Goal: Information Seeking & Learning: Learn about a topic

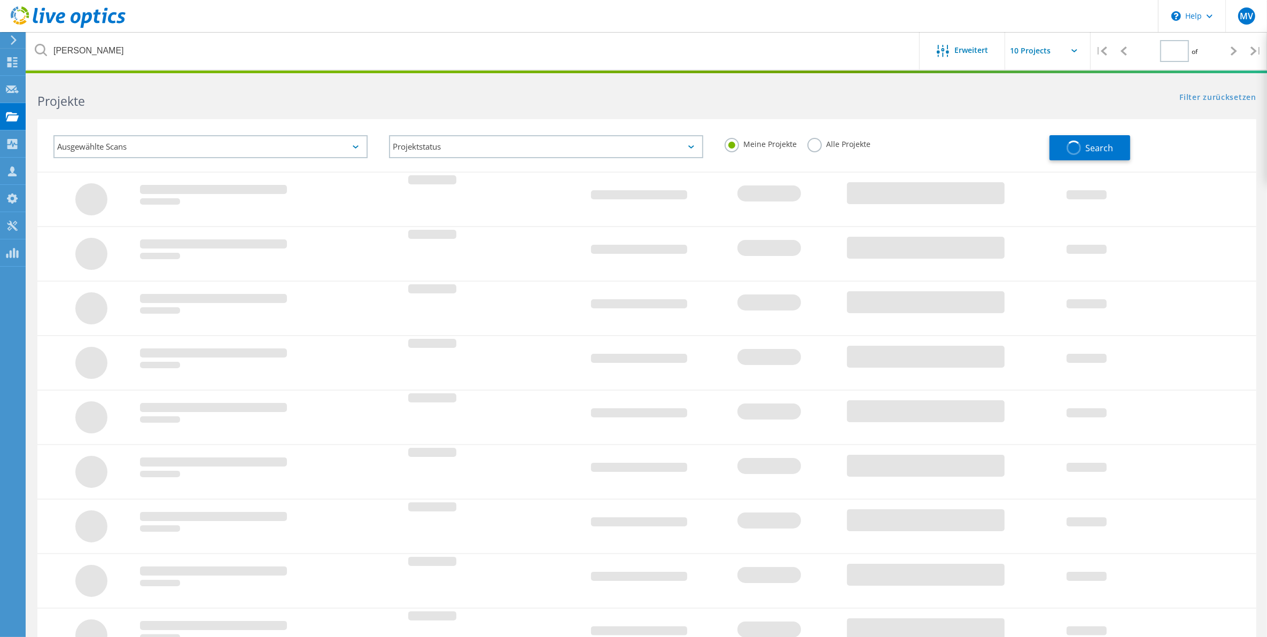
type input "1"
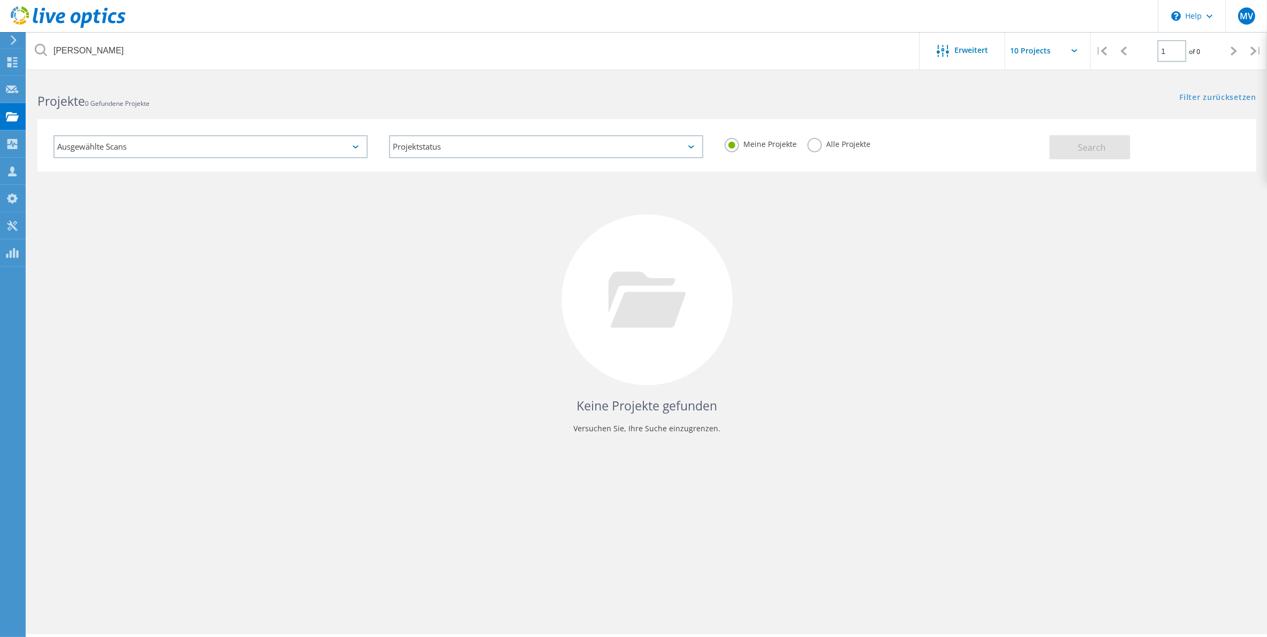
click at [15, 36] on icon at bounding box center [14, 40] width 8 height 10
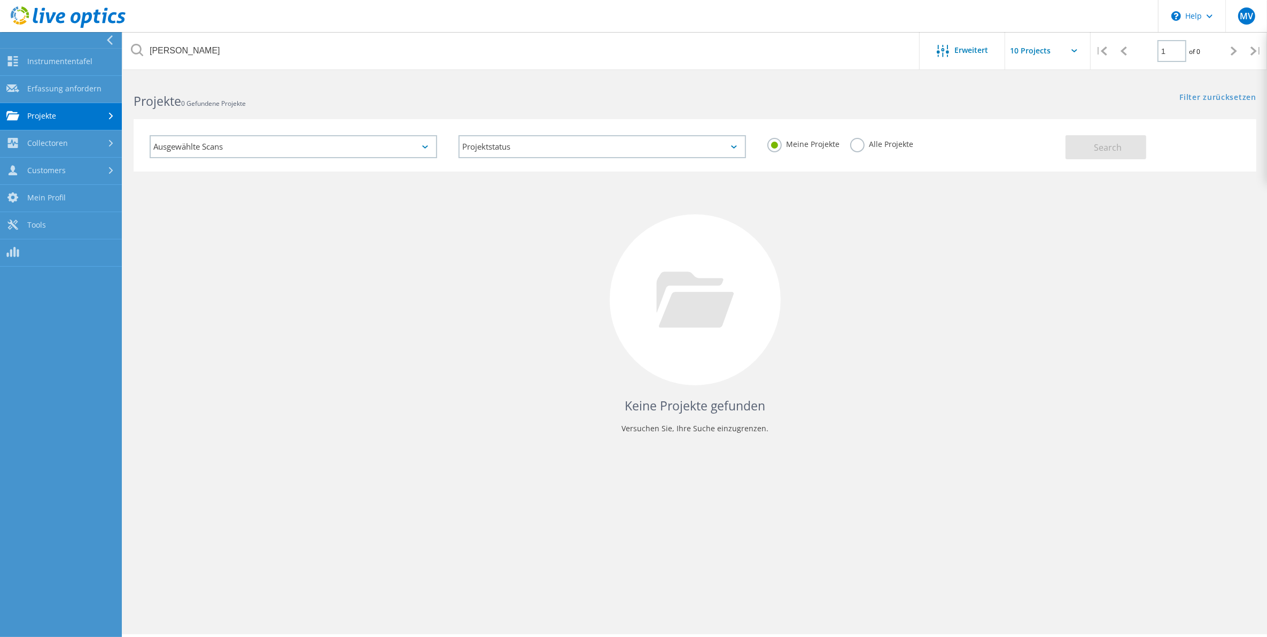
click at [60, 122] on link "Projekte" at bounding box center [61, 116] width 122 height 27
click at [60, 135] on link "Projekte suchen" at bounding box center [61, 143] width 122 height 27
click at [856, 146] on label "Alle Projekte" at bounding box center [882, 143] width 63 height 10
click at [0, 0] on input "Alle Projekte" at bounding box center [0, 0] width 0 height 0
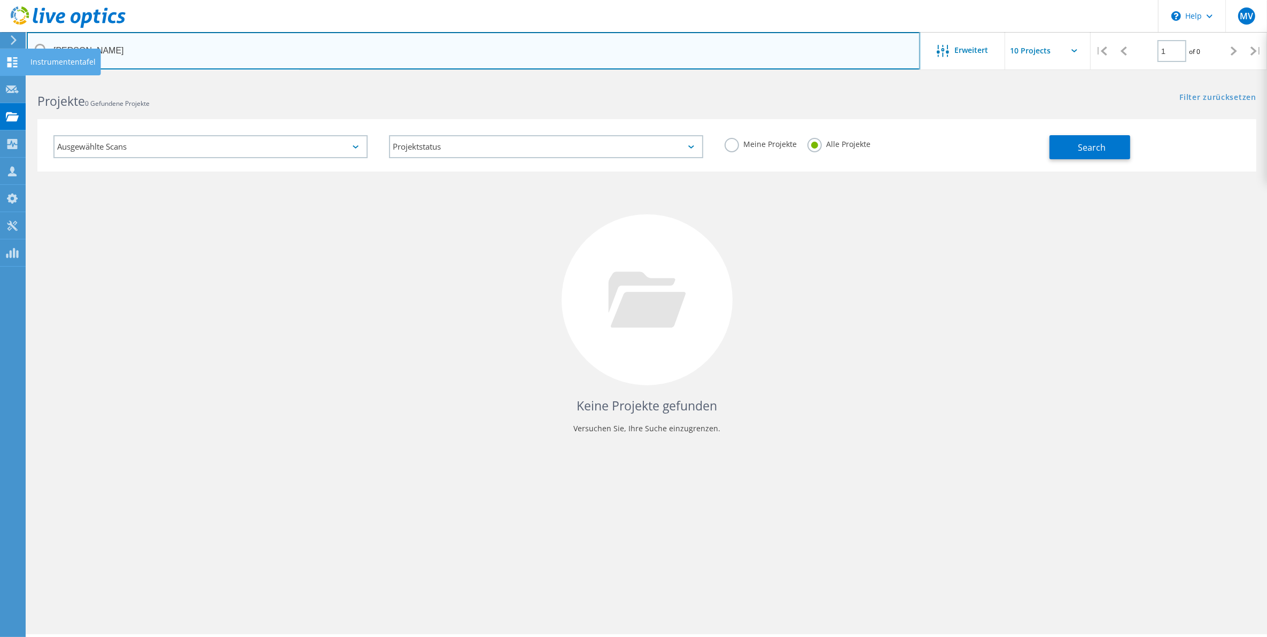
drag, startPoint x: 270, startPoint y: 59, endPoint x: 0, endPoint y: 53, distance: 270.5
click at [0, 53] on html "\n Help Explore Helpful Articles Contact Support MV Vertriebspartner-Teammitgli…" at bounding box center [633, 333] width 1267 height 667
type input "gfg"
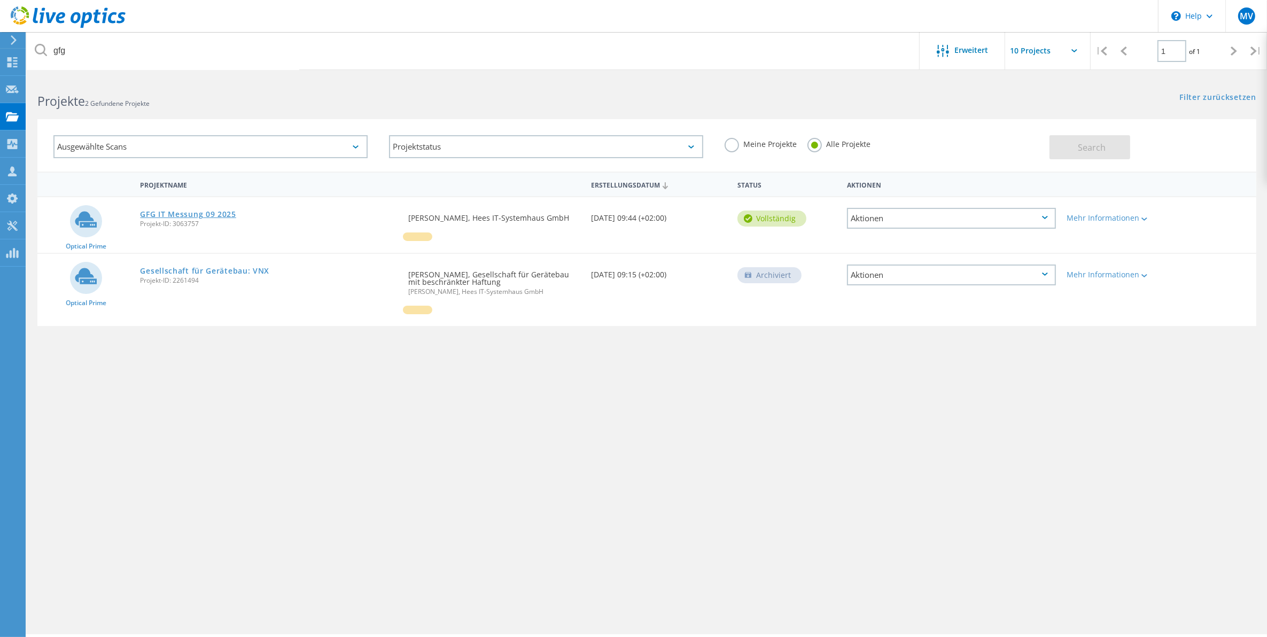
click at [198, 211] on link "GFG IT Messung 09 2025" at bounding box center [188, 214] width 96 height 7
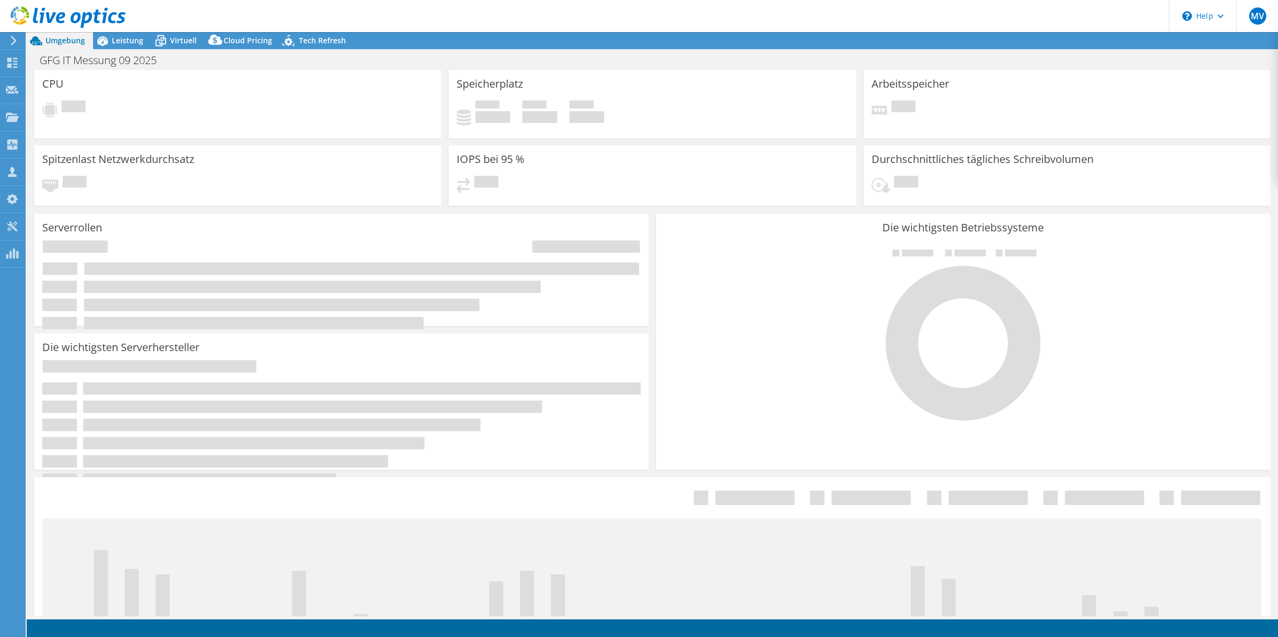
select select "USD"
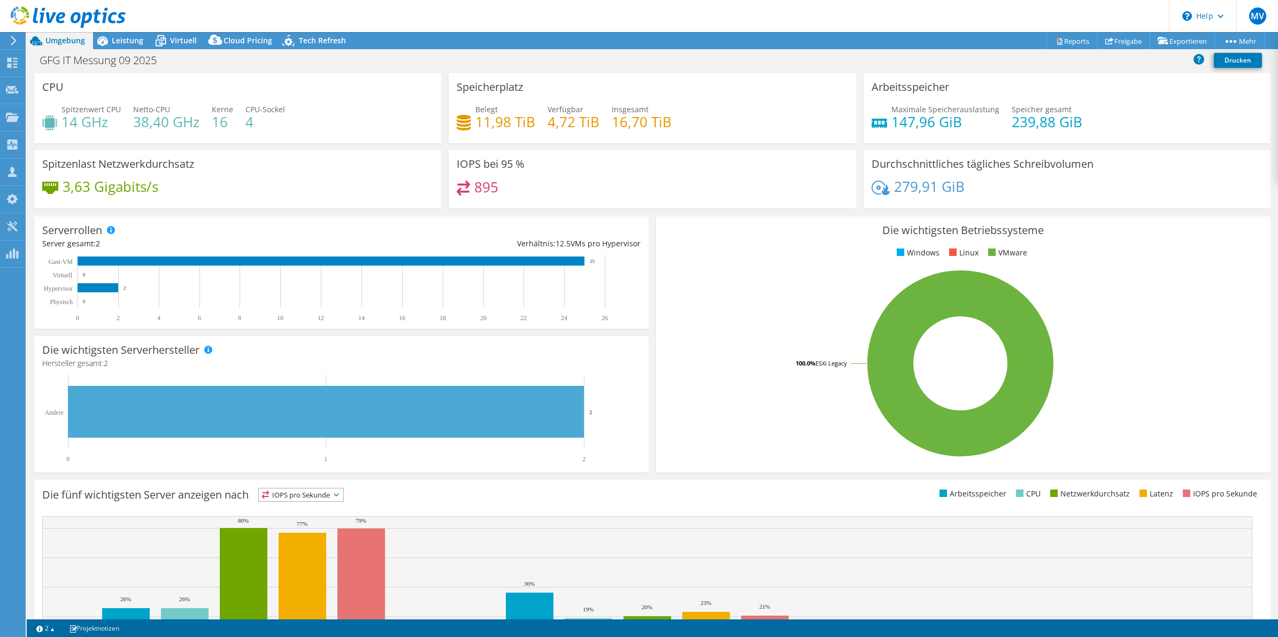
click at [440, 91] on div "CPU Spitzenwert CPU 14 GHz Netto-CPU 38,40 GHz Kerne 16 CPU-Sockel 4" at bounding box center [237, 108] width 414 height 70
click at [121, 38] on span "Leistung" at bounding box center [128, 40] width 32 height 10
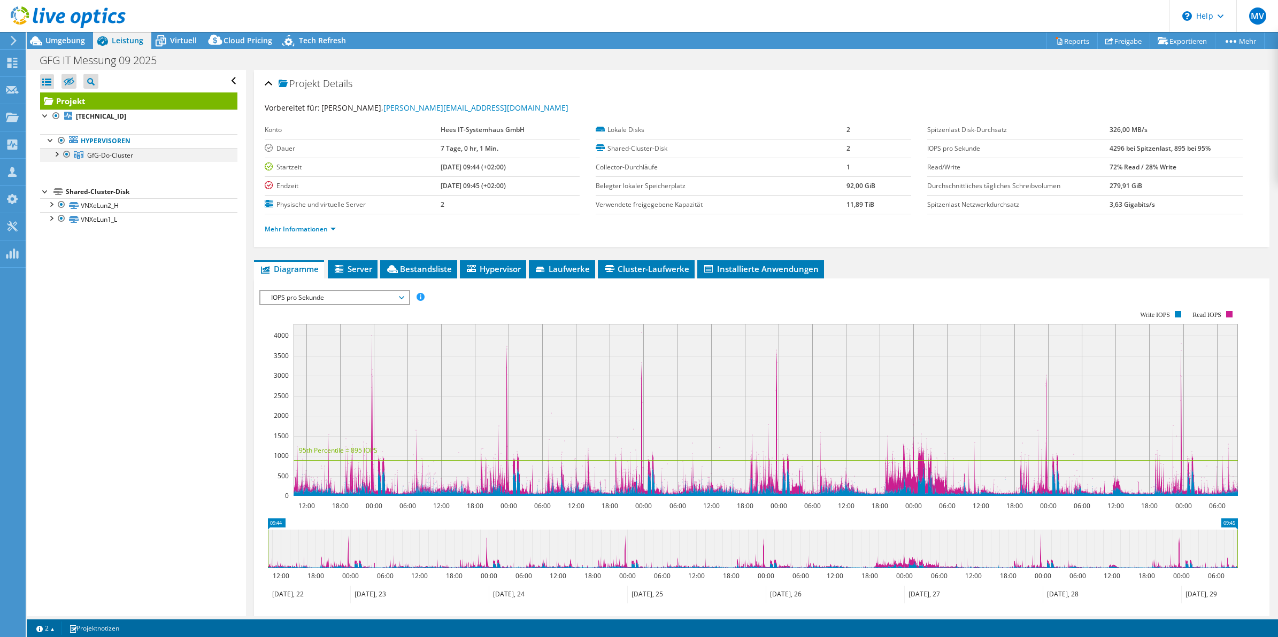
click at [56, 153] on div at bounding box center [56, 153] width 11 height 11
click at [301, 234] on li "Mehr Informationen" at bounding box center [304, 229] width 78 height 12
click at [300, 230] on link "Mehr Informationen" at bounding box center [300, 229] width 71 height 9
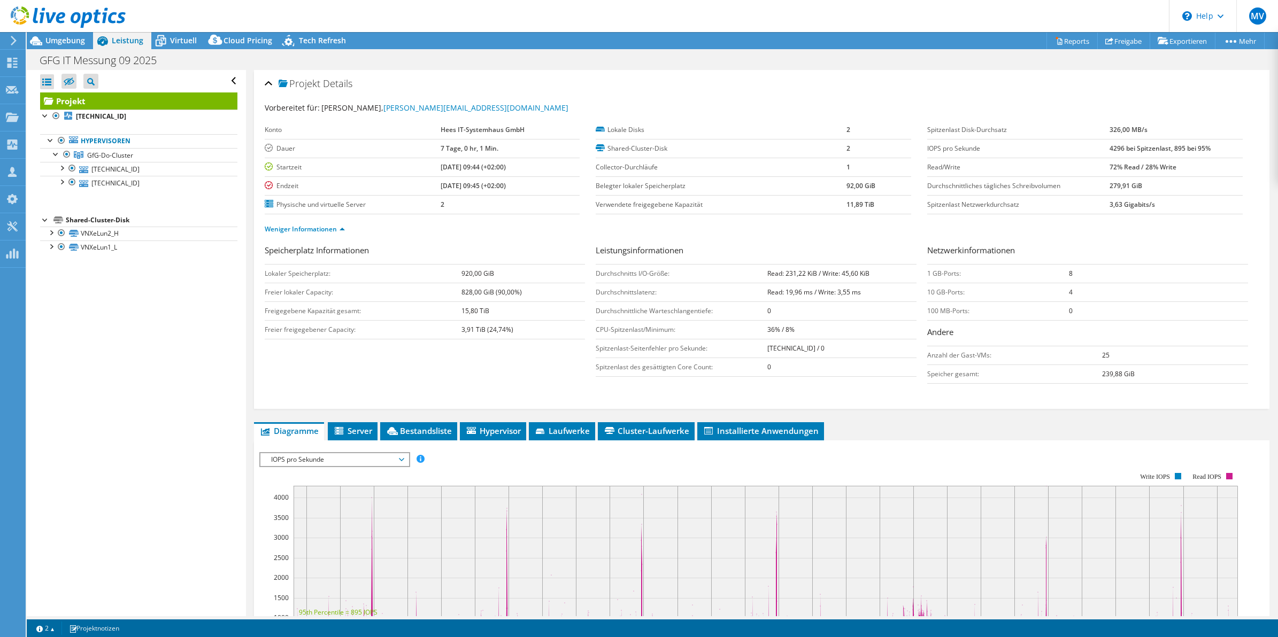
click at [416, 223] on ul "Weniger Informationen" at bounding box center [762, 228] width 994 height 14
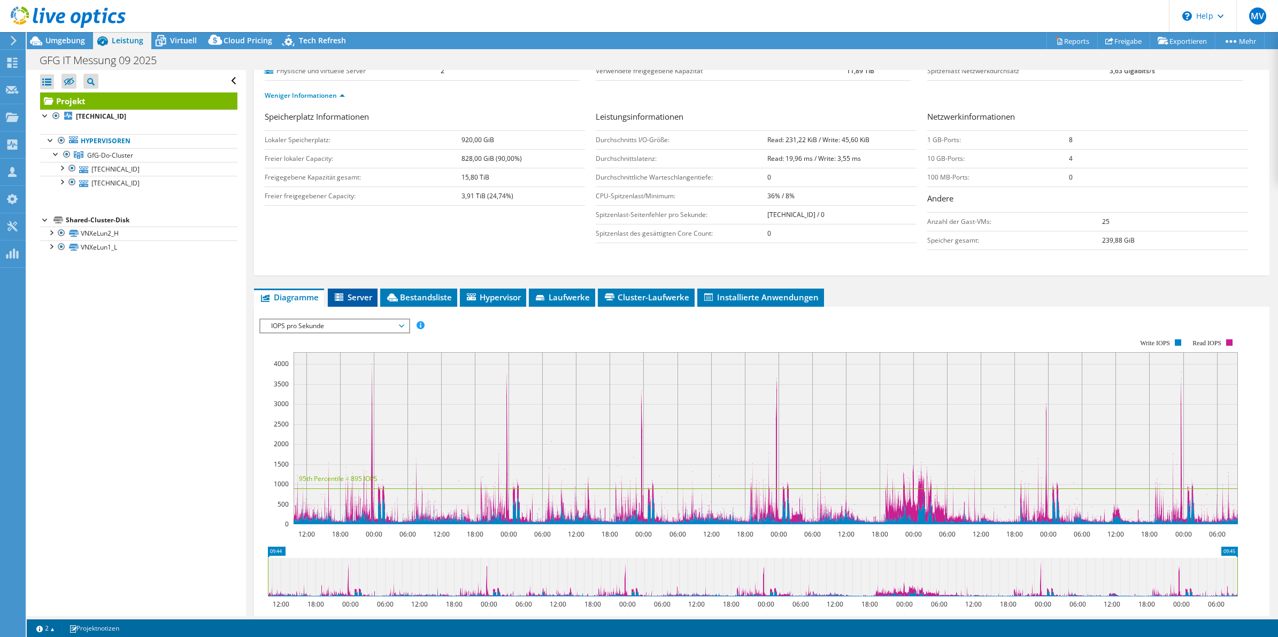
click at [351, 290] on li "Server" at bounding box center [353, 298] width 50 height 18
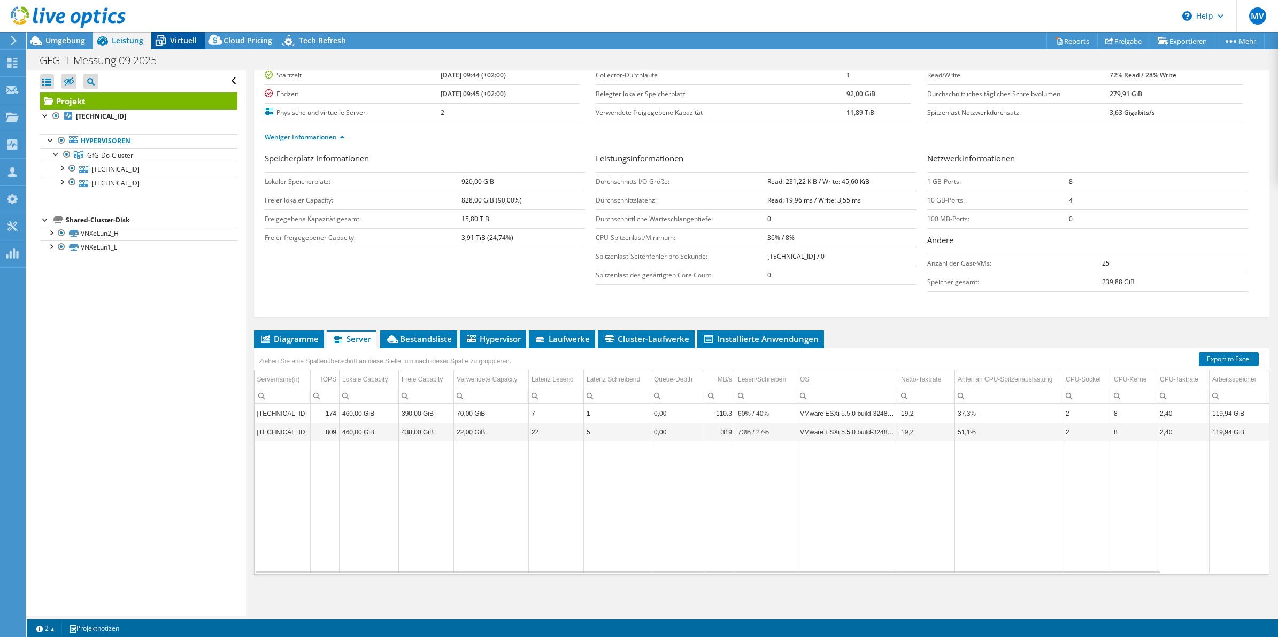
click at [184, 42] on span "Virtuell" at bounding box center [183, 40] width 27 height 10
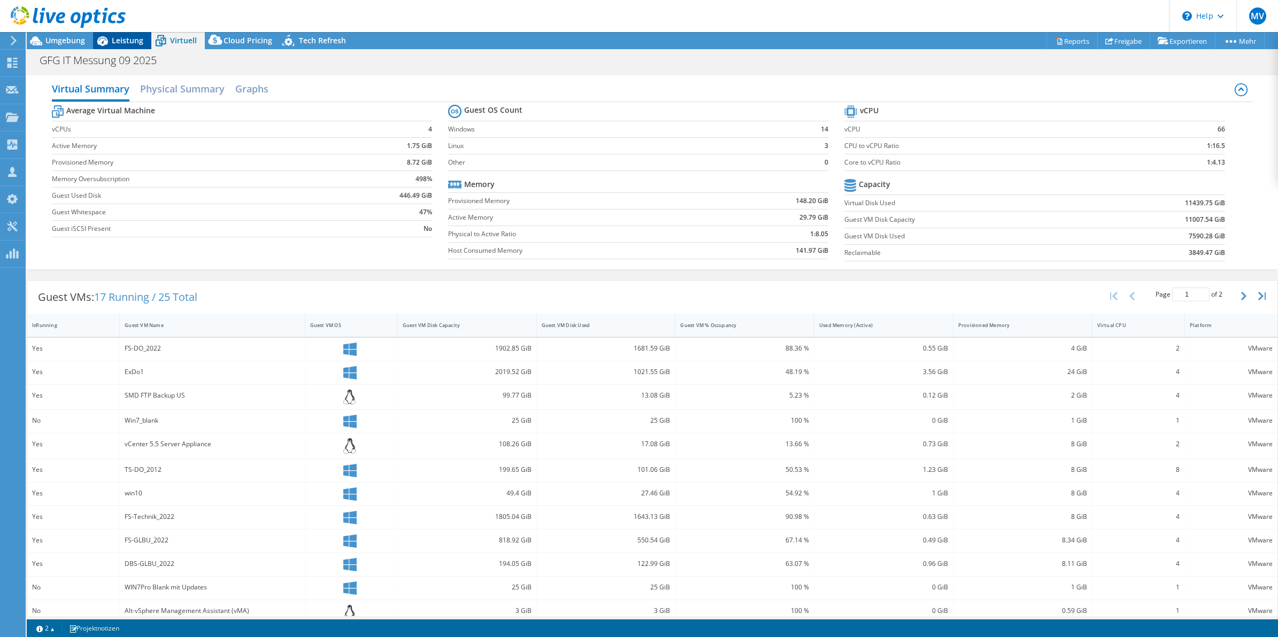
click at [134, 36] on span "Leistung" at bounding box center [128, 40] width 32 height 10
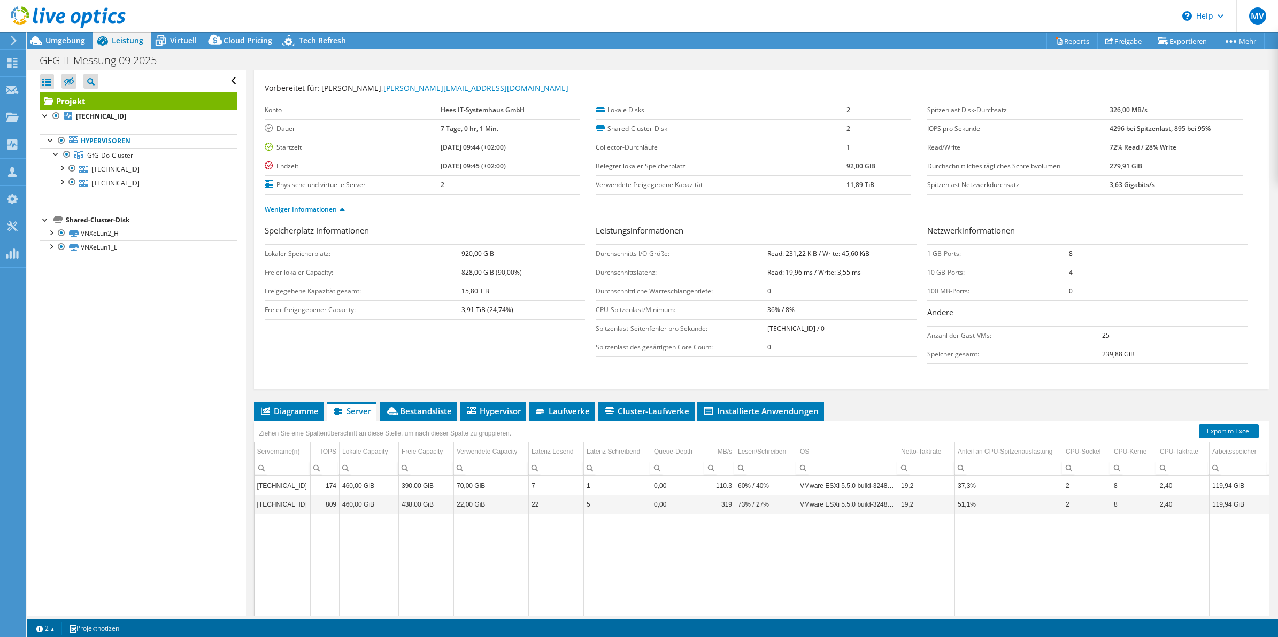
scroll to position [0, 0]
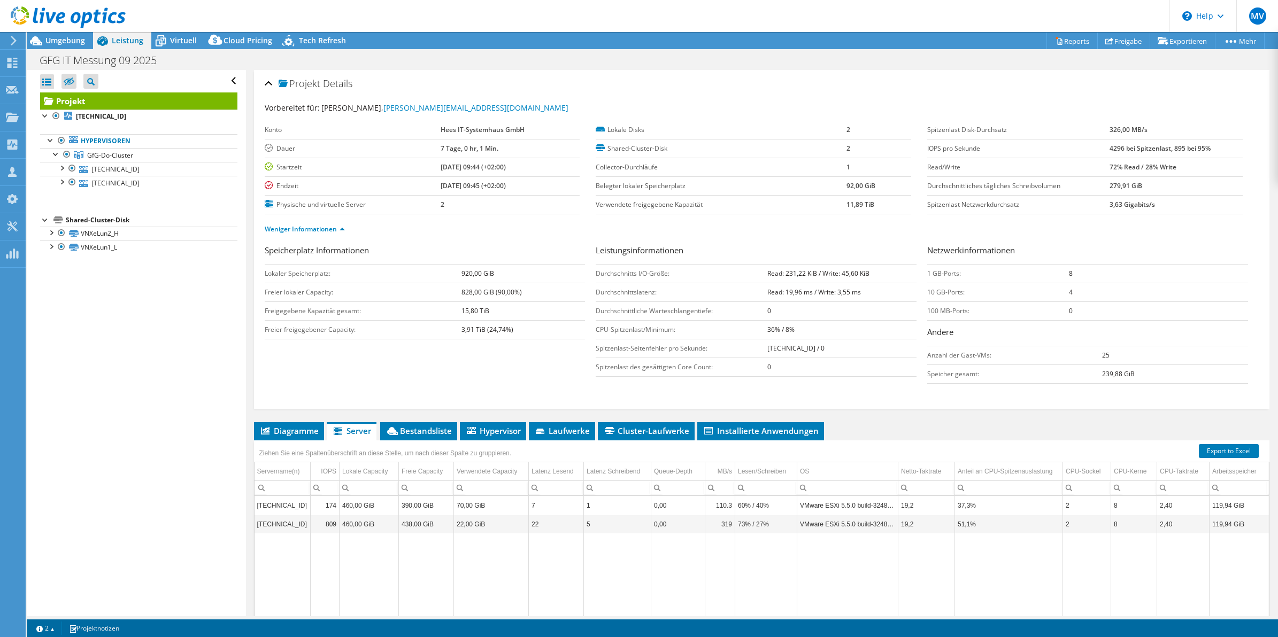
click at [581, 259] on h3 "Speicherplatz Informationen" at bounding box center [425, 251] width 321 height 14
click at [113, 172] on link "192.168.37.241" at bounding box center [138, 169] width 197 height 14
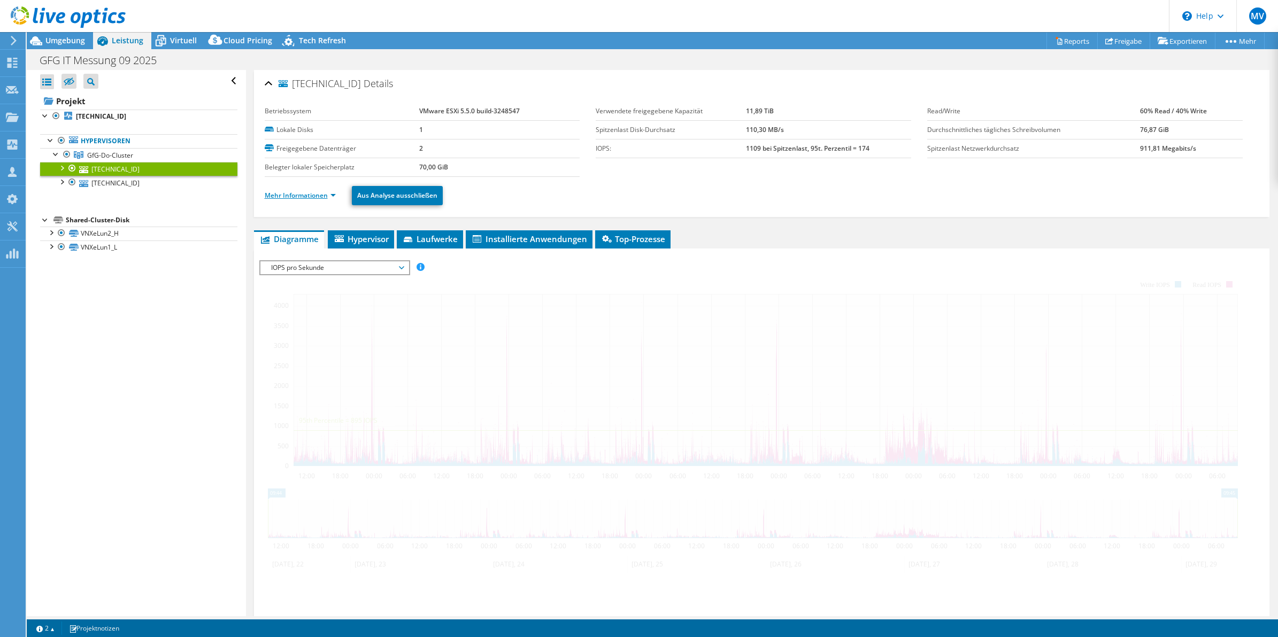
click at [322, 196] on link "Mehr Informationen" at bounding box center [300, 195] width 71 height 9
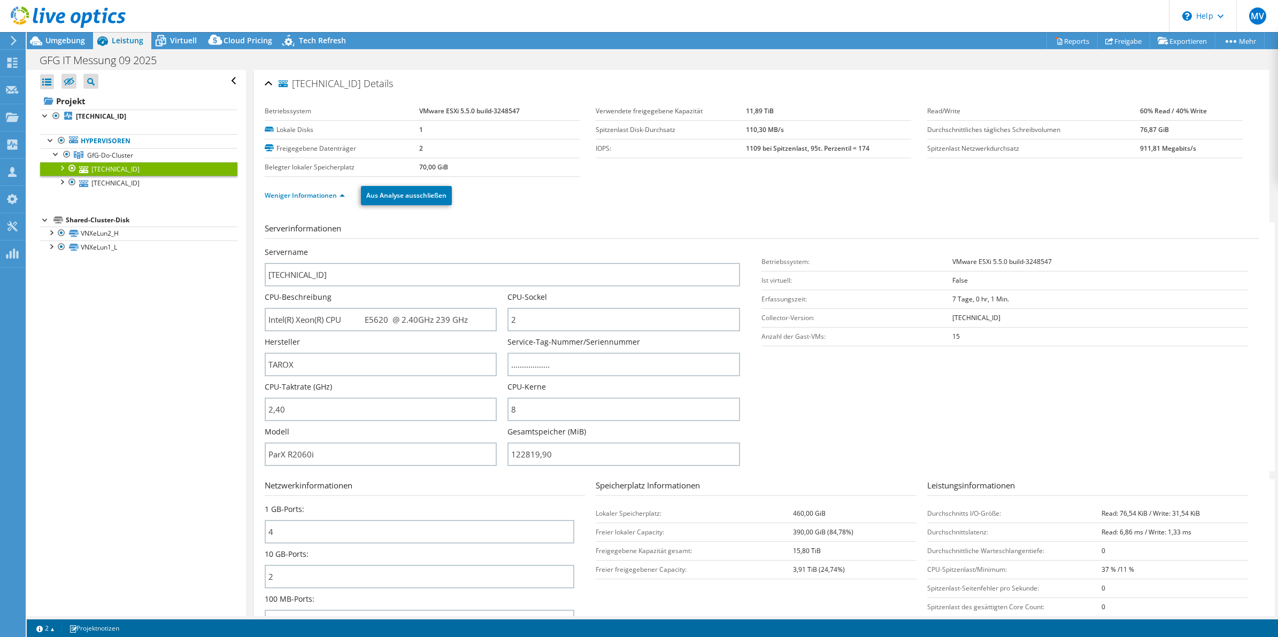
click at [738, 264] on div "Servername 192.168.37.241" at bounding box center [508, 267] width 486 height 40
click at [96, 113] on b "192.168.37.241" at bounding box center [101, 116] width 50 height 9
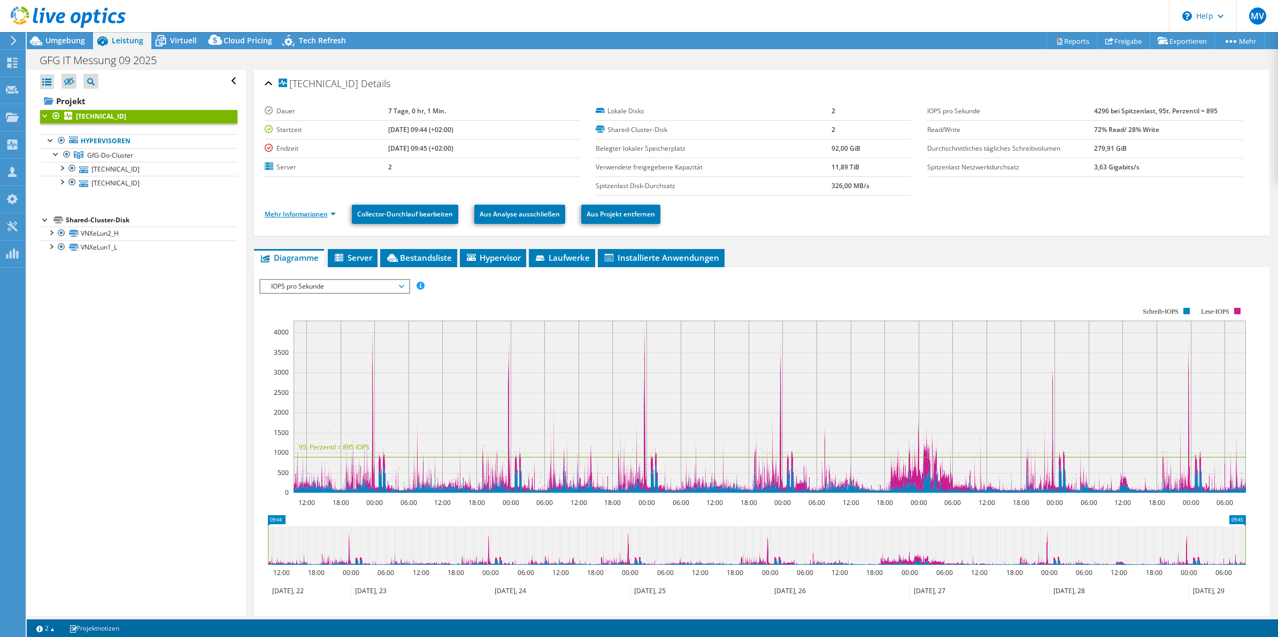
click at [310, 218] on link "Mehr Informationen" at bounding box center [300, 214] width 71 height 9
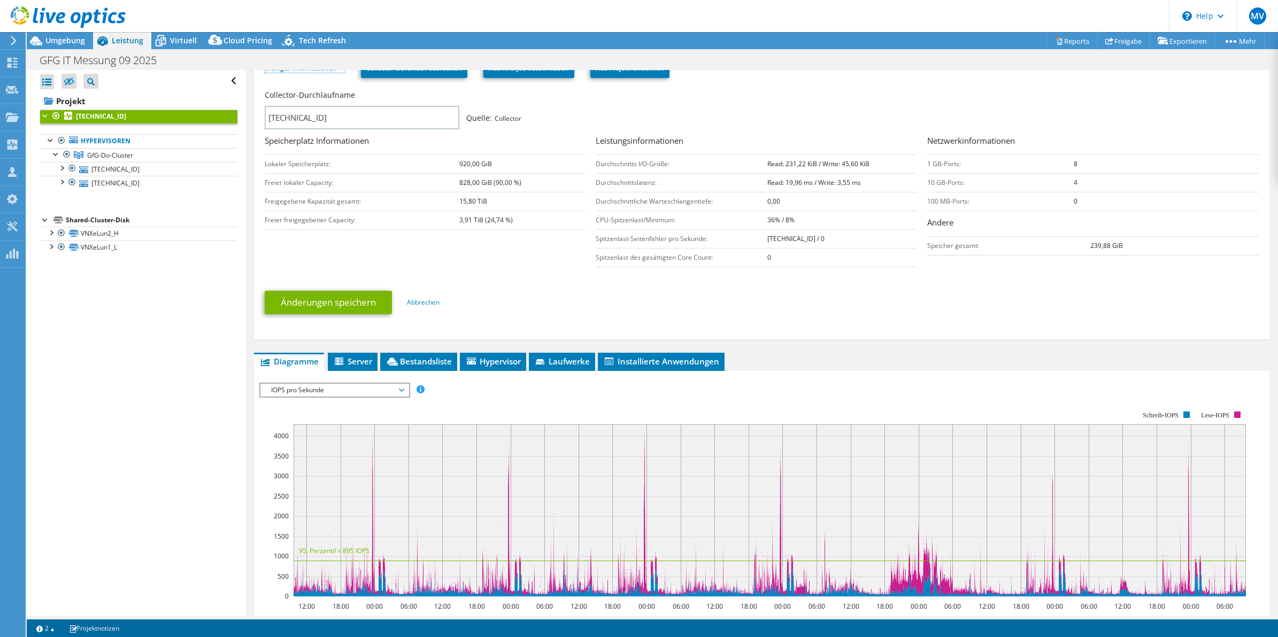
scroll to position [250, 0]
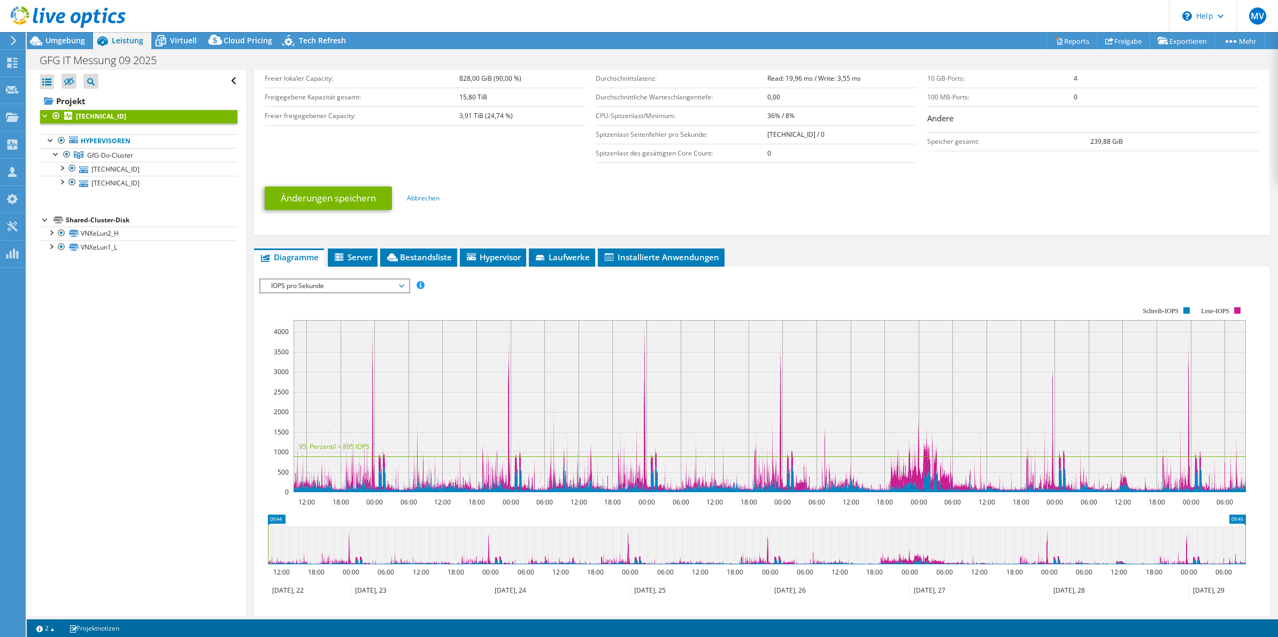
click at [356, 289] on span "IOPS pro Sekunde" at bounding box center [334, 286] width 137 height 13
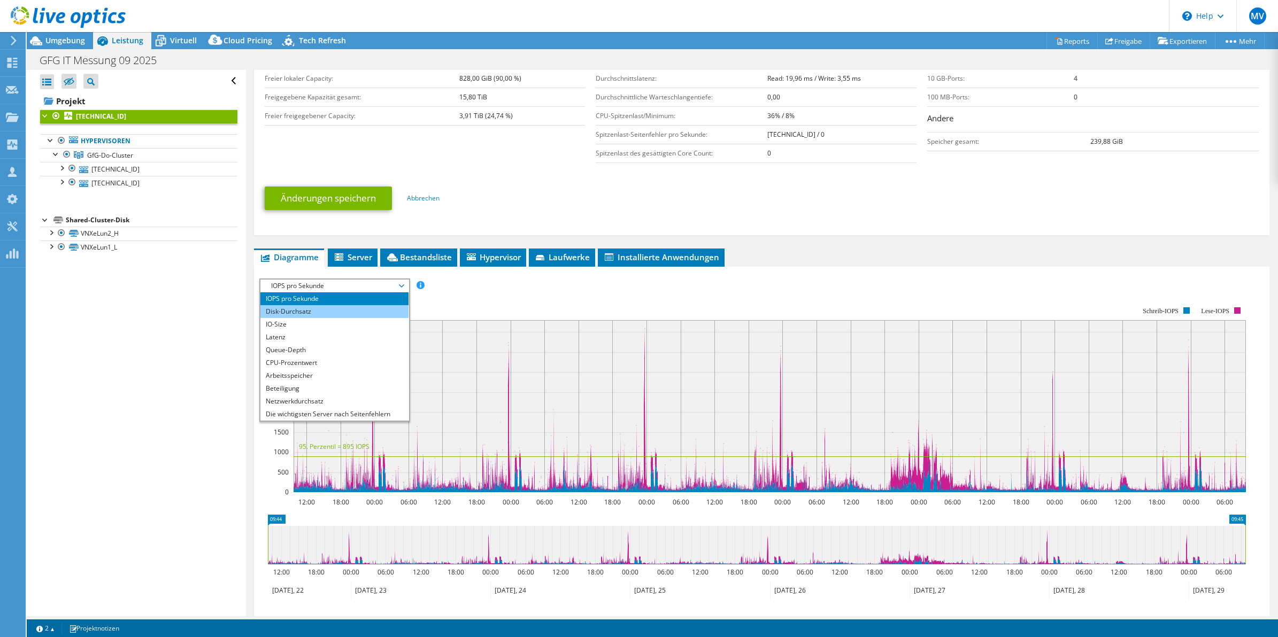
drag, startPoint x: 332, startPoint y: 336, endPoint x: 335, endPoint y: 314, distance: 21.5
click at [332, 336] on li "Latenz" at bounding box center [334, 337] width 148 height 13
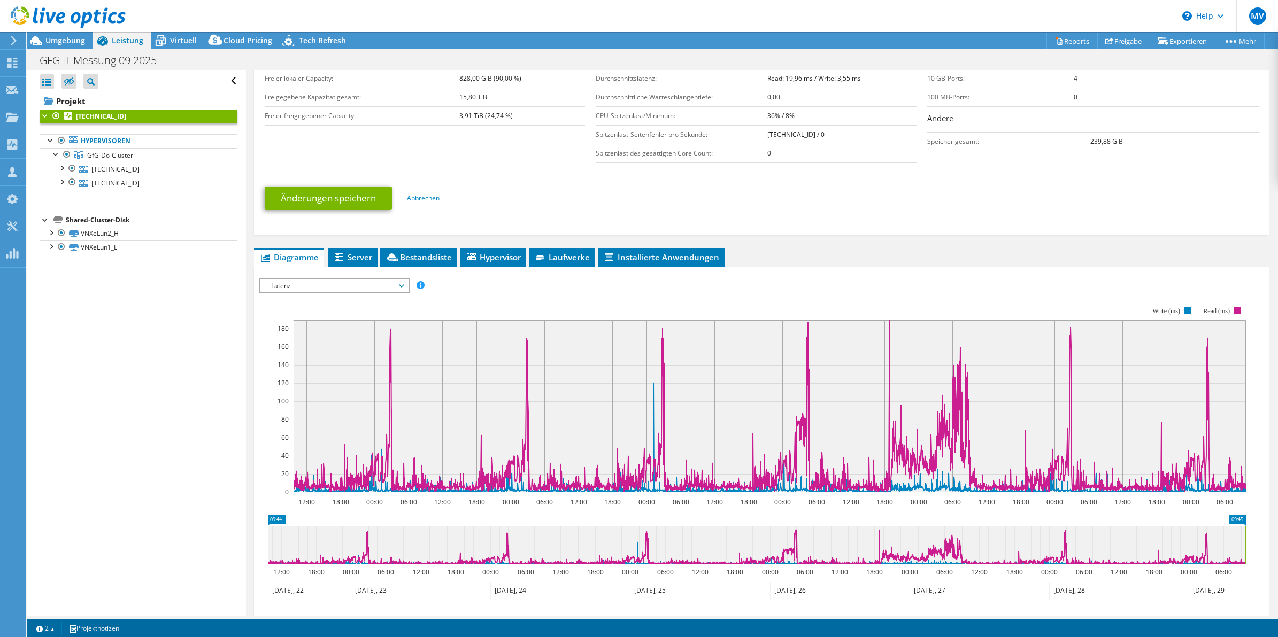
click at [150, 359] on div "Alle öffnen Alle schließen Ausgeschlossene Knoten verbergen Projektbaumfilter" at bounding box center [136, 343] width 219 height 546
drag, startPoint x: 414, startPoint y: 31, endPoint x: 415, endPoint y: 41, distance: 10.2
click at [415, 41] on div "MV Teammitglied Moritz Vierschilling moritz.vierschilling@hees.de Hees IT-Syste…" at bounding box center [639, 318] width 1278 height 637
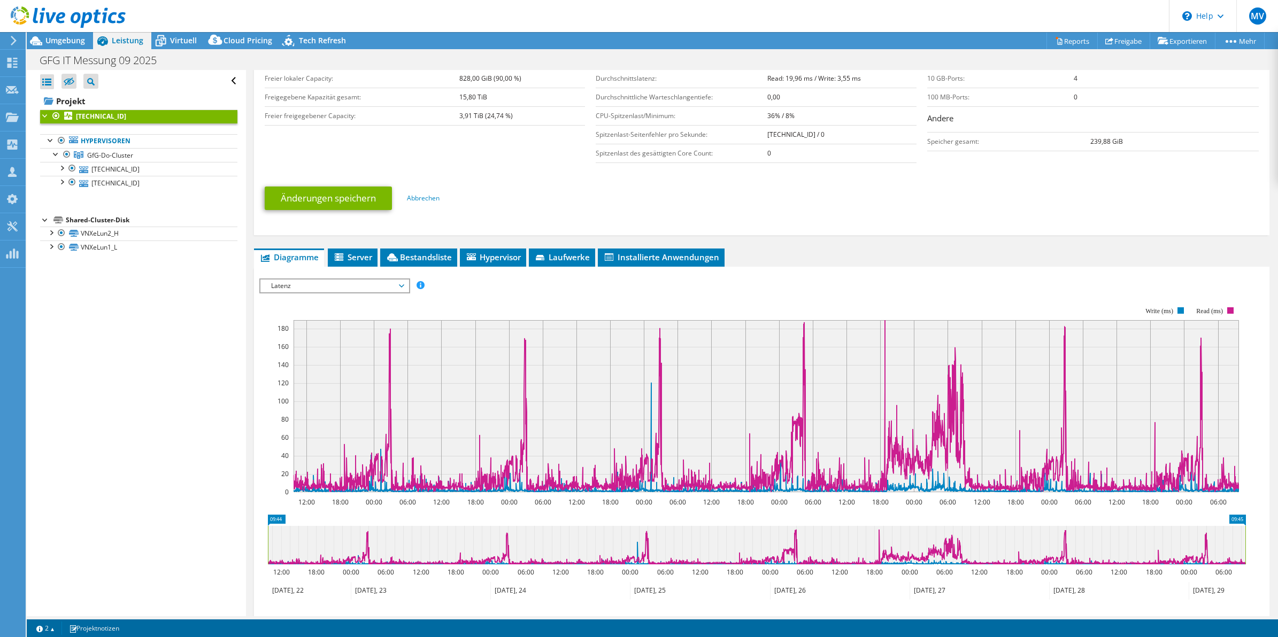
click at [524, 212] on div "Änderungen speichern Abbrechen" at bounding box center [762, 198] width 994 height 42
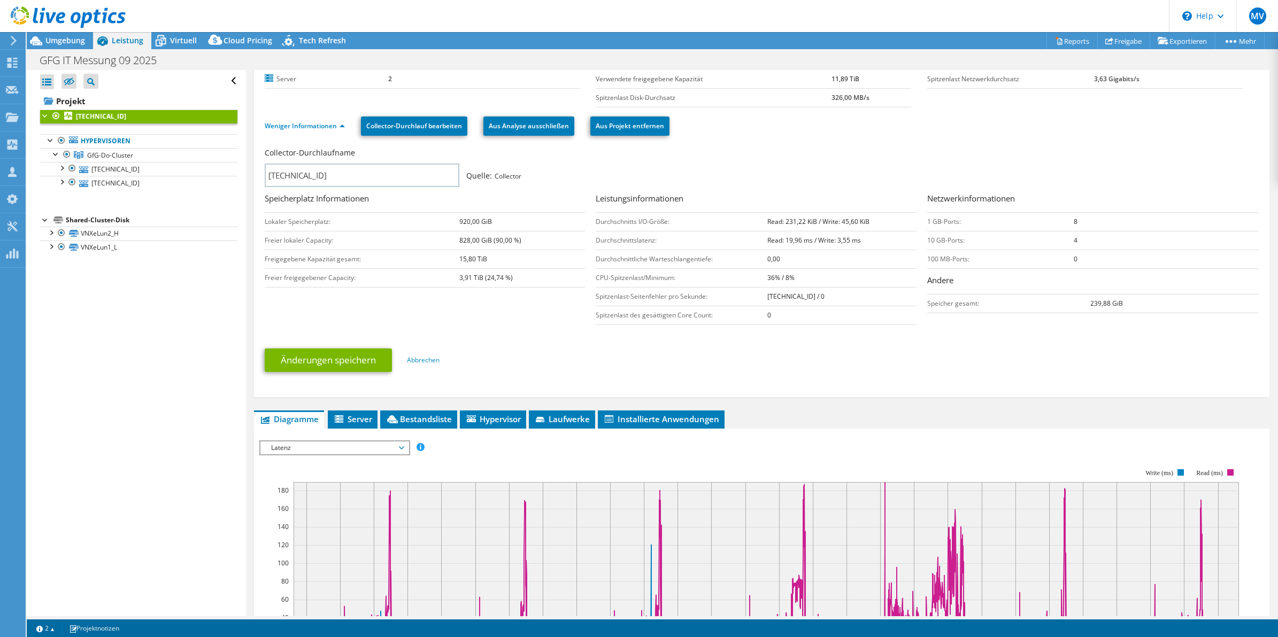
scroll to position [50, 0]
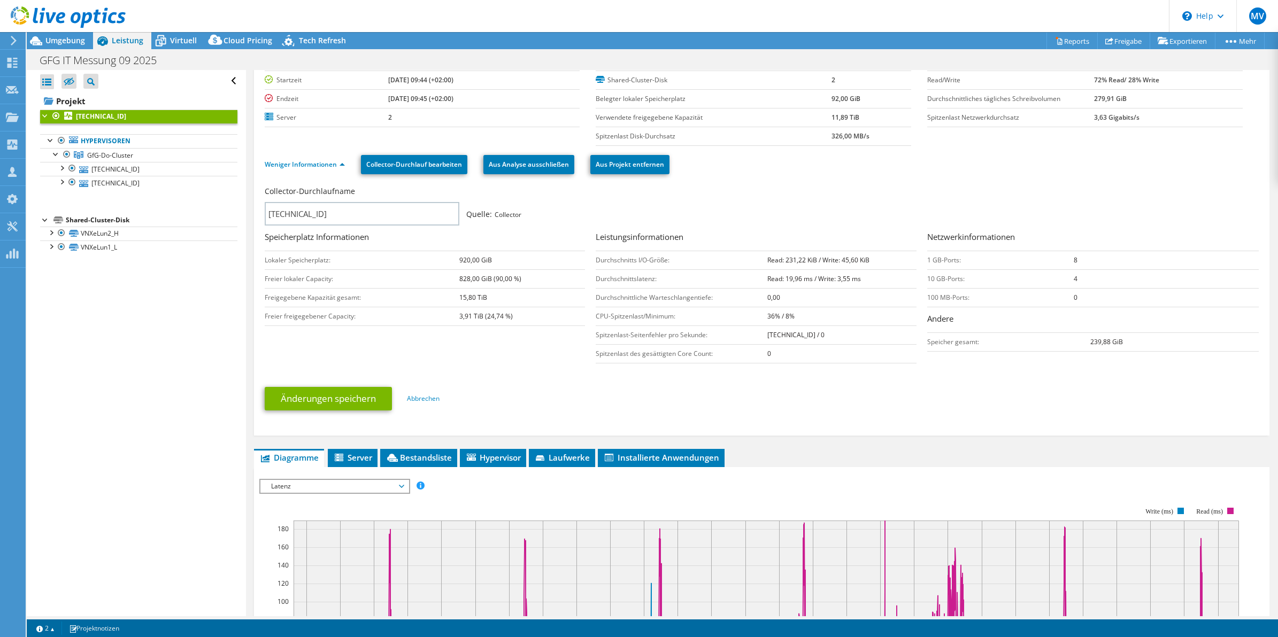
click at [246, 333] on div "192.168.37.241 Details Dauer 7 Tage, 0 hr, 1 Min. Startzeit 09.22.2025, 09:44 (…" at bounding box center [762, 473] width 1032 height 906
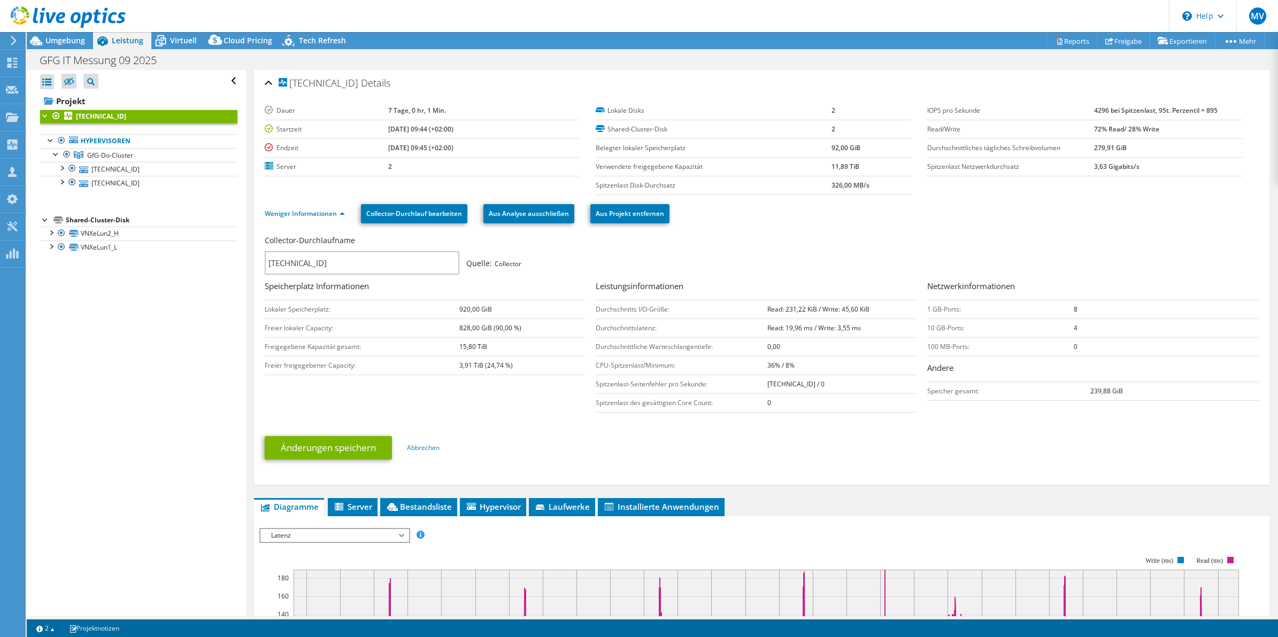
scroll to position [0, 0]
click at [766, 258] on div "Collector-Durchlaufname 192.168.37.241 Quelle: Collector" at bounding box center [757, 256] width 984 height 40
click at [736, 221] on ul "Weniger Informationen Collector-Durchlauf bearbeiten Aus Analyse ausschließen A…" at bounding box center [762, 213] width 994 height 22
click at [730, 218] on ul "Weniger Informationen Collector-Durchlauf bearbeiten Aus Analyse ausschließen A…" at bounding box center [762, 213] width 994 height 22
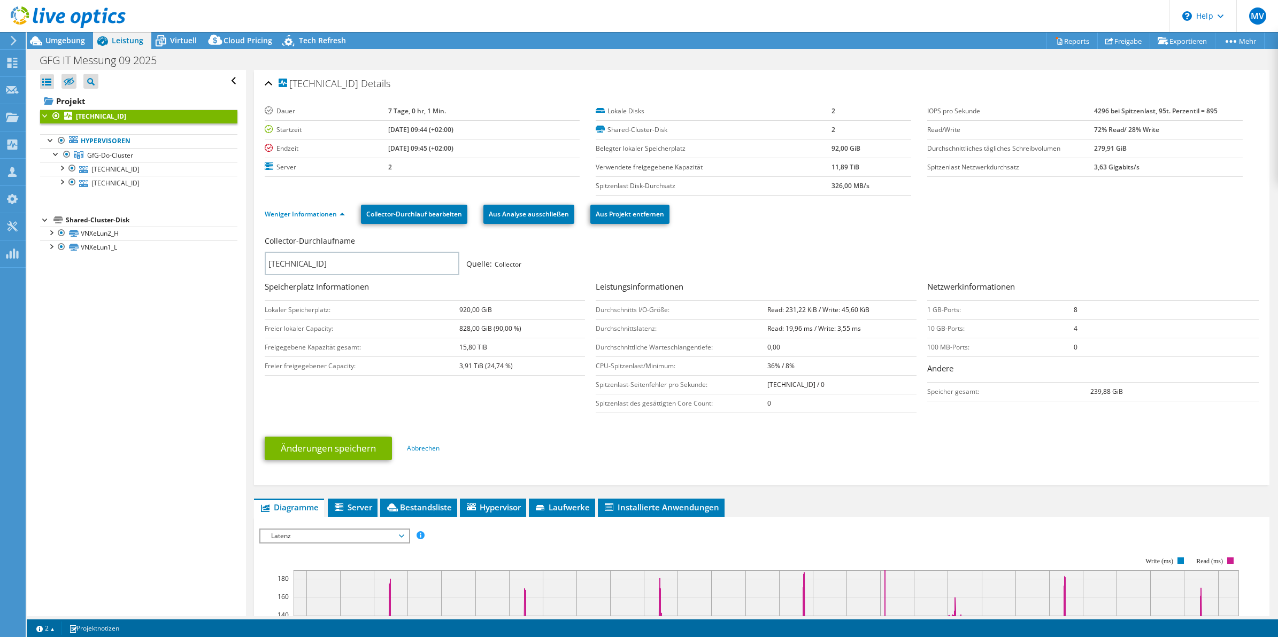
click at [730, 218] on ul "Weniger Informationen Collector-Durchlauf bearbeiten Aus Analyse ausschließen A…" at bounding box center [762, 213] width 994 height 22
click at [247, 306] on div "192.168.37.241 Details Dauer 7 Tage, 0 hr, 1 Min. Startzeit 09.22.2025, 09:44 (…" at bounding box center [762, 523] width 1032 height 906
click at [249, 306] on div "192.168.37.241 Details Dauer 7 Tage, 0 hr, 1 Min. Startzeit 09.22.2025, 09:44 (…" at bounding box center [762, 523] width 1032 height 906
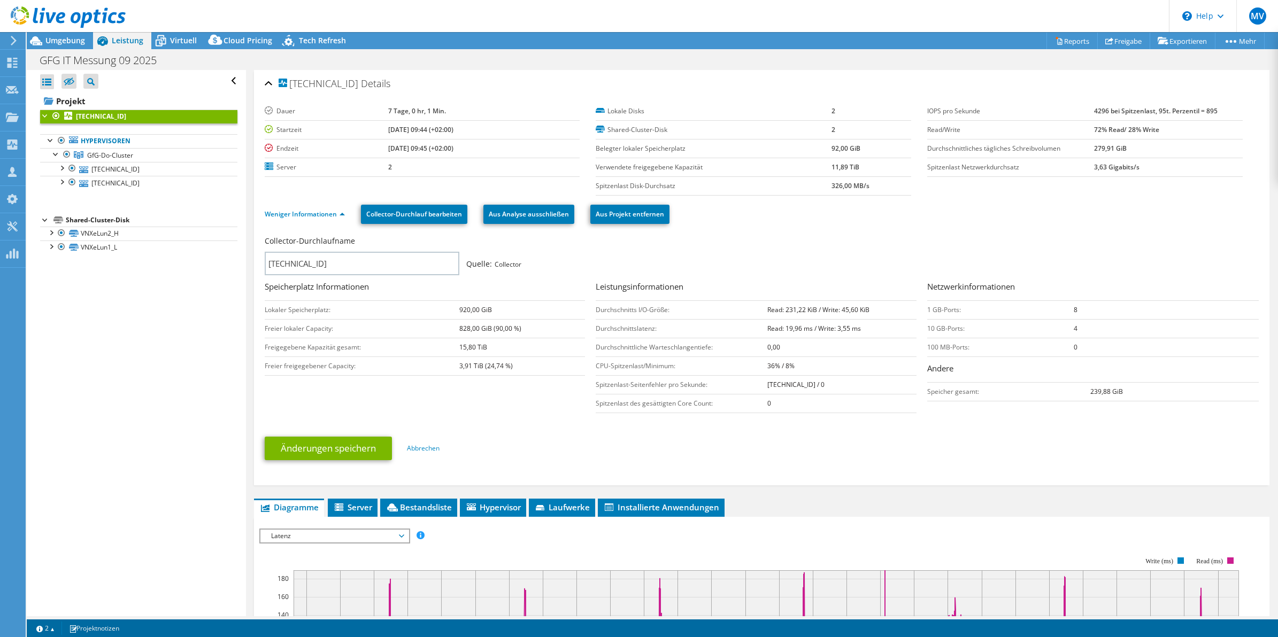
click at [249, 306] on div "192.168.37.241 Details Dauer 7 Tage, 0 hr, 1 Min. Startzeit 09.22.2025, 09:44 (…" at bounding box center [762, 523] width 1032 height 906
click at [249, 309] on div "192.168.37.241 Details Dauer 7 Tage, 0 hr, 1 Min. Startzeit 09.22.2025, 09:44 (…" at bounding box center [762, 523] width 1032 height 906
click at [249, 311] on div "192.168.37.241 Details Dauer 7 Tage, 0 hr, 1 Min. Startzeit 09.22.2025, 09:44 (…" at bounding box center [762, 523] width 1032 height 906
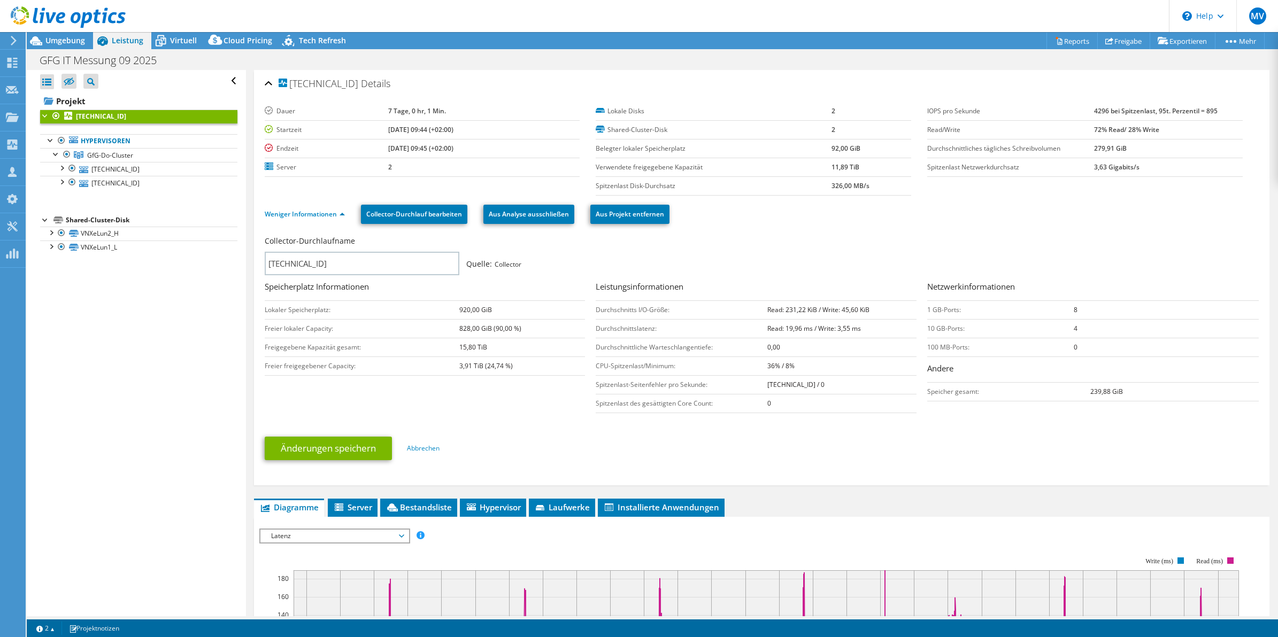
click at [249, 311] on div "192.168.37.241 Details Dauer 7 Tage, 0 hr, 1 Min. Startzeit 09.22.2025, 09:44 (…" at bounding box center [762, 523] width 1032 height 906
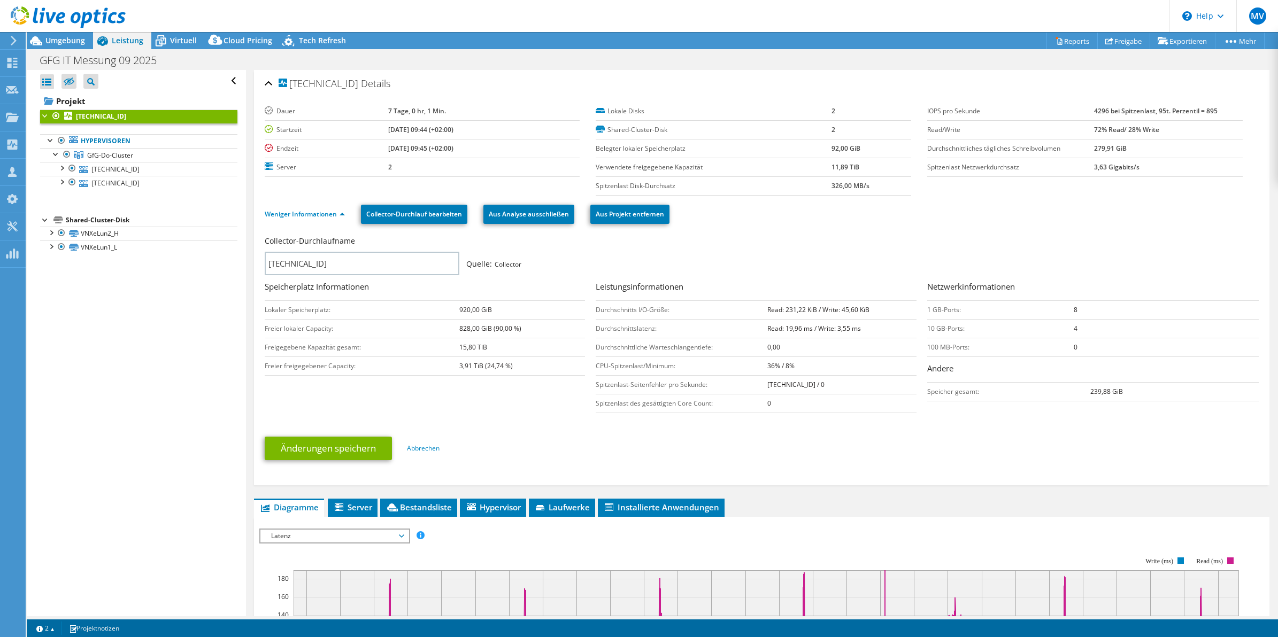
click at [249, 311] on div "192.168.37.241 Details Dauer 7 Tage, 0 hr, 1 Min. Startzeit 09.22.2025, 09:44 (…" at bounding box center [762, 523] width 1032 height 906
click at [248, 311] on div "192.168.37.241 Details Dauer 7 Tage, 0 hr, 1 Min. Startzeit 09.22.2025, 09:44 (…" at bounding box center [762, 523] width 1032 height 906
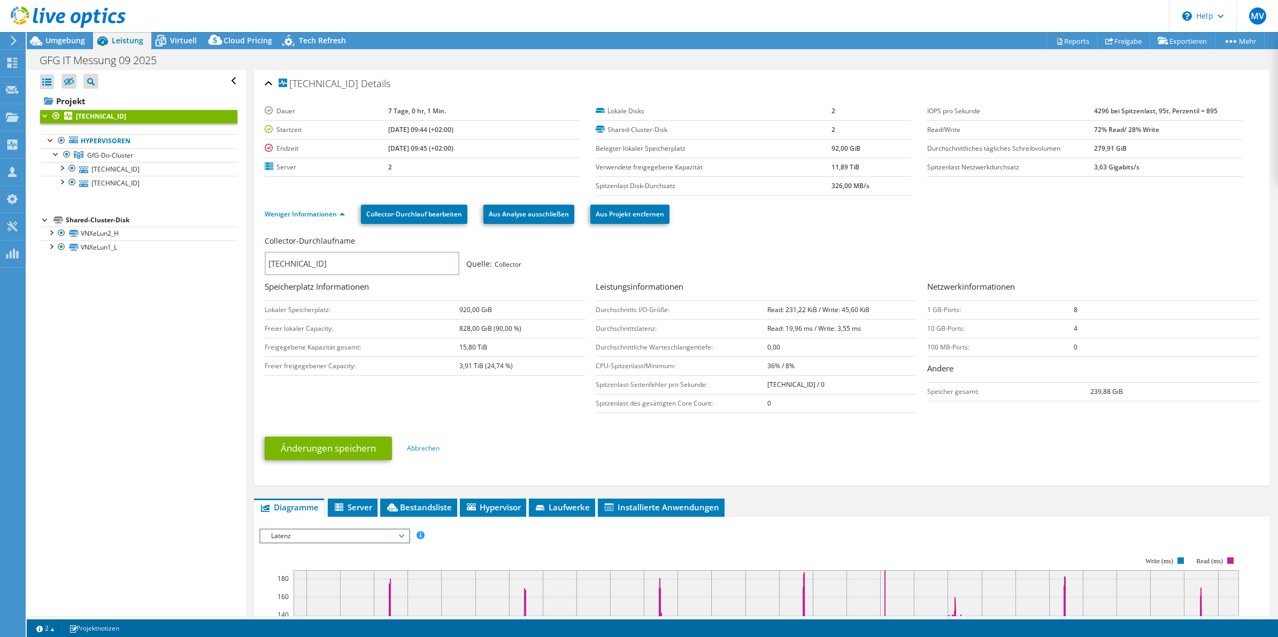
click at [249, 190] on div "192.168.37.241 Details Dauer 7 Tage, 0 hr, 1 Min. Startzeit 09.22.2025, 09:44 (…" at bounding box center [762, 523] width 1032 height 906
click at [126, 170] on link "192.168.37.241" at bounding box center [138, 169] width 197 height 14
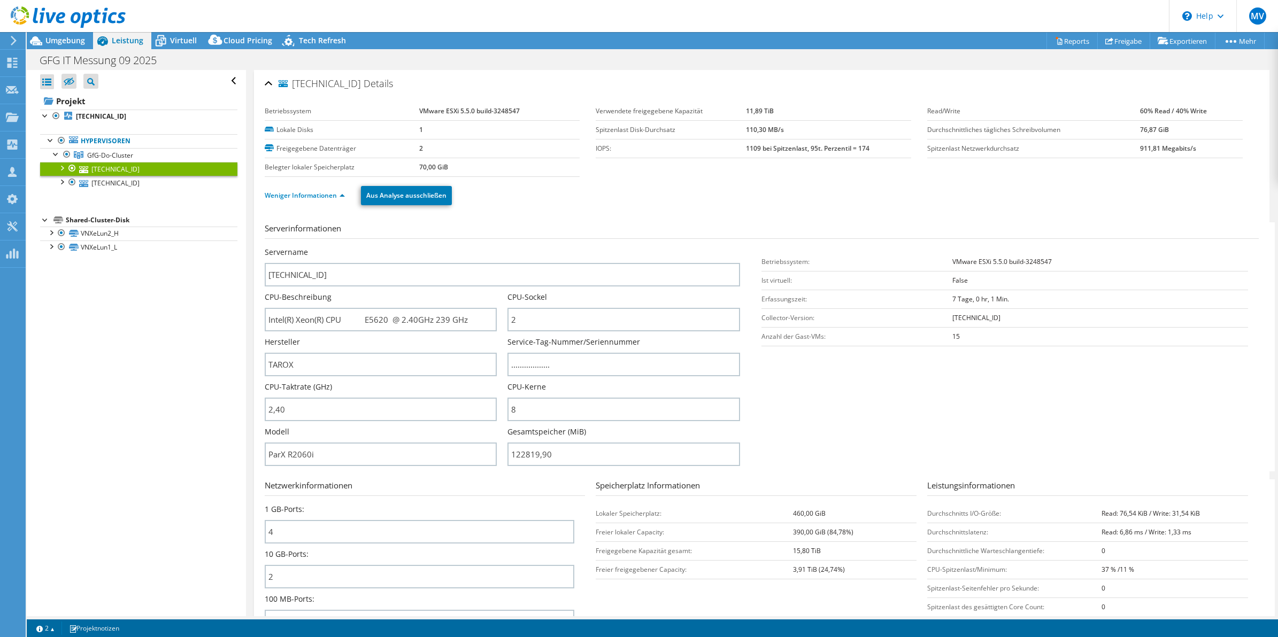
click at [744, 401] on div "CPU-Kerne 8" at bounding box center [628, 402] width 243 height 40
drag, startPoint x: 598, startPoint y: 460, endPoint x: 501, endPoint y: 461, distance: 96.8
click at [501, 247] on div "Servername 192.168.37.241 CPU-Beschreibung Intel(R) Xeon(R) CPU E5620 @ 2.40GHz…" at bounding box center [508, 247] width 486 height 0
type input "12281990"
click at [791, 427] on section "Serverinformationen Servername 192.168.37.241 CPU-Beschreibung Intel(R) Xeon(R)…" at bounding box center [764, 346] width 999 height 249
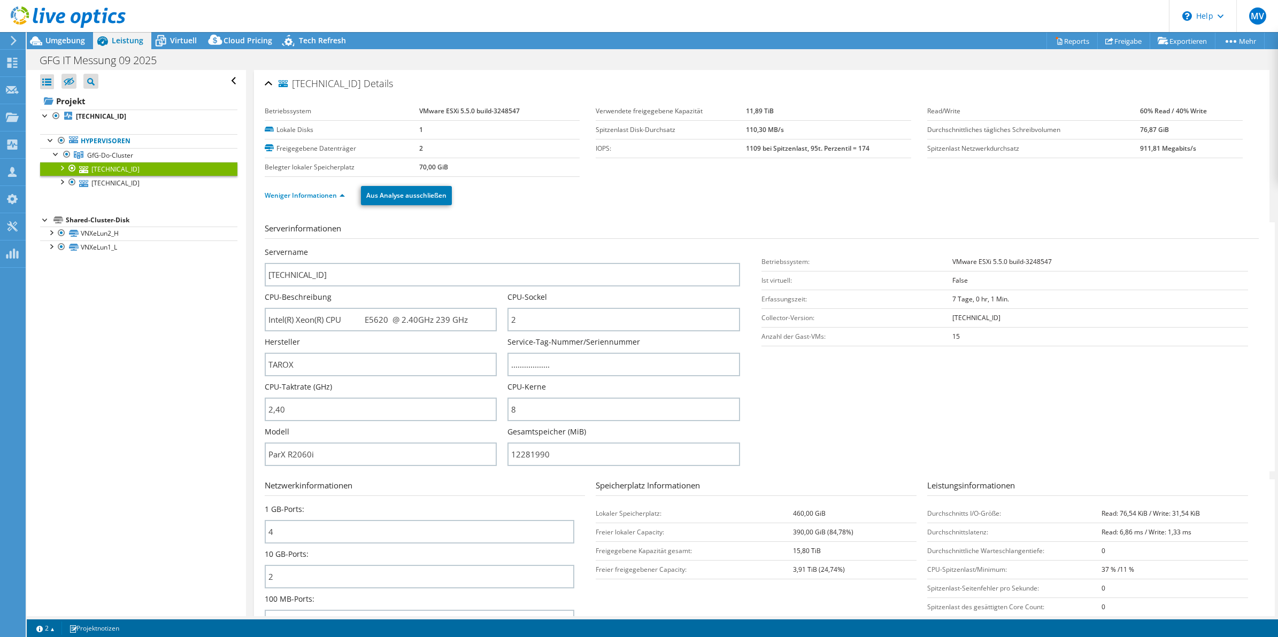
click at [738, 249] on div "Servername 192.168.37.241" at bounding box center [508, 267] width 486 height 40
click at [100, 118] on b "192.168.37.241" at bounding box center [101, 116] width 50 height 9
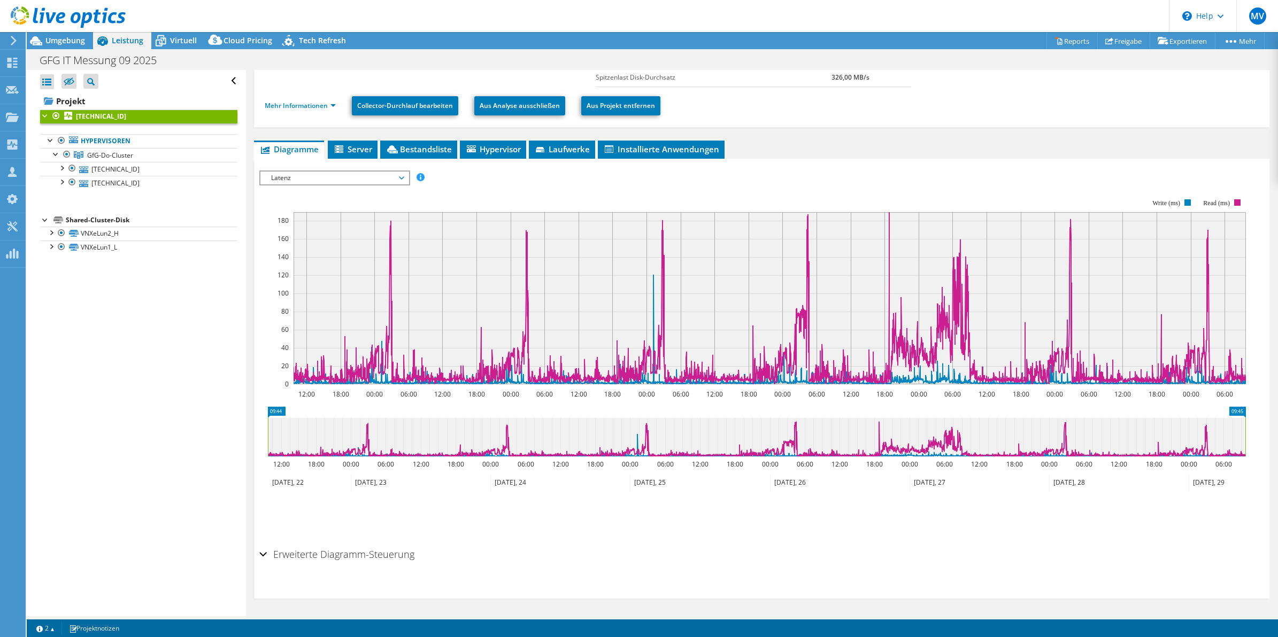
scroll to position [42, 0]
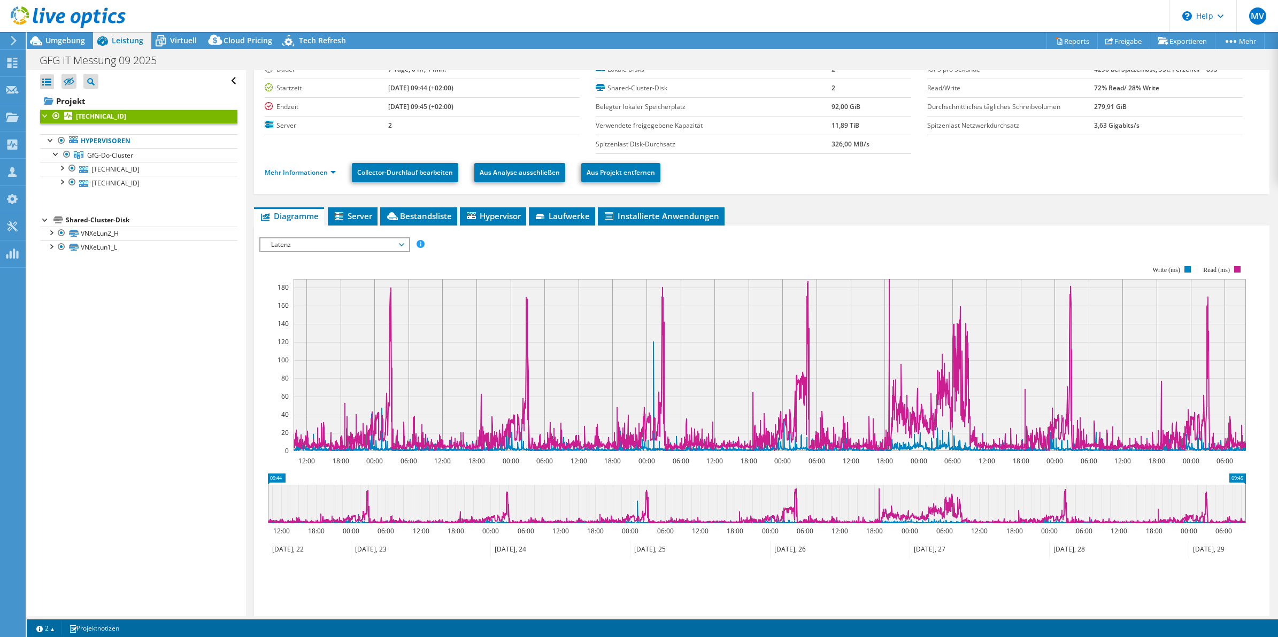
click at [311, 243] on span "Latenz" at bounding box center [334, 244] width 137 height 13
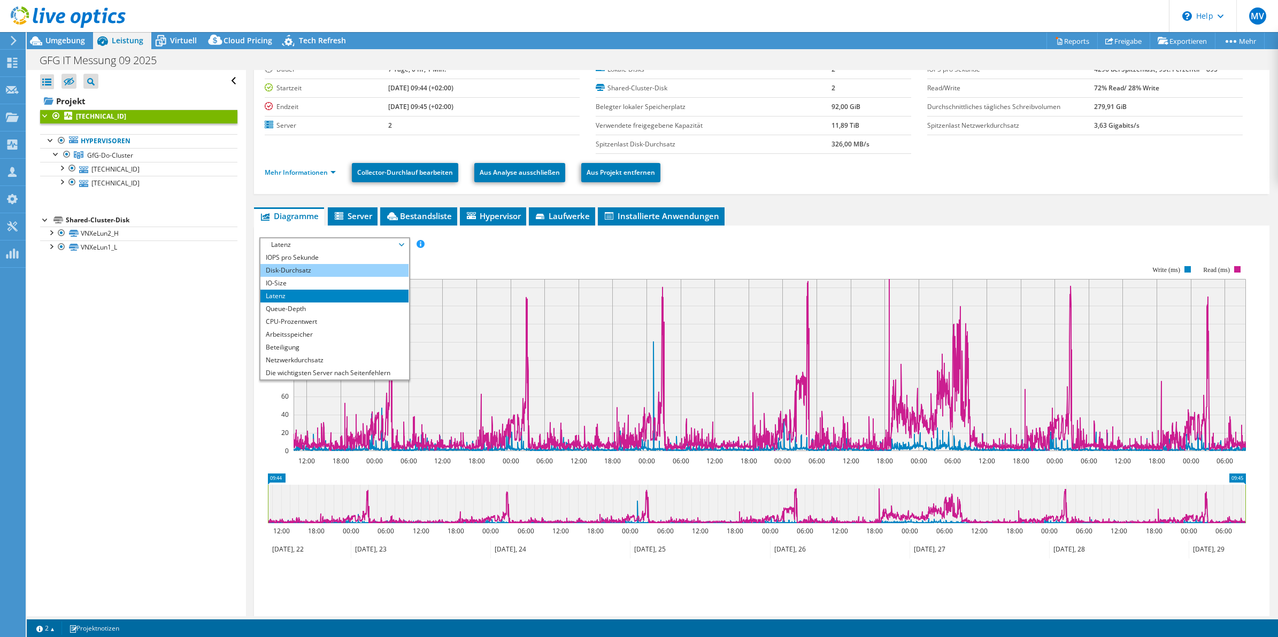
scroll to position [0, 0]
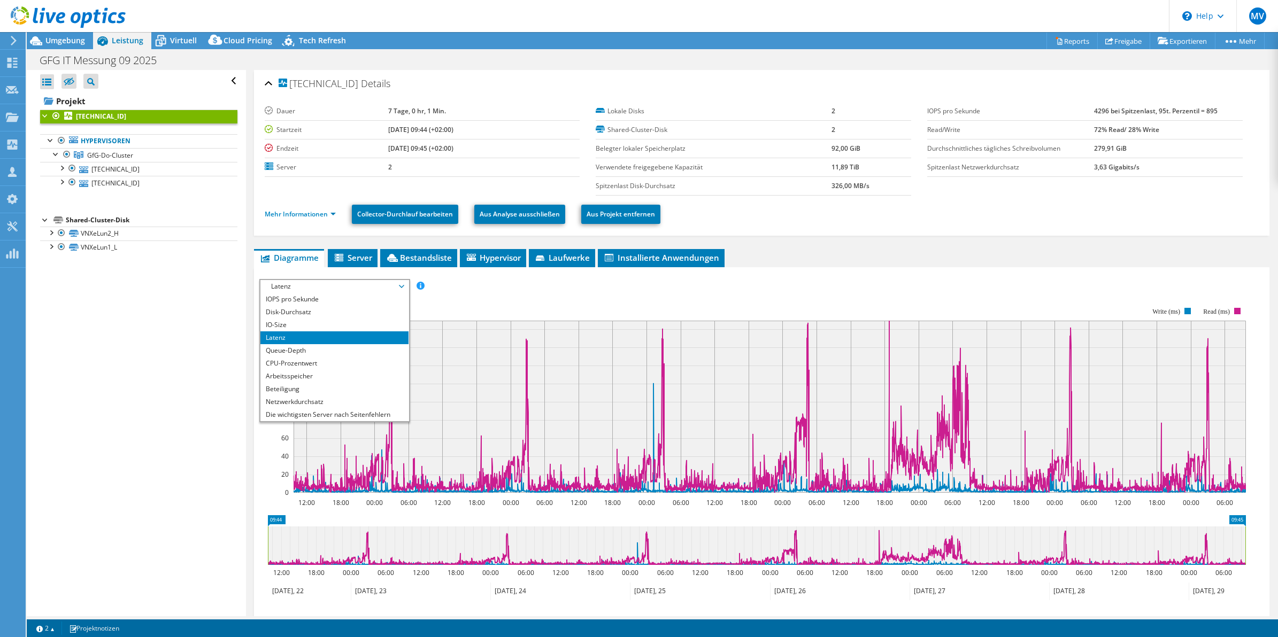
click at [197, 321] on div "Alle öffnen Alle schließen Ausgeschlossene Knoten verbergen Projektbaumfilter" at bounding box center [136, 343] width 219 height 546
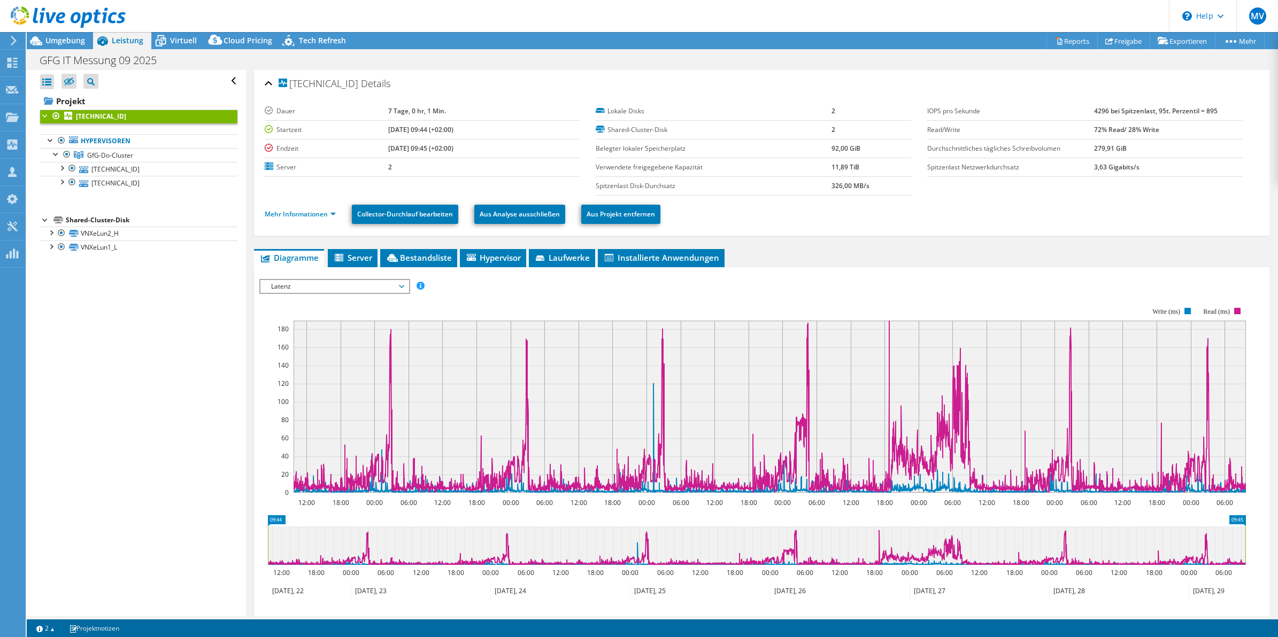
click at [248, 308] on div "192.168.37.241 Details Dauer 7 Tage, 0 hr, 1 Min. Startzeit 09.22.2025, 09:44 (…" at bounding box center [762, 398] width 1032 height 656
click at [962, 295] on rect at bounding box center [752, 400] width 986 height 214
click at [378, 287] on span "Latenz" at bounding box center [334, 286] width 137 height 13
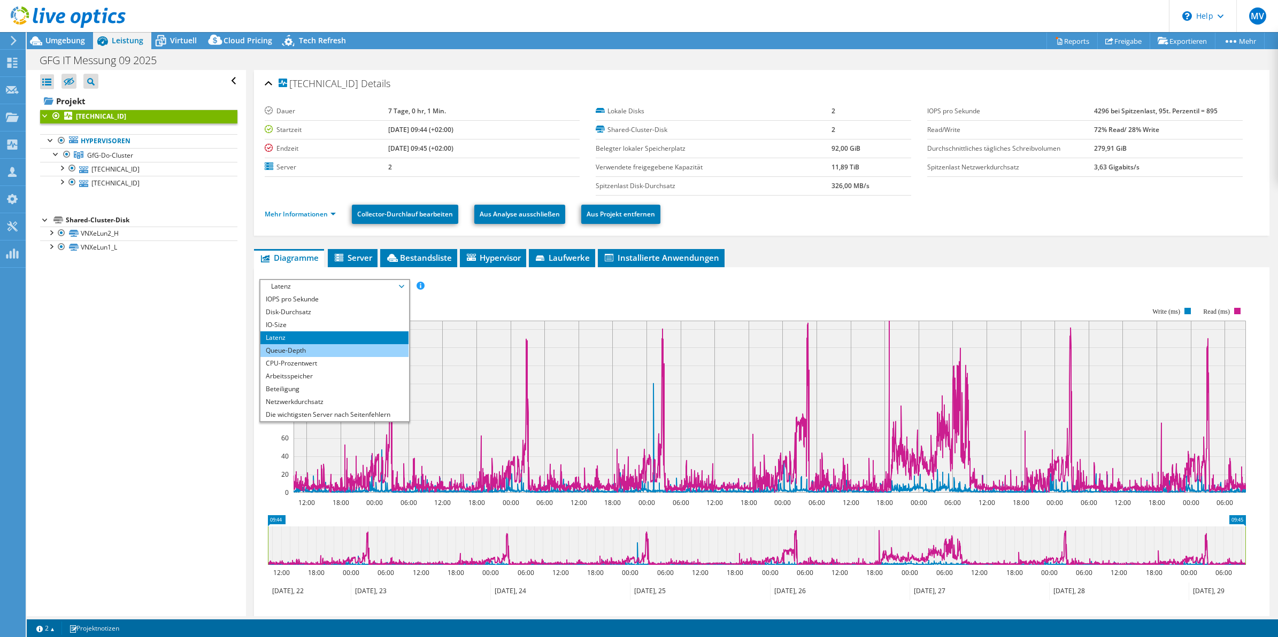
click at [314, 348] on li "Queue-Depth" at bounding box center [334, 350] width 148 height 13
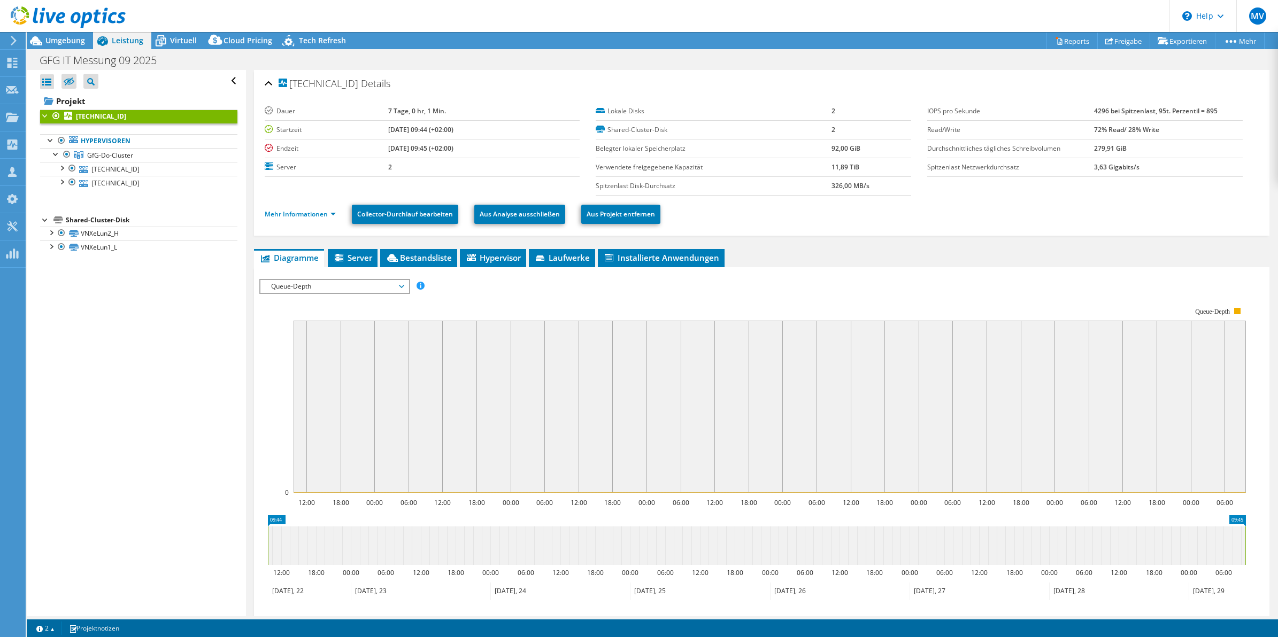
click at [254, 334] on section "IOPS pro Sekunde Disk-Durchsatz IO-Size Latenz Queue-Depth CPU-Prozentwert Arbe…" at bounding box center [762, 487] width 1016 height 440
click at [273, 432] on rect at bounding box center [752, 400] width 986 height 214
click at [274, 411] on rect at bounding box center [752, 400] width 986 height 214
click at [266, 359] on rect at bounding box center [752, 400] width 986 height 214
click at [272, 393] on rect at bounding box center [752, 400] width 986 height 214
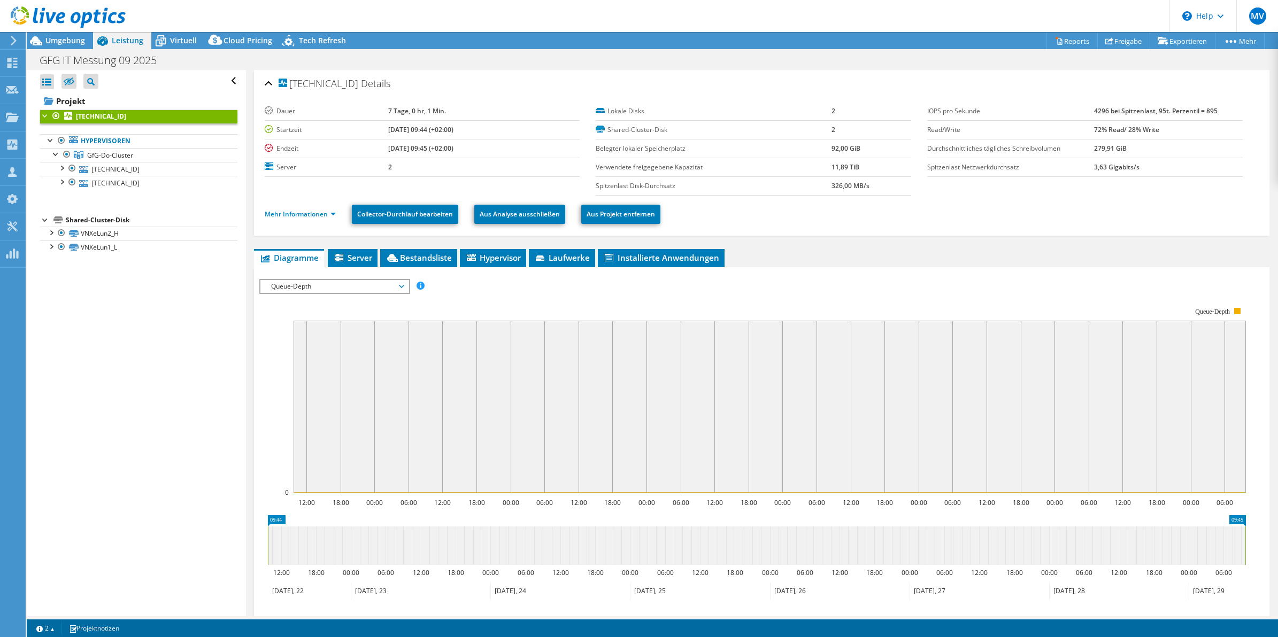
click at [277, 359] on rect at bounding box center [752, 400] width 986 height 214
click at [350, 290] on span "Queue-Depth" at bounding box center [334, 286] width 137 height 13
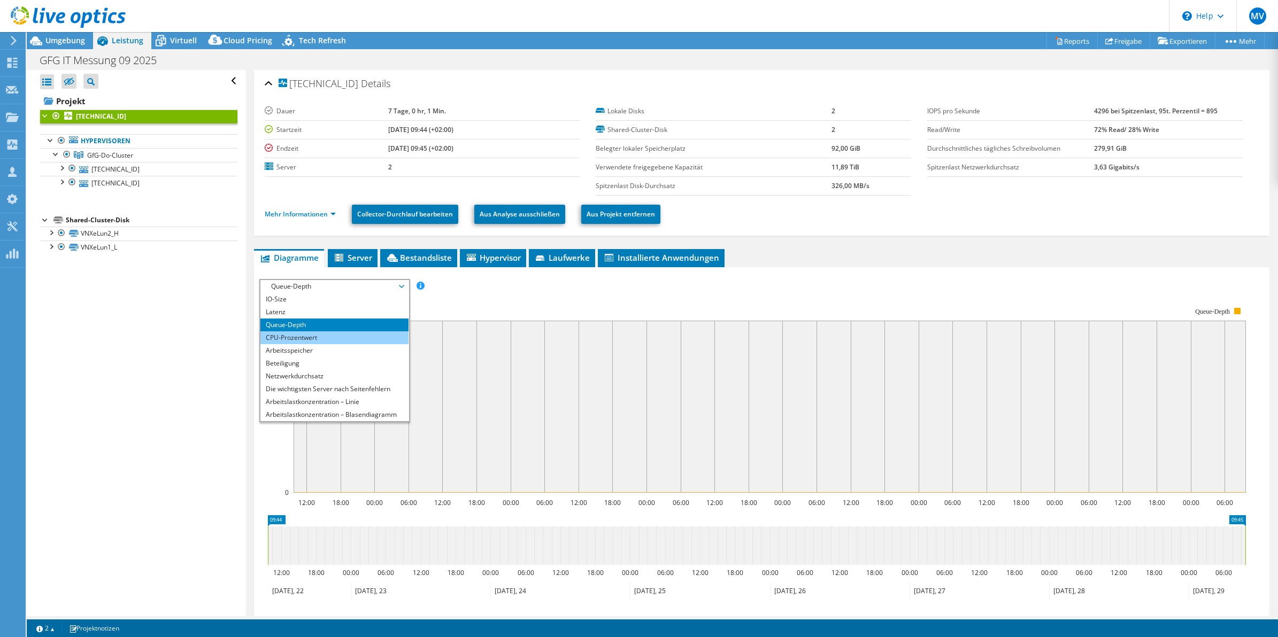
scroll to position [38, 0]
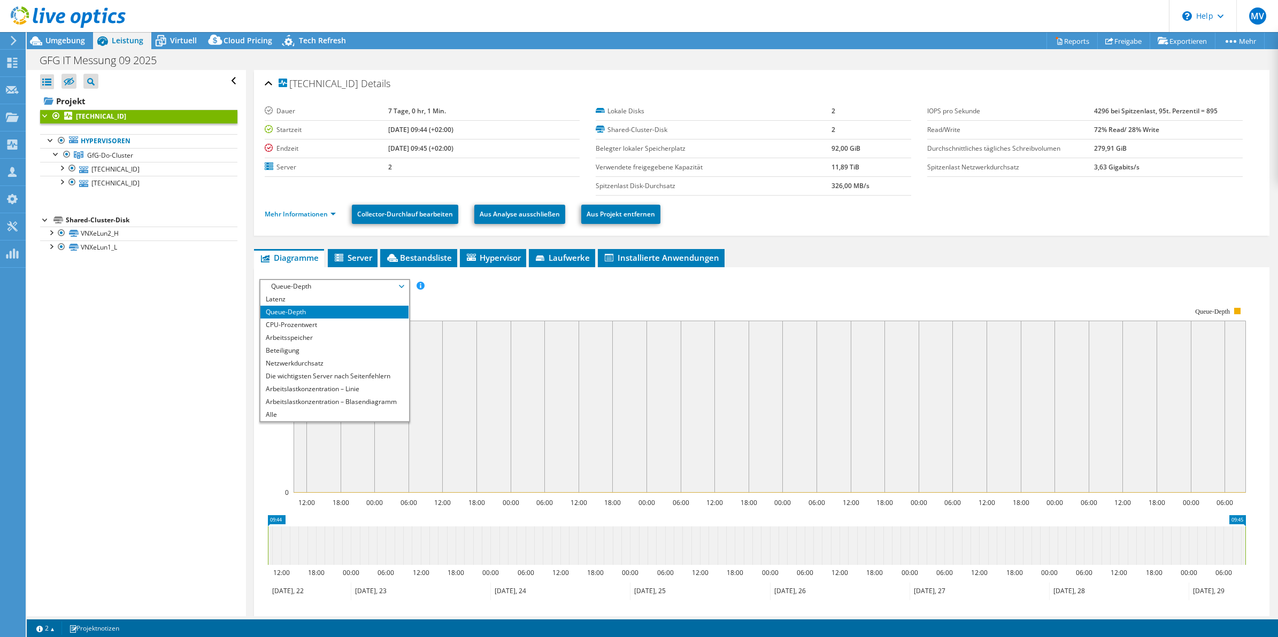
click at [924, 266] on ul "Diagramme Server Bestandsliste Hypervisor Laufwerke Cluster-Laufwerke Installie…" at bounding box center [762, 258] width 1016 height 18
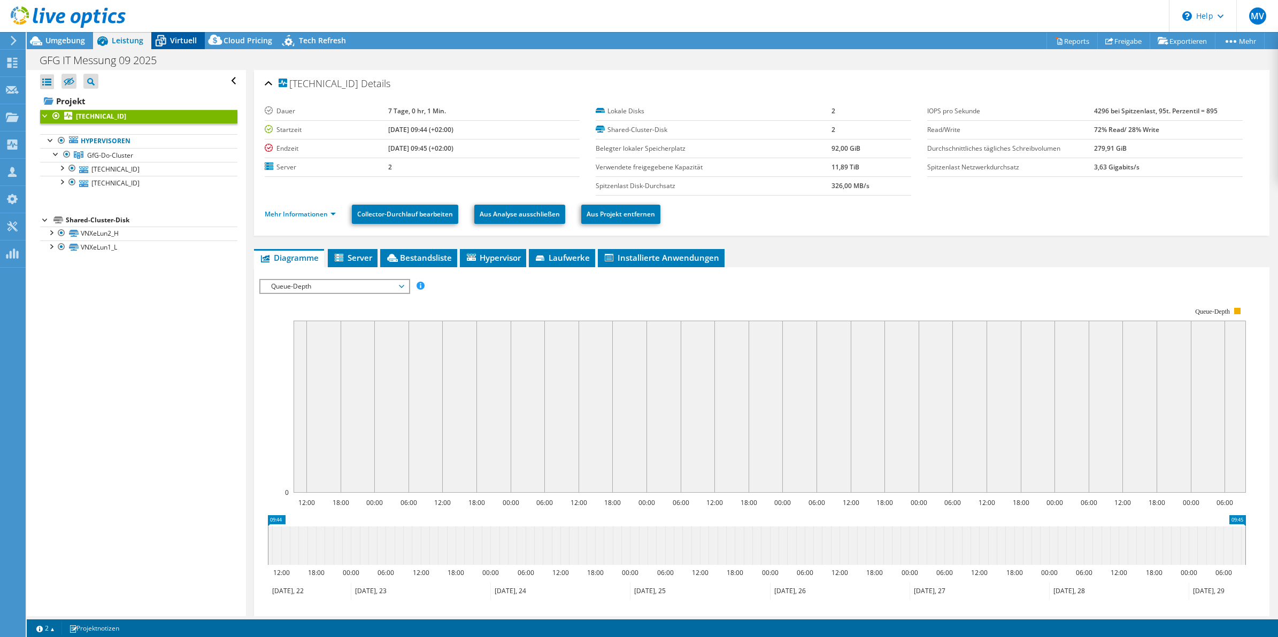
click at [174, 36] on span "Virtuell" at bounding box center [183, 40] width 27 height 10
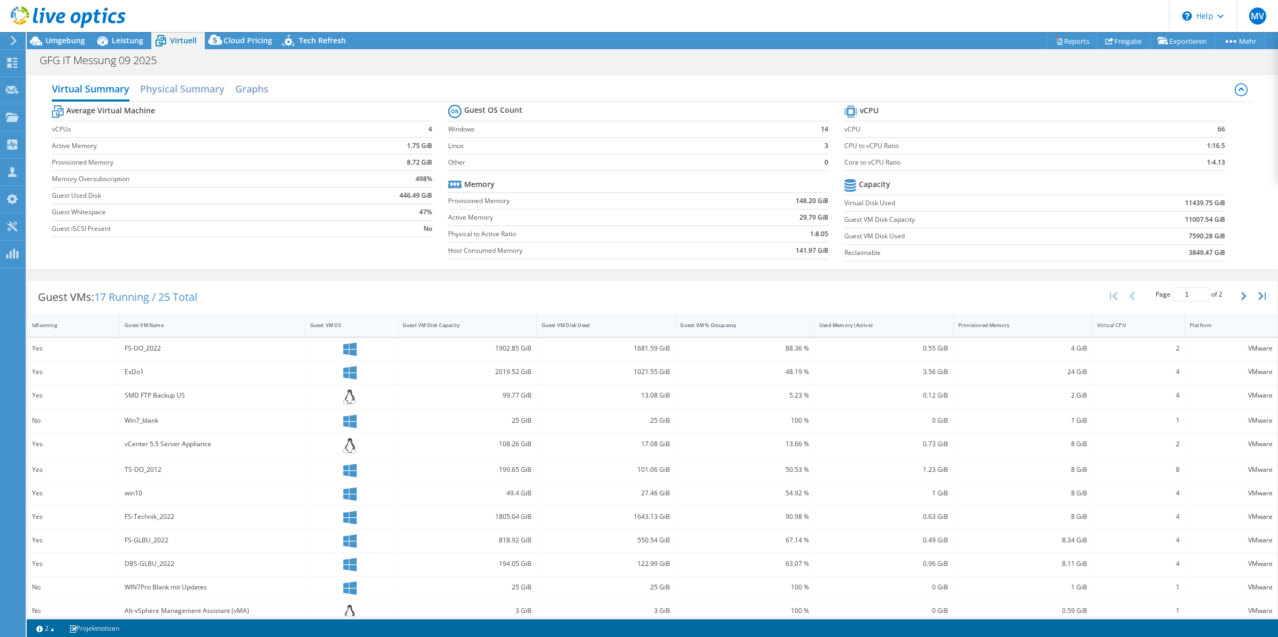
click at [690, 282] on div "Guest VMs: 17 Running / 25 Total Page 1 of 2 5 rows 10 rows 20 rows 25 rows 50 …" at bounding box center [652, 297] width 1250 height 33
drag, startPoint x: 99, startPoint y: 297, endPoint x: 107, endPoint y: 299, distance: 8.8
click at [107, 299] on span "17 Running / 25 Total" at bounding box center [145, 297] width 103 height 14
click at [318, 295] on div "Guest VMs: 17 Running / 25 Total Page 1 of 2 5 rows 10 rows 20 rows 25 rows 50 …" at bounding box center [652, 297] width 1250 height 33
click at [506, 290] on div "Guest VMs: 17 Running / 25 Total Page 1 of 2 5 rows 10 rows 20 rows 25 rows 50 …" at bounding box center [652, 297] width 1250 height 33
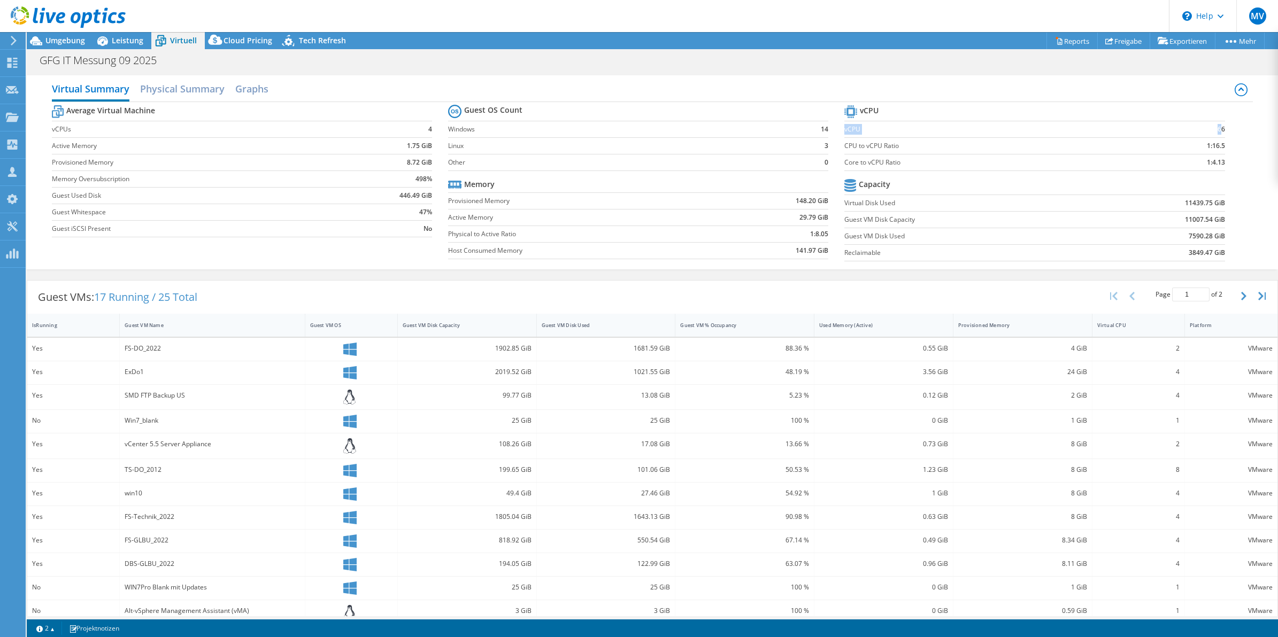
drag, startPoint x: 837, startPoint y: 129, endPoint x: 1212, endPoint y: 129, distance: 375.3
click at [1212, 129] on tr "vCPU 66" at bounding box center [1034, 129] width 380 height 17
click at [1207, 111] on td at bounding box center [1181, 112] width 87 height 19
click at [1227, 164] on section "vCPU vCPU 66 CPU to vCPU Ratio 1:16.5 Core to vCPU Ratio 1:4.13 Capacity Virtua…" at bounding box center [1042, 185] width 396 height 164
click at [1181, 166] on td "1:4.13" at bounding box center [1181, 162] width 87 height 17
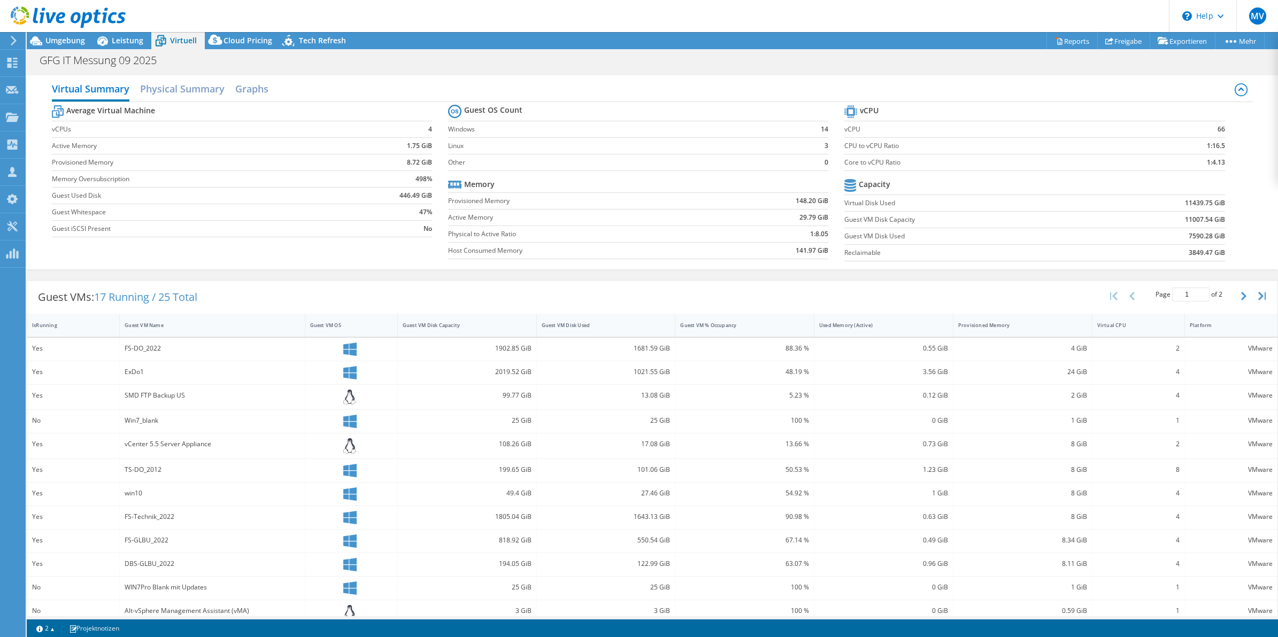
click at [1228, 166] on section "vCPU vCPU 66 CPU to vCPU Ratio 1:16.5 Core to vCPU Ratio 1:4.13 Capacity Virtua…" at bounding box center [1042, 185] width 396 height 164
drag, startPoint x: 1180, startPoint y: 162, endPoint x: 1216, endPoint y: 162, distance: 36.4
click at [1216, 162] on section "vCPU vCPU 66 CPU to vCPU Ratio 1:16.5 Core to vCPU Ratio 1:4.13 Capacity Virtua…" at bounding box center [1042, 185] width 396 height 164
click at [1235, 167] on div "Average Virtual Machine vCPUs 4 Active Memory 1.75 GiB Provisioned Memory 8.72 …" at bounding box center [652, 184] width 1201 height 165
drag, startPoint x: 1191, startPoint y: 162, endPoint x: 1215, endPoint y: 162, distance: 24.1
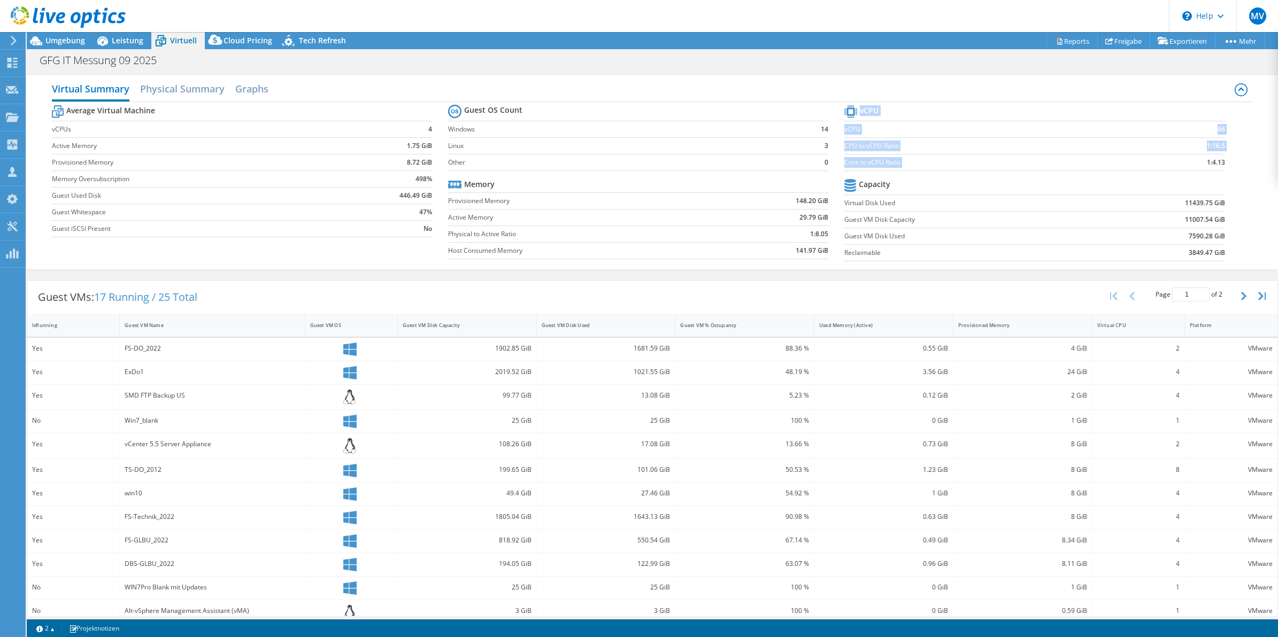
click at [1215, 162] on section "vCPU vCPU 66 CPU to vCPU Ratio 1:16.5 Core to vCPU Ratio 1:4.13 Capacity Virtua…" at bounding box center [1042, 185] width 396 height 164
click at [1171, 163] on td "1:4.13" at bounding box center [1181, 162] width 87 height 17
click at [118, 37] on span "Leistung" at bounding box center [128, 40] width 32 height 10
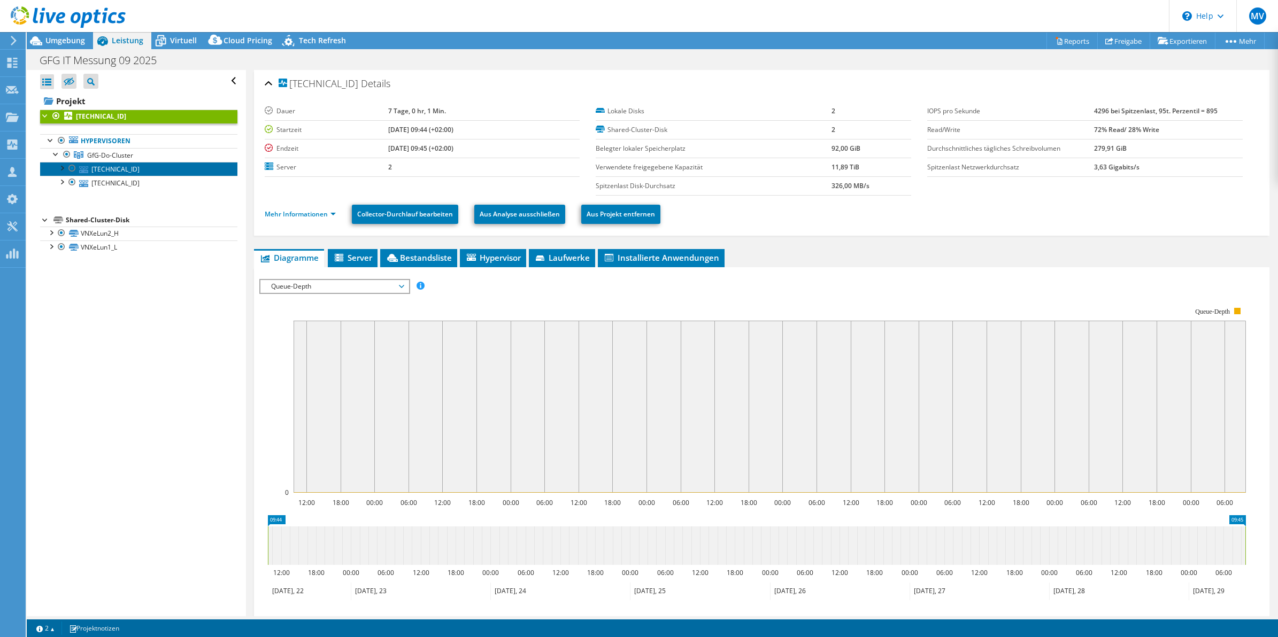
click at [104, 171] on link "192.168.37.241" at bounding box center [138, 169] width 197 height 14
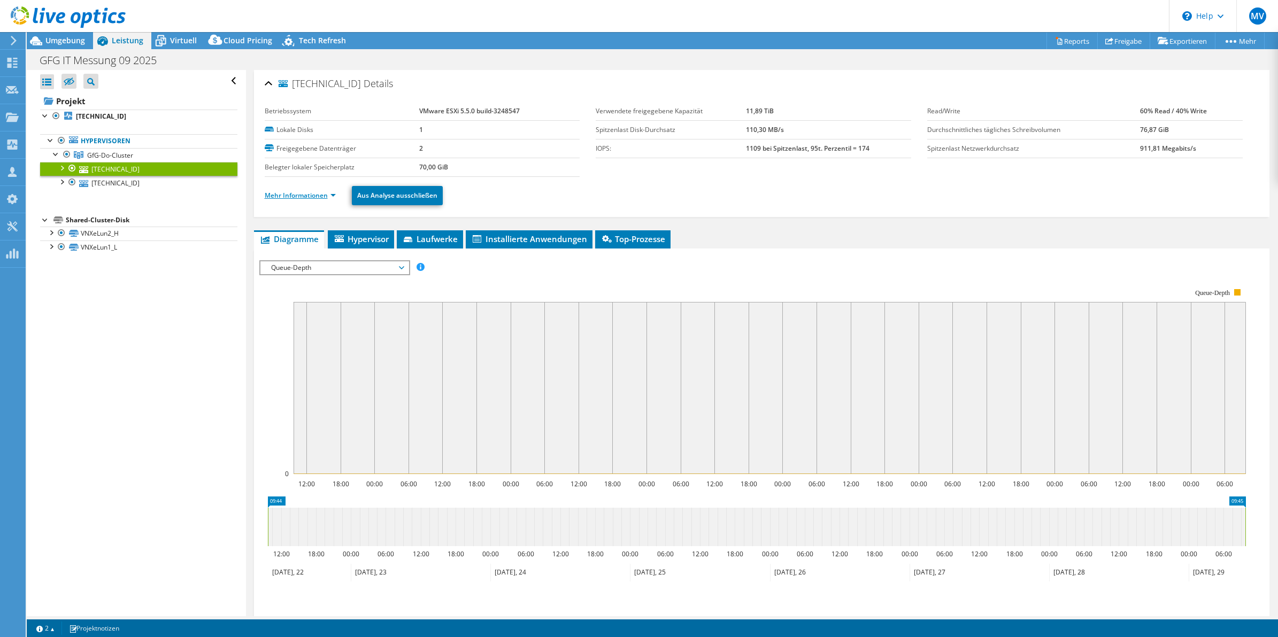
click at [308, 194] on link "Mehr Informationen" at bounding box center [300, 195] width 71 height 9
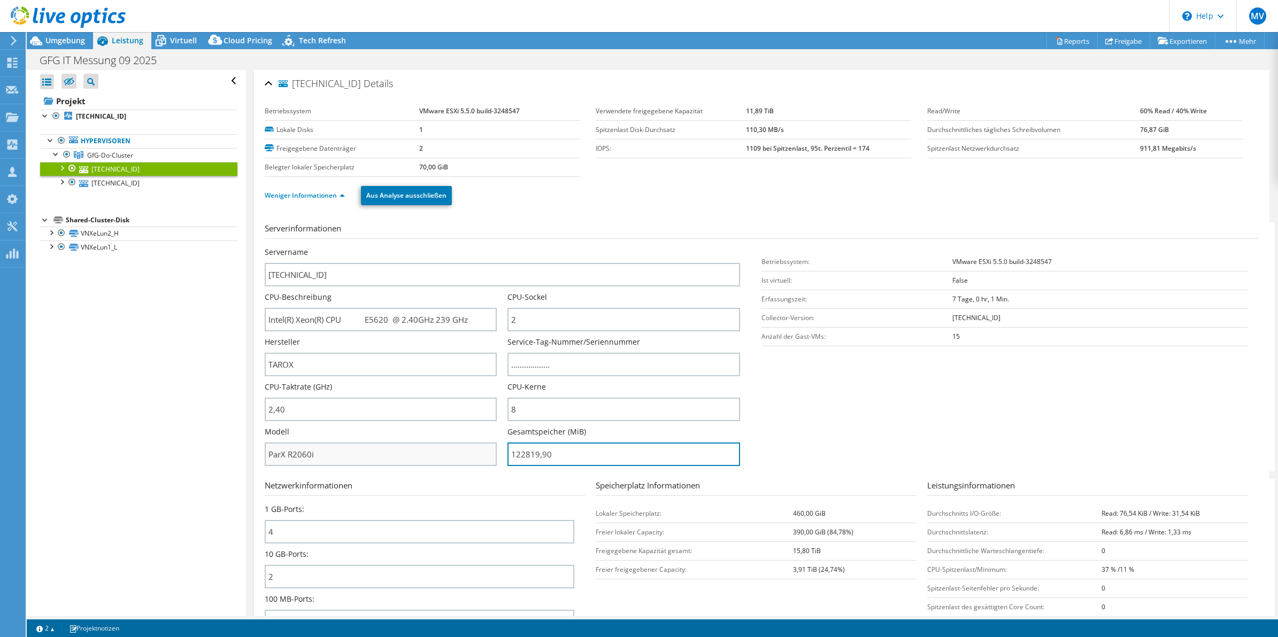
drag, startPoint x: 627, startPoint y: 455, endPoint x: 412, endPoint y: 457, distance: 215.4
click at [412, 247] on div "Servername 192.168.37.241 CPU-Beschreibung Intel(R) Xeon(R) CPU E5620 @ 2.40GHz…" at bounding box center [508, 247] width 486 height 0
type input "12281990"
click at [830, 436] on section "Serverinformationen Servername 192.168.37.241 CPU-Beschreibung Intel(R) Xeon(R)…" at bounding box center [764, 346] width 999 height 249
drag, startPoint x: 589, startPoint y: 459, endPoint x: 459, endPoint y: 473, distance: 130.7
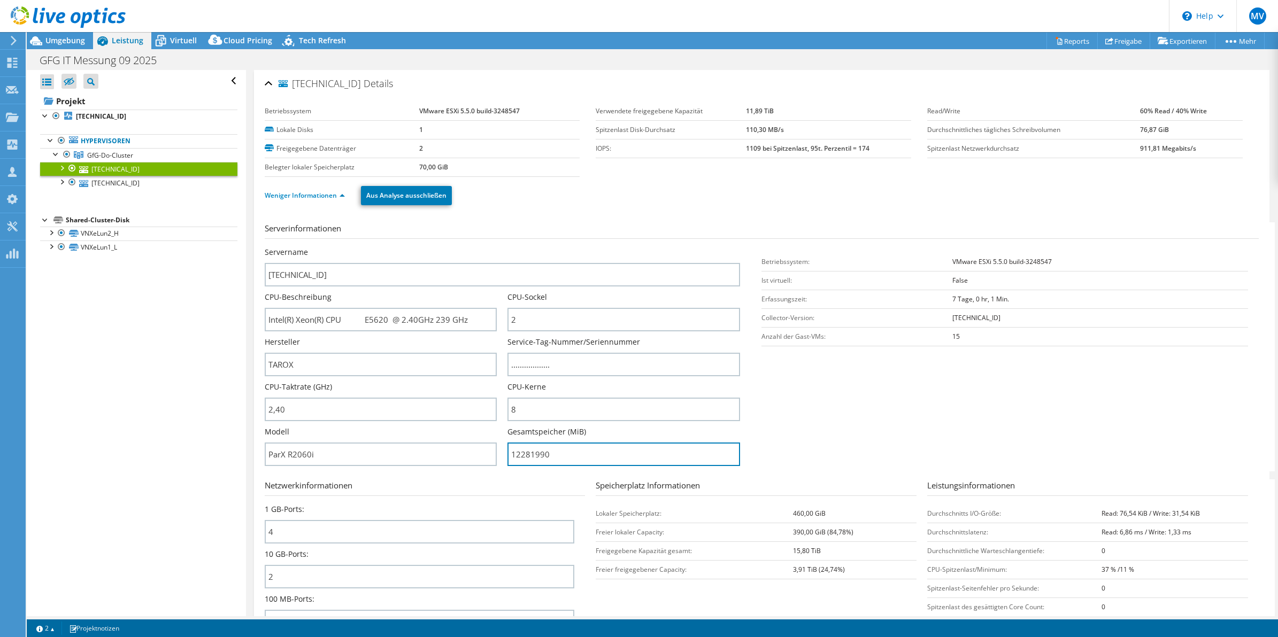
click at [459, 473] on form "Serverinformationen Servername 192.168.37.241 CPU-Beschreibung Intel(R) Xeon(R)…" at bounding box center [762, 453] width 994 height 463
click at [830, 449] on section "Serverinformationen Servername 192.168.37.241 CPU-Beschreibung Intel(R) Xeon(R)…" at bounding box center [764, 346] width 999 height 249
click at [185, 36] on span "Virtuell" at bounding box center [183, 40] width 27 height 10
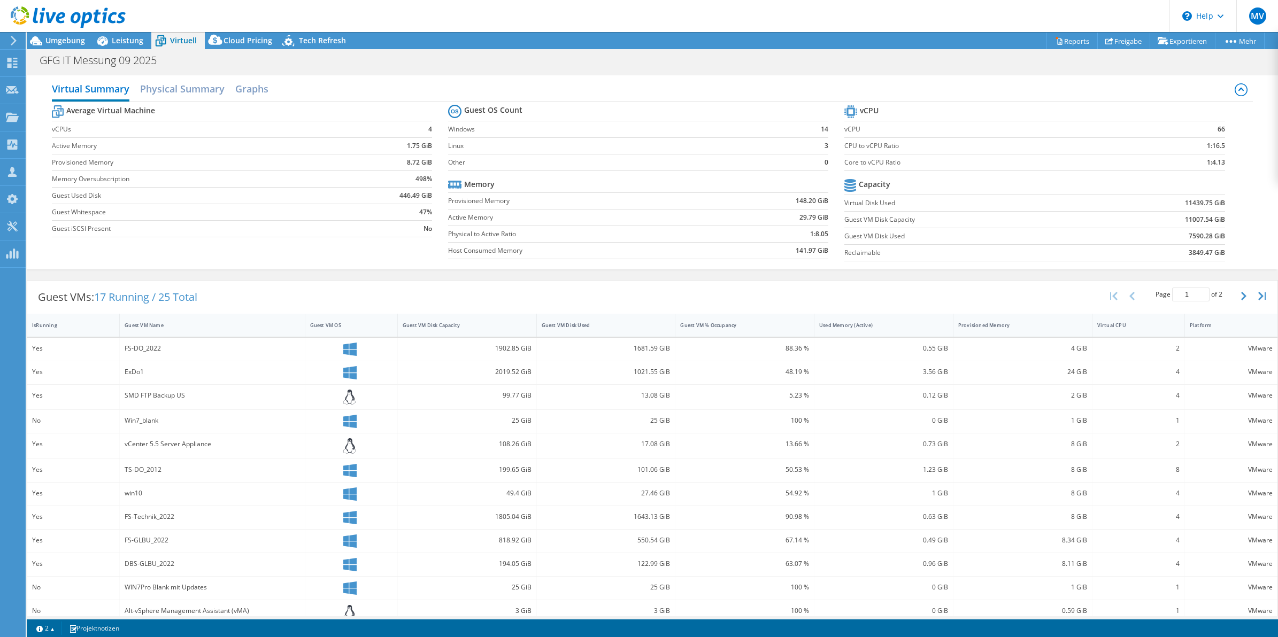
click at [1116, 181] on td at bounding box center [1159, 185] width 132 height 19
click at [1232, 230] on div "Average Virtual Machine vCPUs 4 Active Memory 1.75 GiB Provisioned Memory 8.72 …" at bounding box center [652, 184] width 1201 height 165
drag, startPoint x: 838, startPoint y: 236, endPoint x: 1214, endPoint y: 238, distance: 376.3
click at [1214, 238] on tr "Guest VM Disk Used 7590.28 GiB" at bounding box center [1034, 236] width 380 height 17
click at [1241, 215] on div "Average Virtual Machine vCPUs 4 Active Memory 1.75 GiB Provisioned Memory 8.72 …" at bounding box center [652, 184] width 1201 height 165
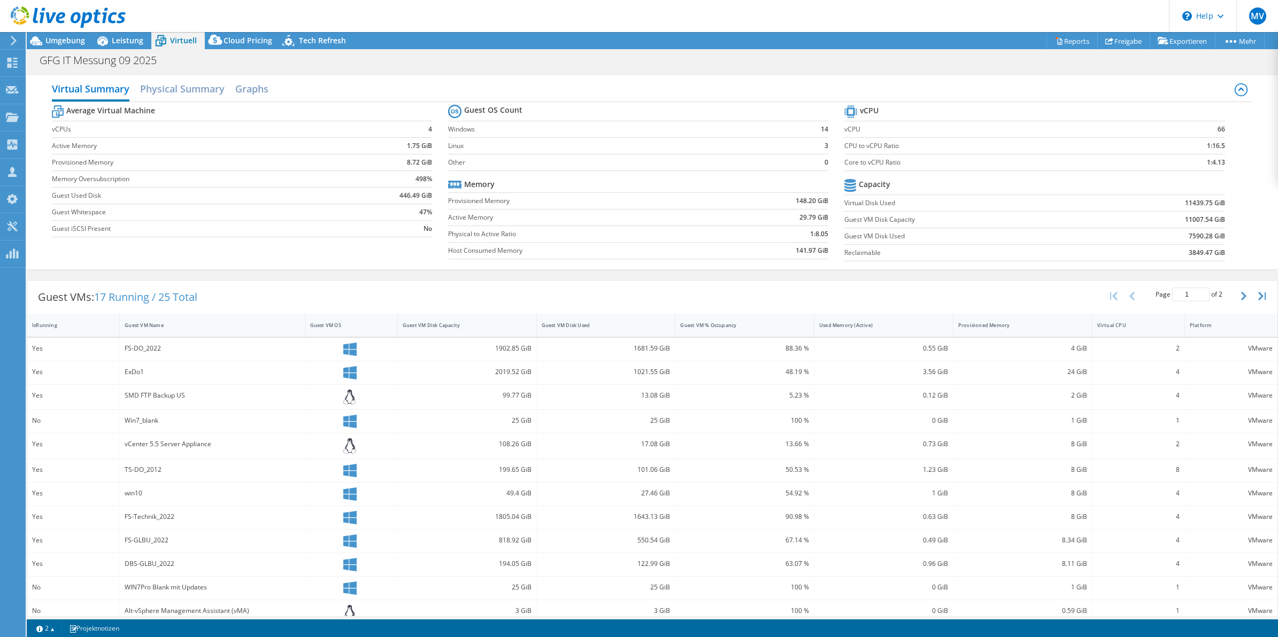
click at [1137, 214] on td "11007.54 GiB" at bounding box center [1159, 219] width 132 height 17
click at [1132, 214] on td "11007.54 GiB" at bounding box center [1159, 219] width 132 height 17
drag, startPoint x: 1132, startPoint y: 214, endPoint x: 1163, endPoint y: 214, distance: 31.0
click at [1163, 214] on td "11007.54 GiB" at bounding box center [1159, 219] width 132 height 17
click at [1234, 237] on div "Average Virtual Machine vCPUs 4 Active Memory 1.75 GiB Provisioned Memory 8.72 …" at bounding box center [652, 184] width 1201 height 165
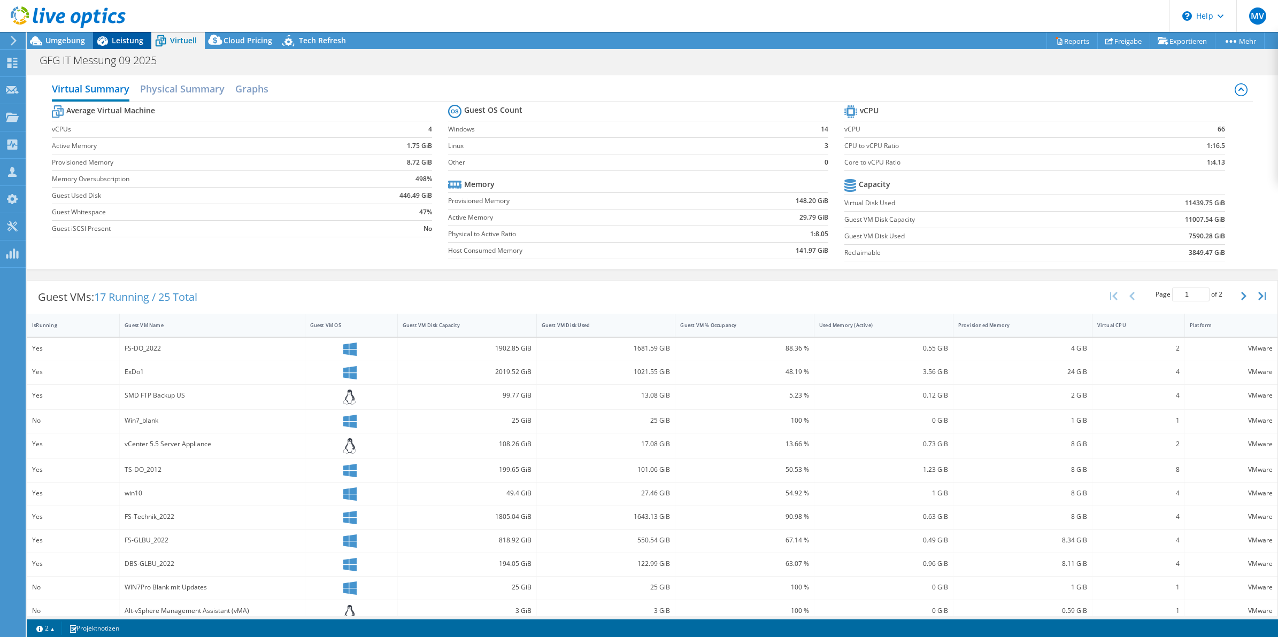
click at [132, 41] on span "Leistung" at bounding box center [128, 40] width 32 height 10
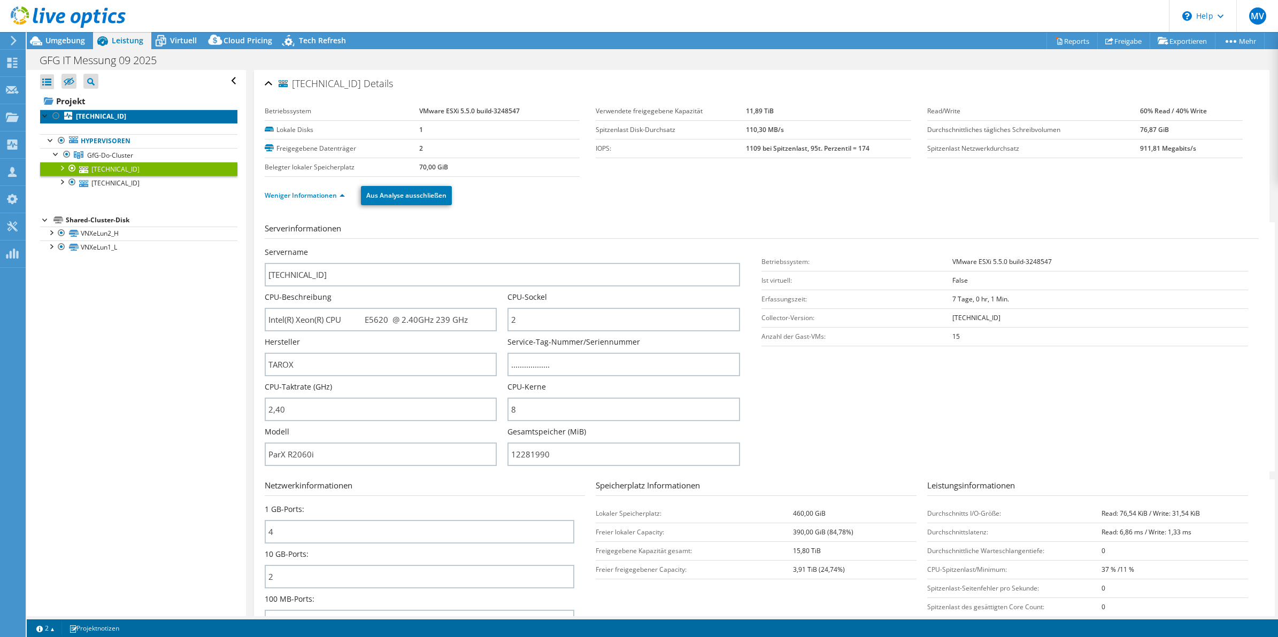
click at [95, 110] on link "192.168.37.241" at bounding box center [138, 117] width 197 height 14
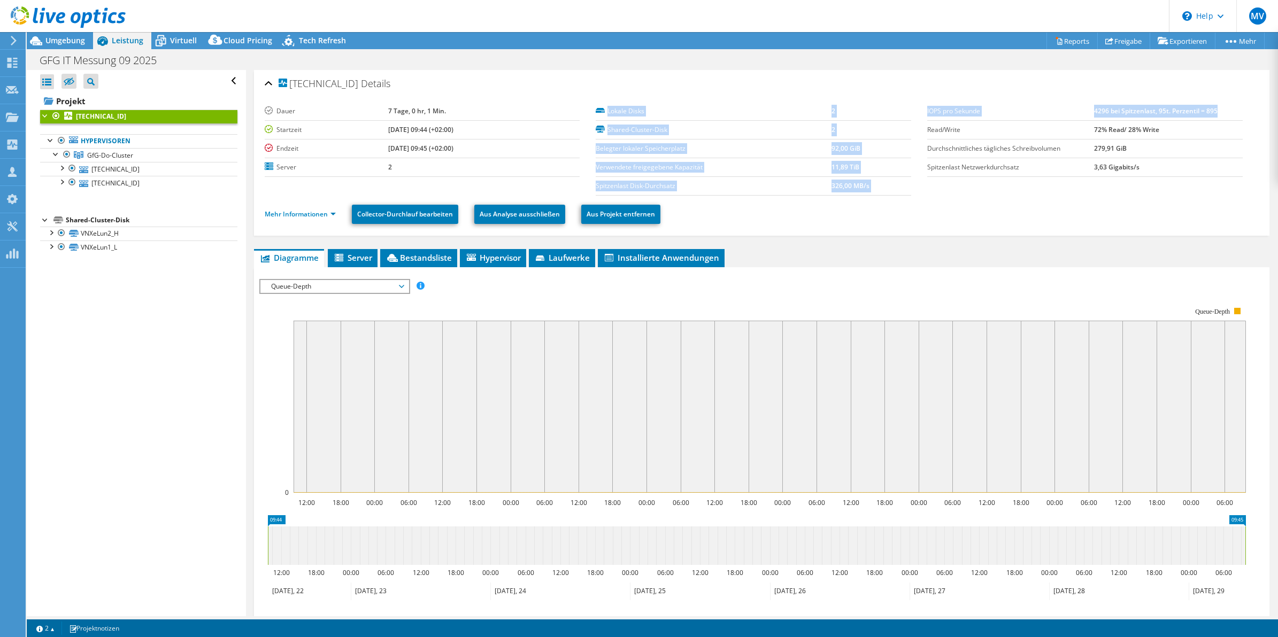
drag, startPoint x: 915, startPoint y: 107, endPoint x: 1222, endPoint y: 109, distance: 307.4
click at [1222, 109] on section "Dauer 7 Tage, 0 hr, 1 Min. Startzeit 09.22.2025, 09:44 (+02:00) Endzeit 09.29.2…" at bounding box center [762, 149] width 994 height 94
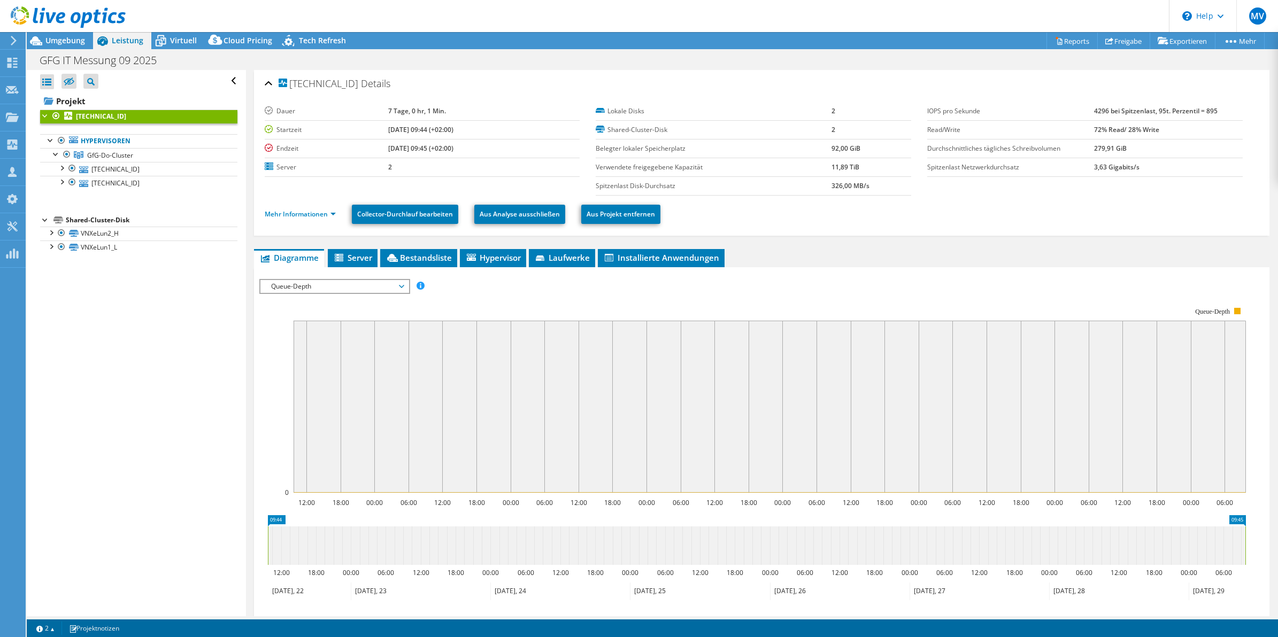
click at [846, 51] on div "GFG IT Messung 09 2025 Drucken" at bounding box center [652, 60] width 1251 height 20
click at [169, 38] on icon at bounding box center [160, 41] width 19 height 19
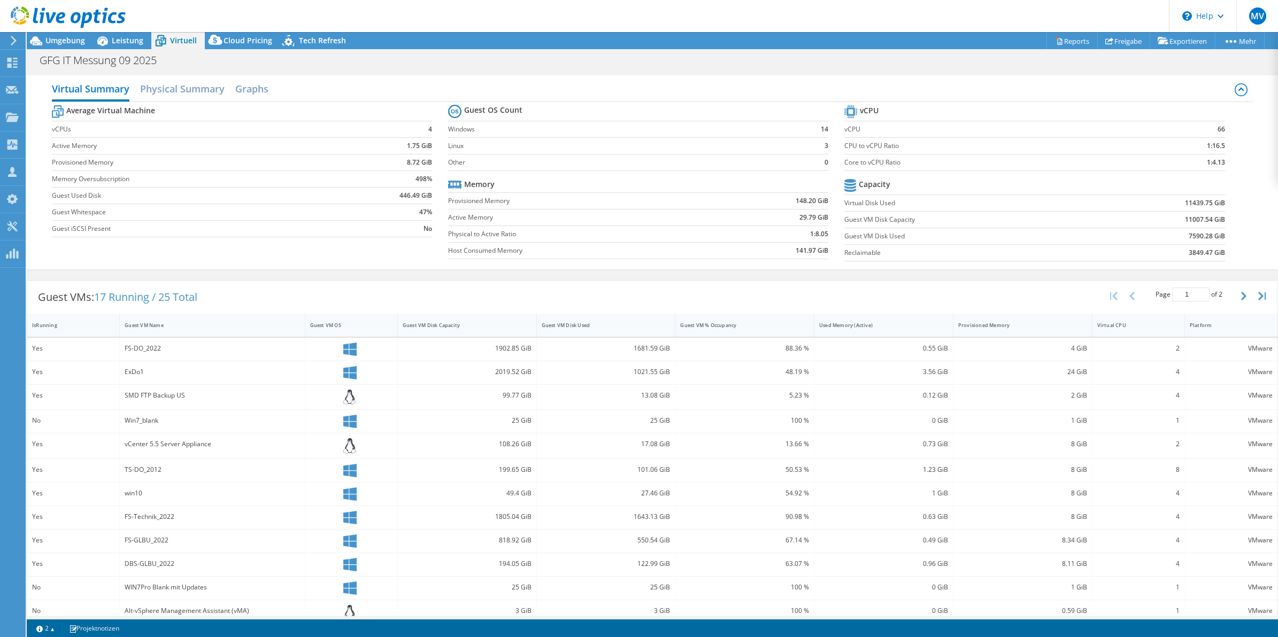
click at [827, 179] on section "Guest OS Count Windows 14 Linux 3 Other 0 Memory Provisioned Memory 148.20 GiB …" at bounding box center [646, 183] width 396 height 163
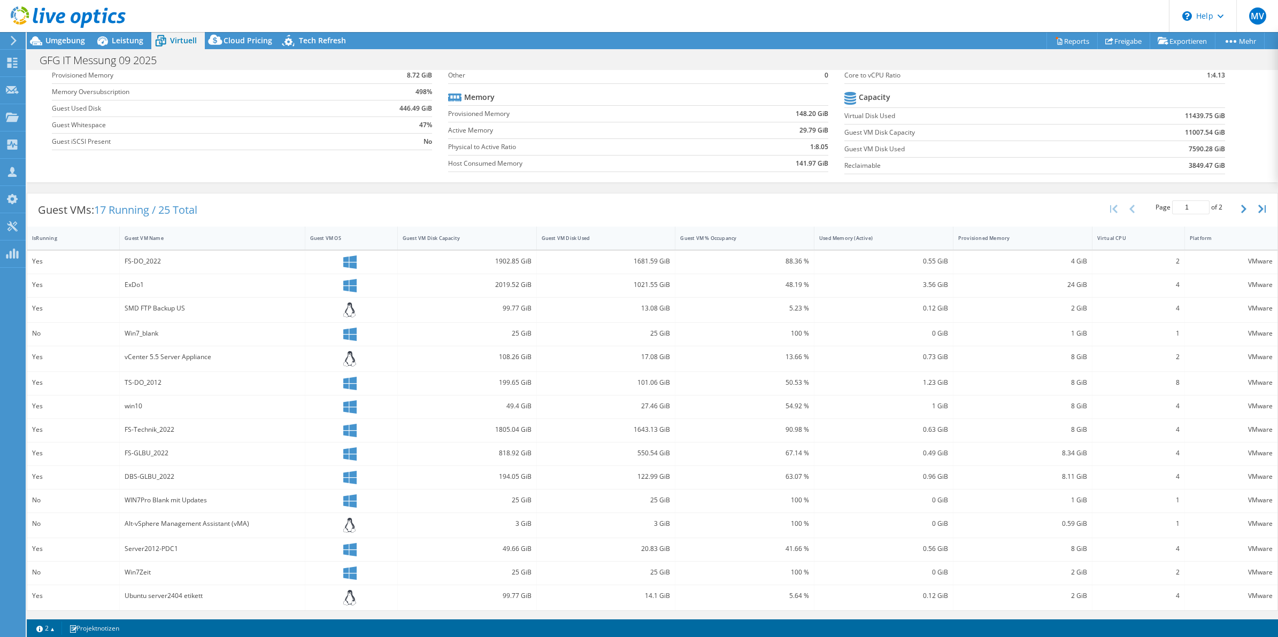
scroll to position [0, 0]
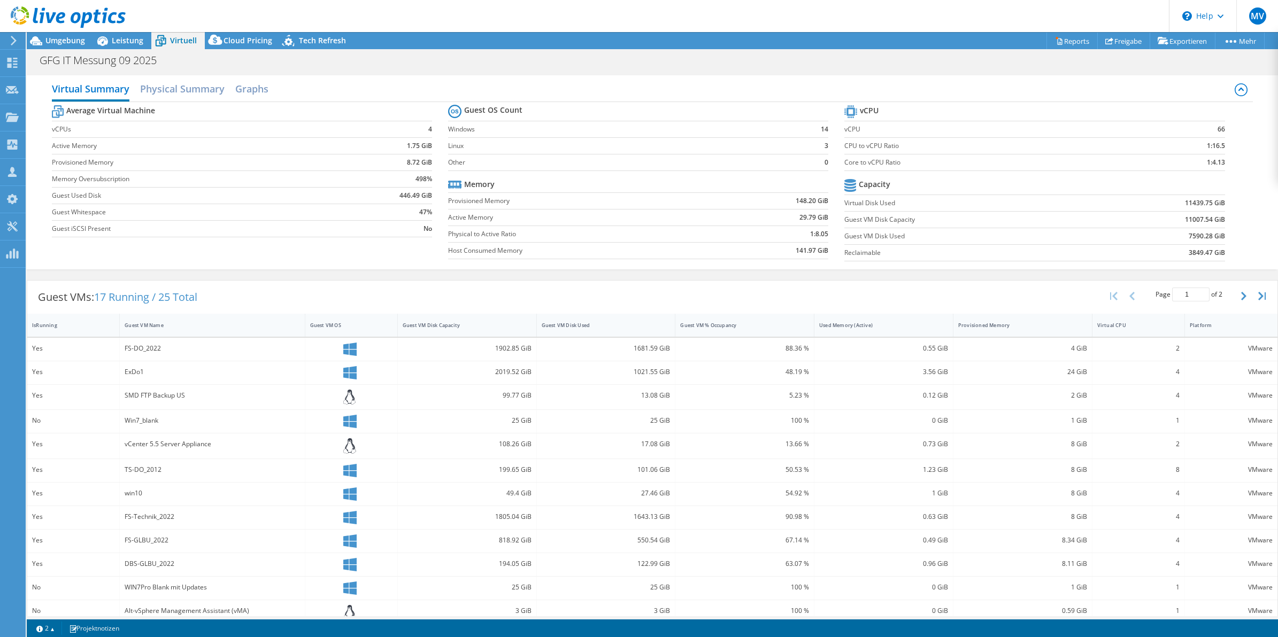
click at [827, 175] on section "Guest OS Count Windows 14 Linux 3 Other 0 Memory Provisioned Memory 148.20 GiB …" at bounding box center [646, 183] width 396 height 163
click at [826, 175] on section "Guest OS Count Windows 14 Linux 3 Other 0 Memory Provisioned Memory 148.20 GiB …" at bounding box center [646, 183] width 396 height 163
click at [828, 174] on section "Guest OS Count Windows 14 Linux 3 Other 0 Memory Provisioned Memory 148.20 GiB …" at bounding box center [646, 183] width 396 height 163
click at [826, 176] on section "Guest OS Count Windows 14 Linux 3 Other 0 Memory Provisioned Memory 148.20 GiB …" at bounding box center [646, 183] width 396 height 163
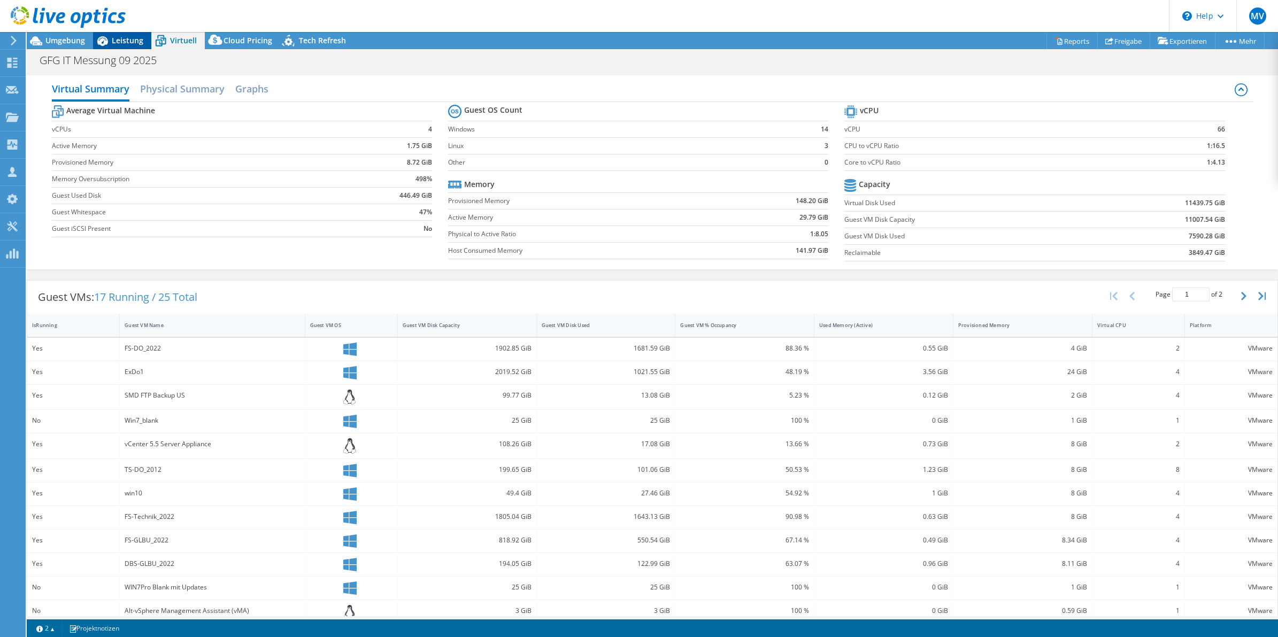
click at [119, 41] on span "Leistung" at bounding box center [128, 40] width 32 height 10
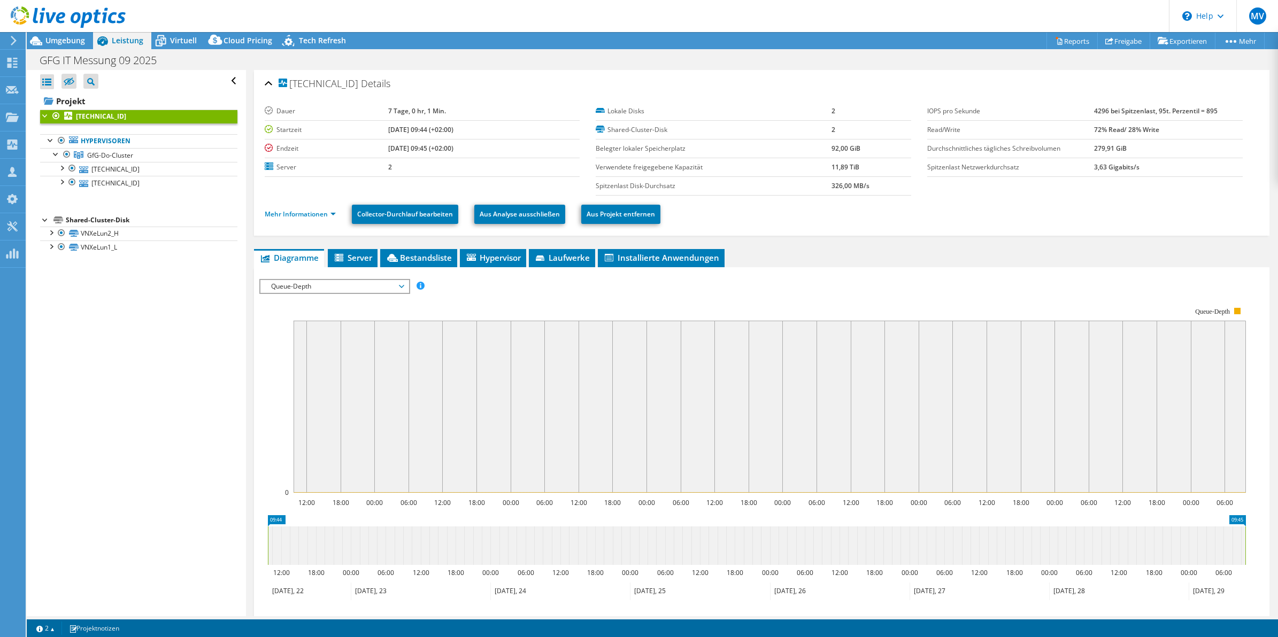
click at [321, 220] on li "Mehr Informationen" at bounding box center [304, 214] width 78 height 12
click at [109, 171] on link "192.168.37.241" at bounding box center [138, 169] width 197 height 14
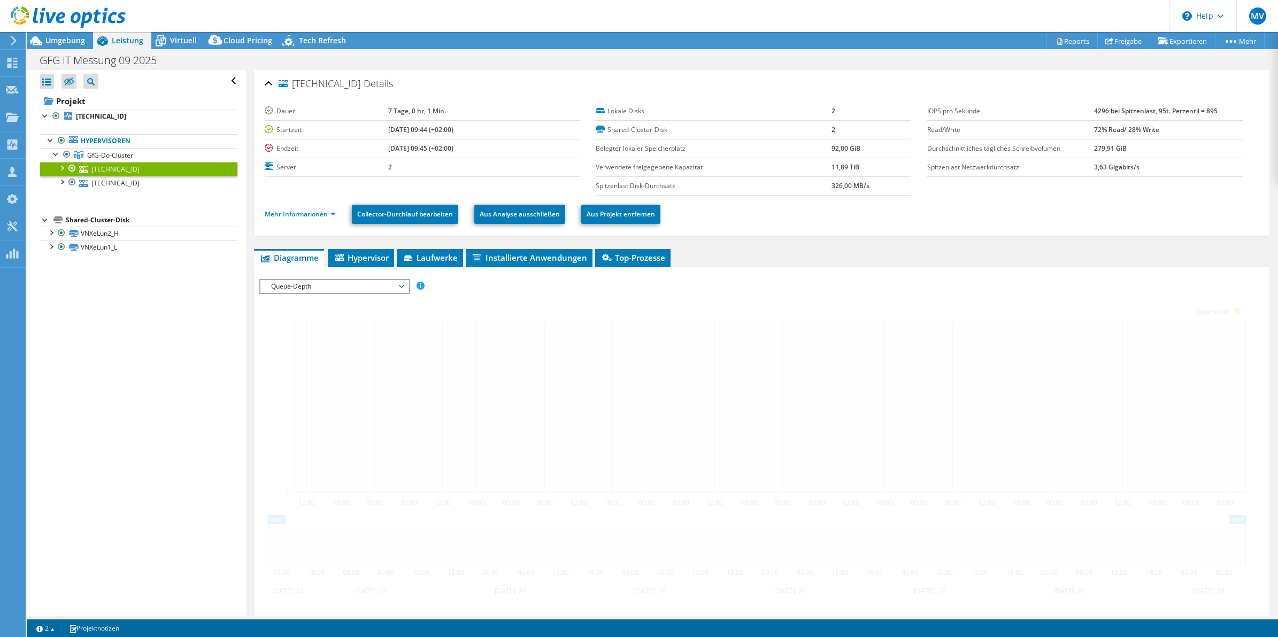
click at [305, 220] on div "192.168.37.241 Details Dauer 7 Tage, 0 hr, 1 Min. Startzeit 09.22.2025, 09:44 (…" at bounding box center [762, 398] width 1032 height 656
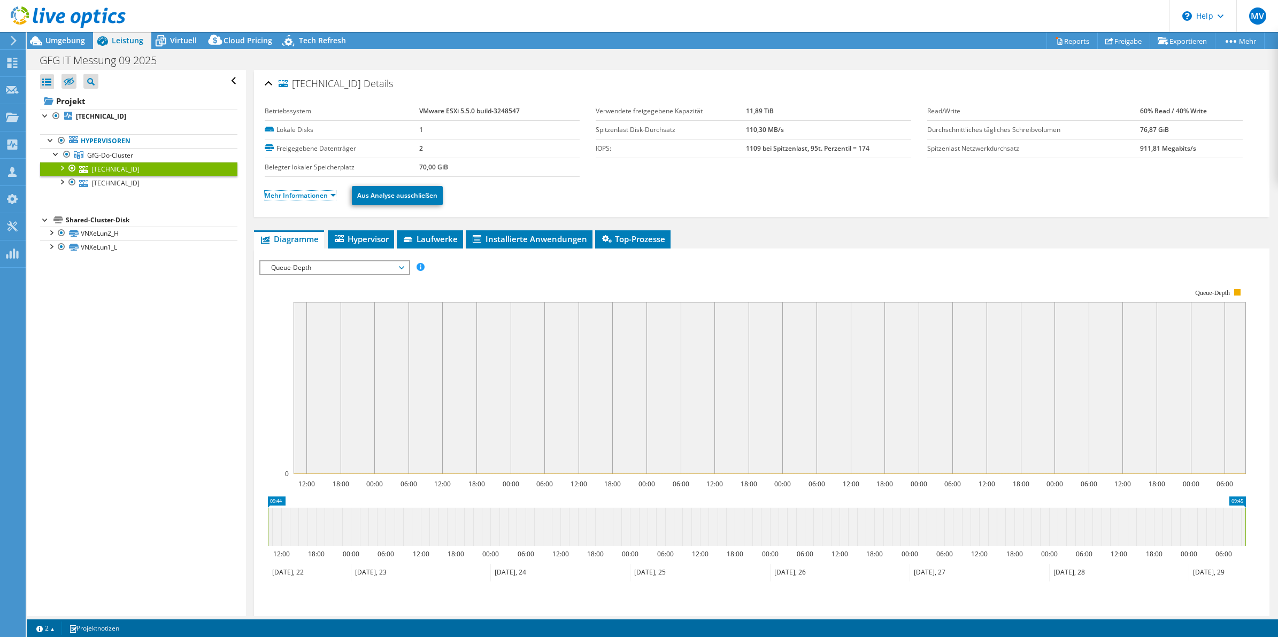
click at [311, 199] on link "Mehr Informationen" at bounding box center [300, 195] width 71 height 9
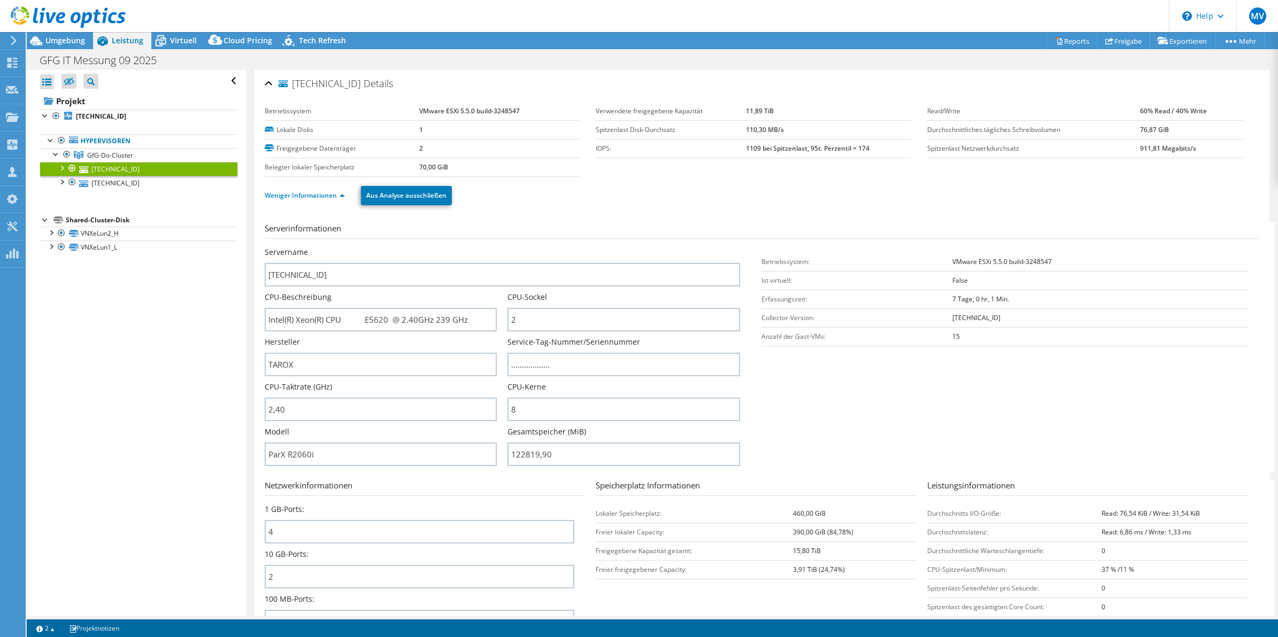
click at [738, 267] on div "Servername 192.168.37.241" at bounding box center [508, 267] width 486 height 40
click at [739, 268] on div "Servername 192.168.37.241" at bounding box center [508, 267] width 486 height 40
click at [740, 266] on div "Servername 192.168.37.241" at bounding box center [508, 267] width 486 height 40
drag, startPoint x: 942, startPoint y: 200, endPoint x: 953, endPoint y: 182, distance: 21.5
click at [942, 200] on ul "Weniger Informationen Aus Analyse ausschließen" at bounding box center [762, 194] width 994 height 22
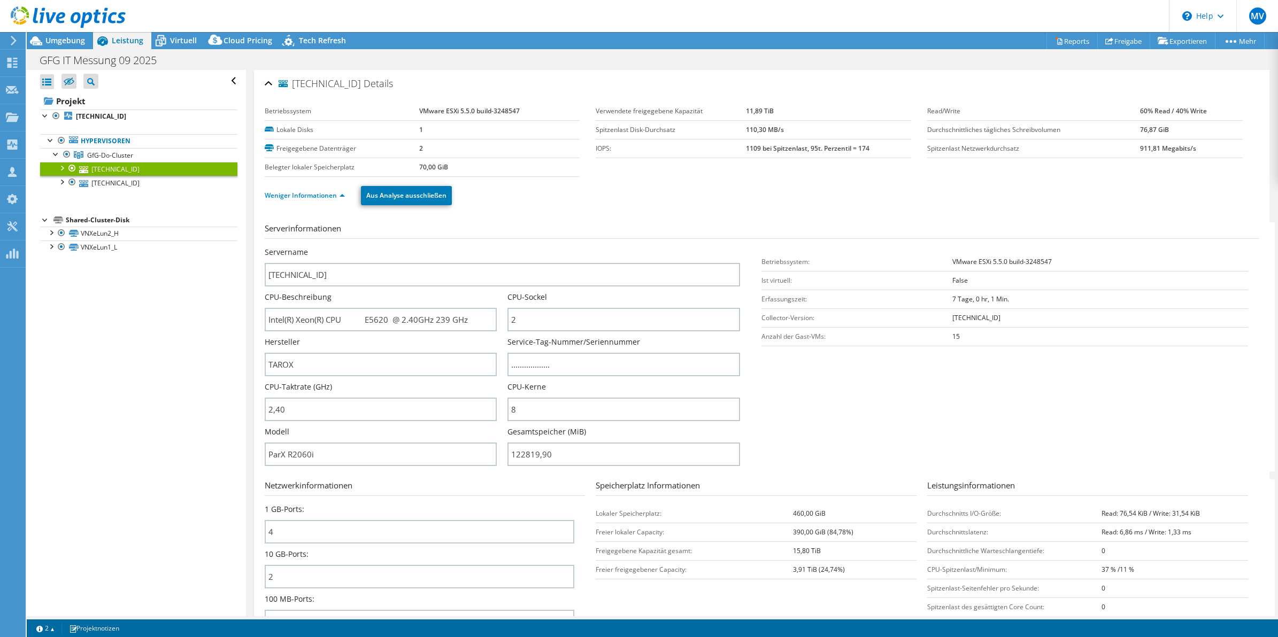
click at [611, 212] on div "Weniger Informationen Aus Analyse ausschließen" at bounding box center [762, 195] width 994 height 37
click at [178, 43] on span "Virtuell" at bounding box center [183, 40] width 27 height 10
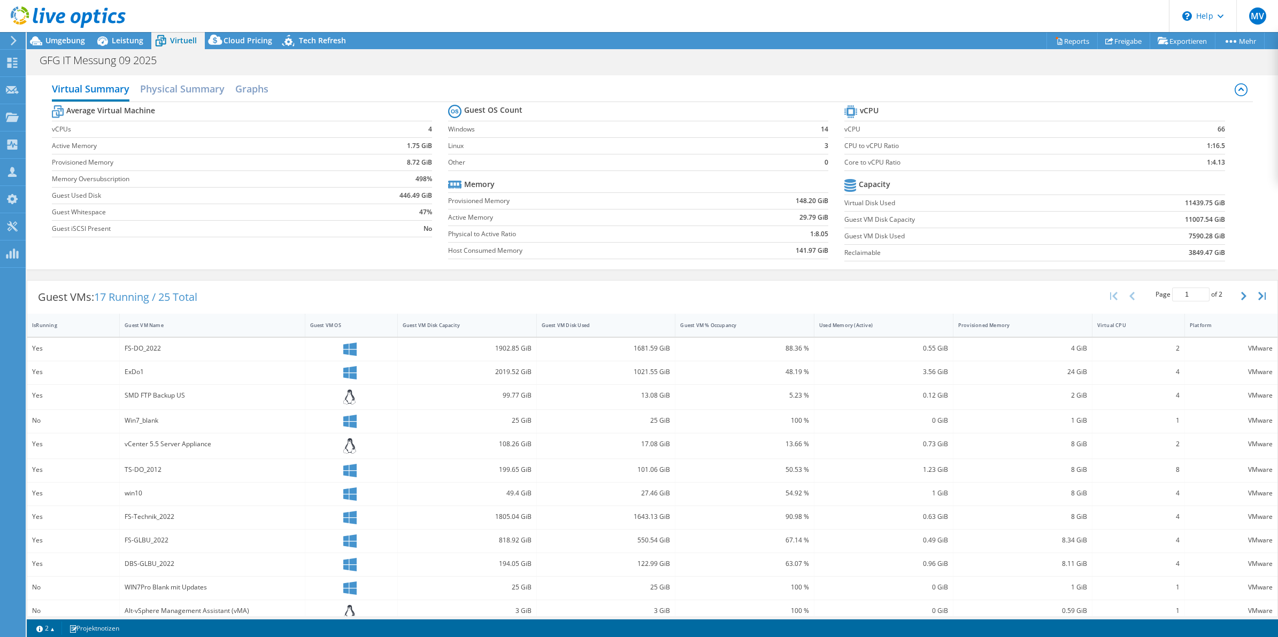
click at [828, 248] on section "Guest OS Count Windows 14 Linux 3 Other 0 Memory Provisioned Memory 148.20 GiB …" at bounding box center [646, 183] width 396 height 163
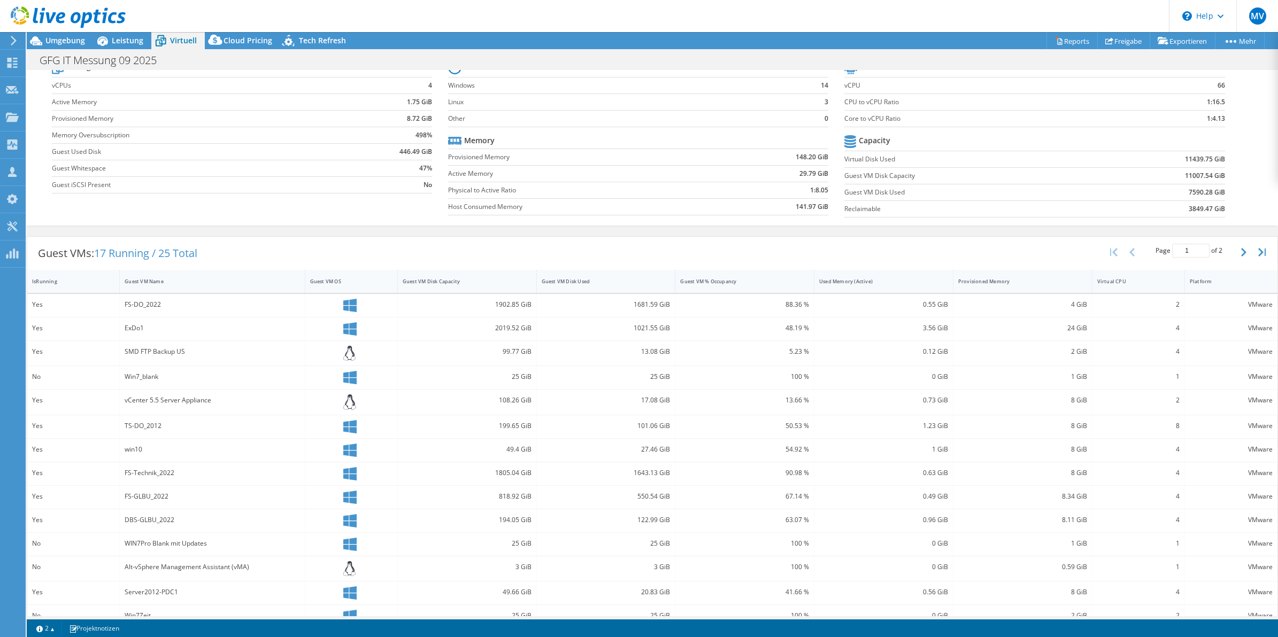
scroll to position [89, 0]
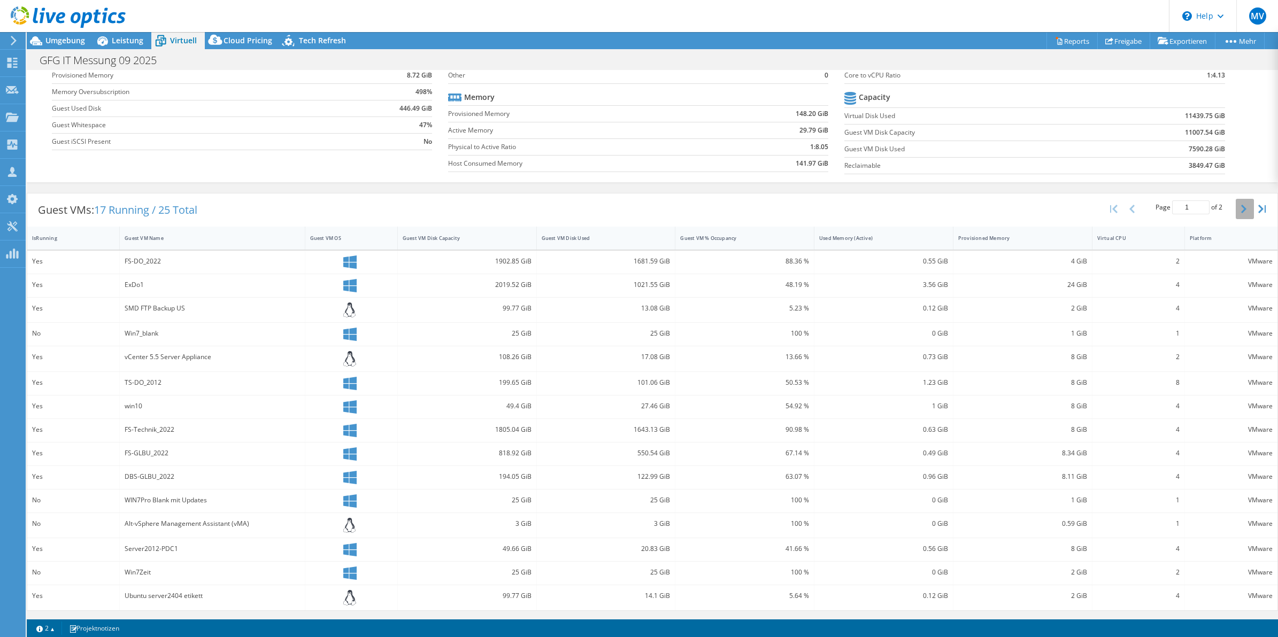
click at [1241, 211] on icon "button" at bounding box center [1243, 209] width 5 height 9
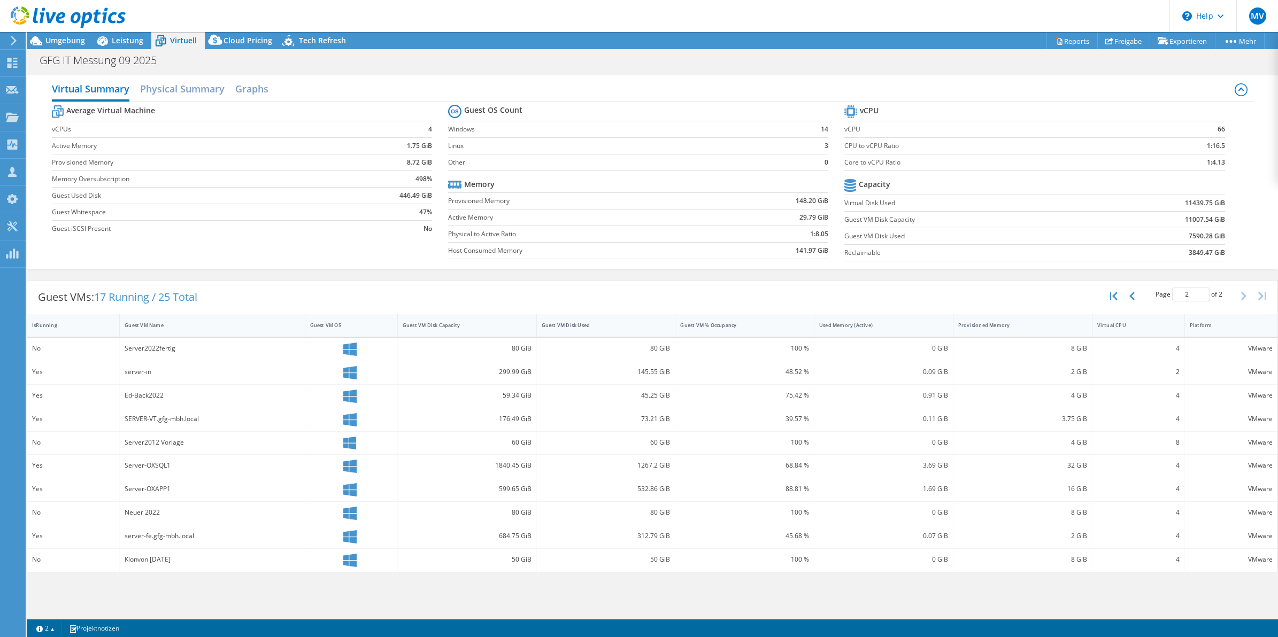
scroll to position [0, 0]
click at [233, 532] on div "server-fe.gfg-mbh.local" at bounding box center [212, 536] width 175 height 12
drag, startPoint x: 189, startPoint y: 398, endPoint x: 119, endPoint y: 396, distance: 69.5
click at [120, 396] on div "Ed-Back2022" at bounding box center [212, 396] width 185 height 23
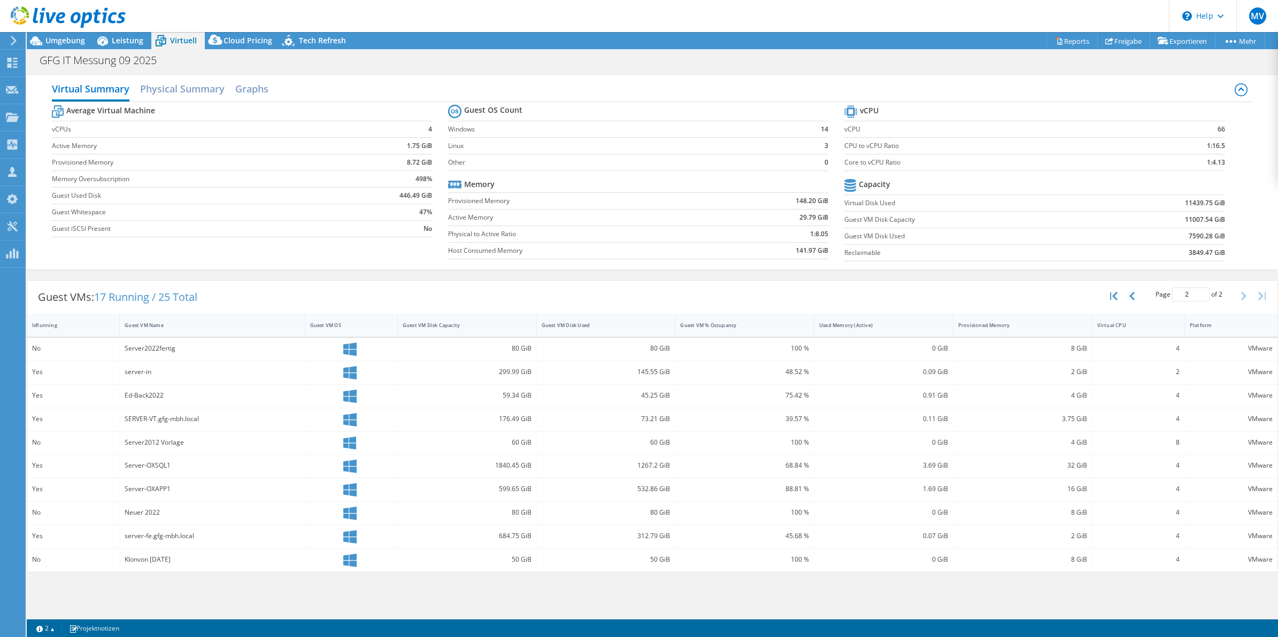
click at [818, 391] on div "0.91 GiB" at bounding box center [883, 396] width 139 height 23
click at [1134, 296] on button "button" at bounding box center [1133, 296] width 18 height 20
type input "1"
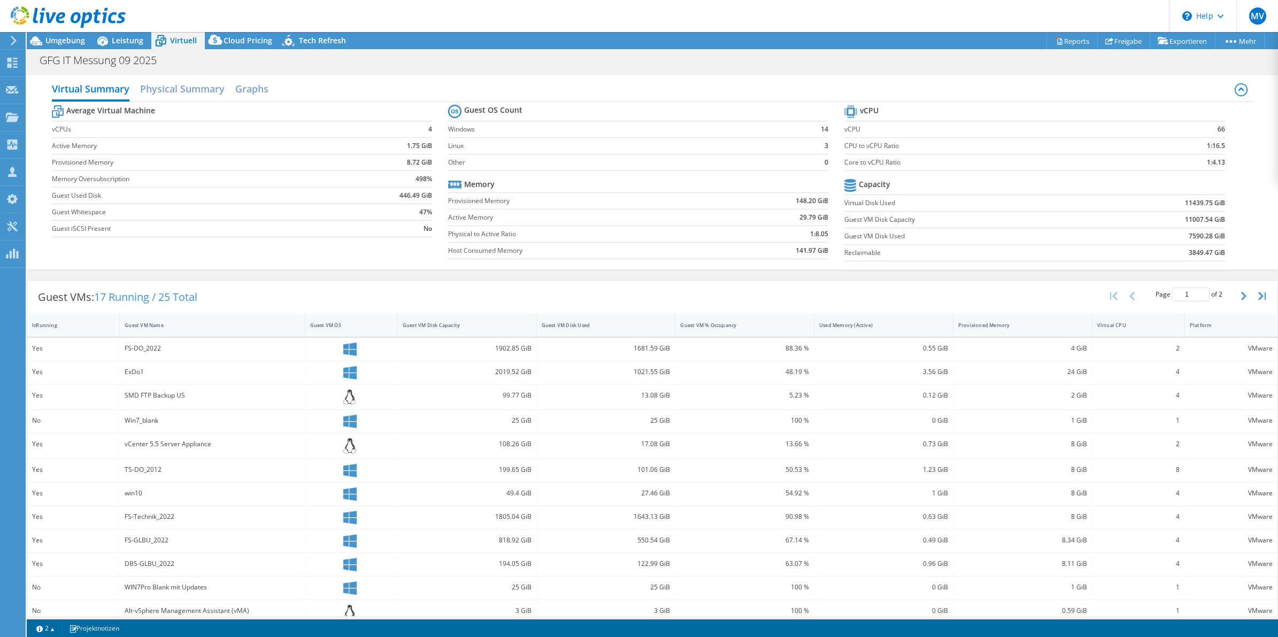
click at [273, 367] on div "ExDo1" at bounding box center [212, 372] width 175 height 12
click at [126, 36] on span "Leistung" at bounding box center [128, 40] width 32 height 10
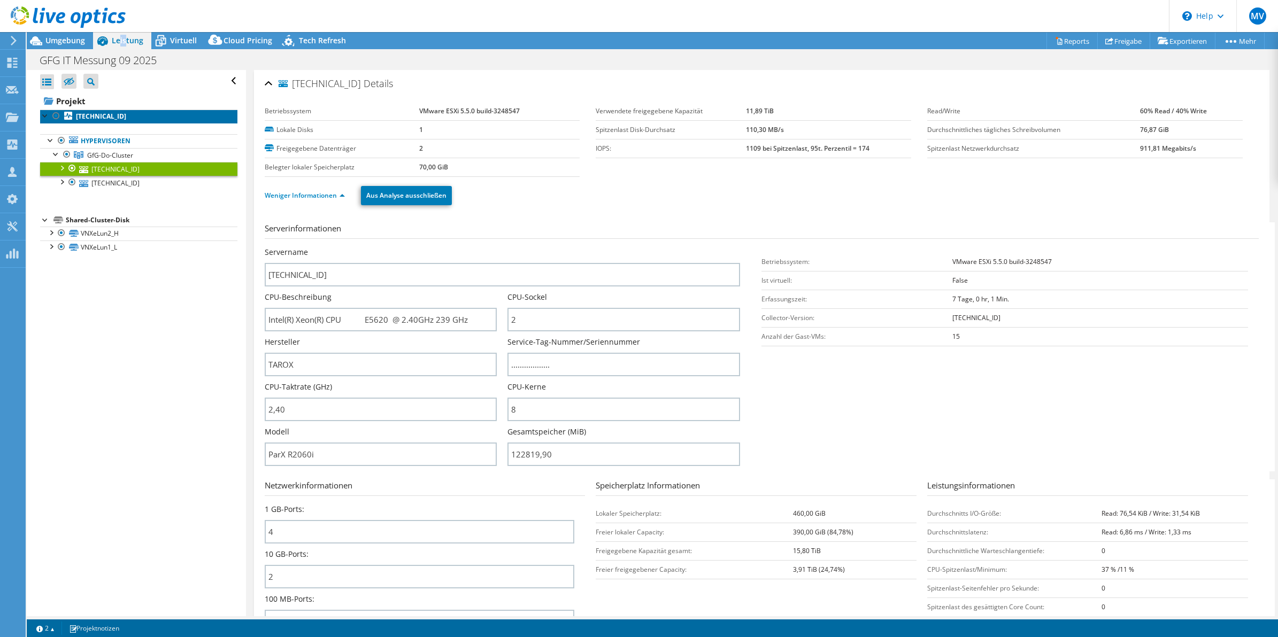
click at [99, 113] on b "192.168.37.241" at bounding box center [101, 116] width 50 height 9
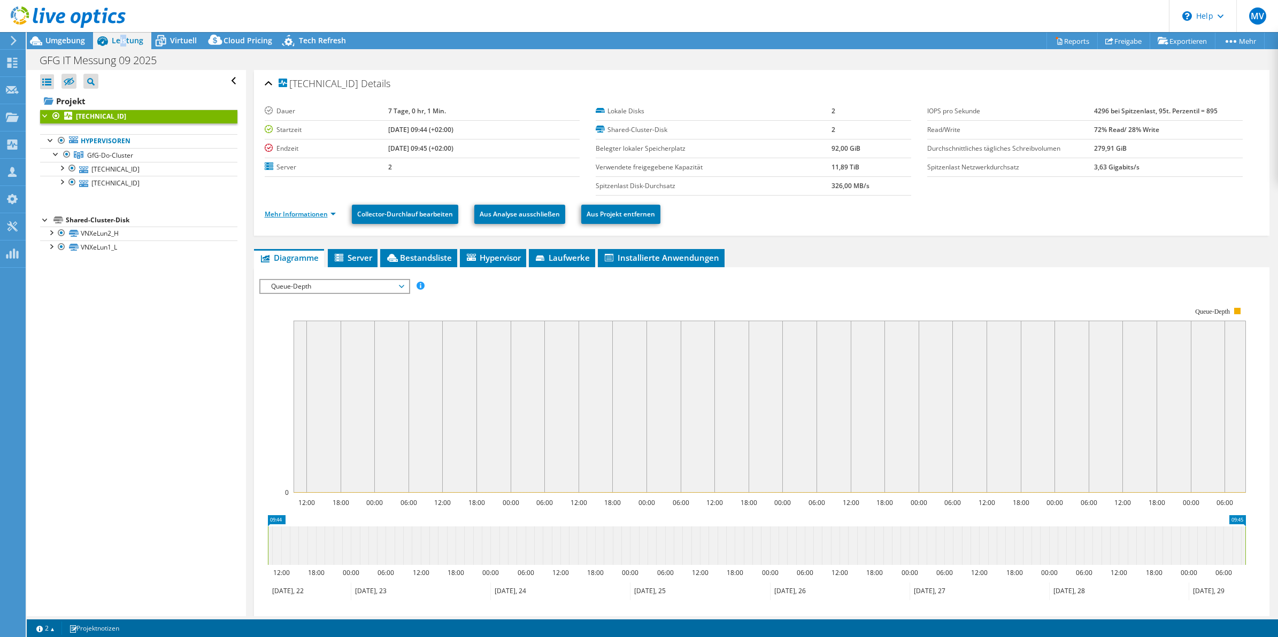
click at [314, 217] on link "Mehr Informationen" at bounding box center [300, 214] width 71 height 9
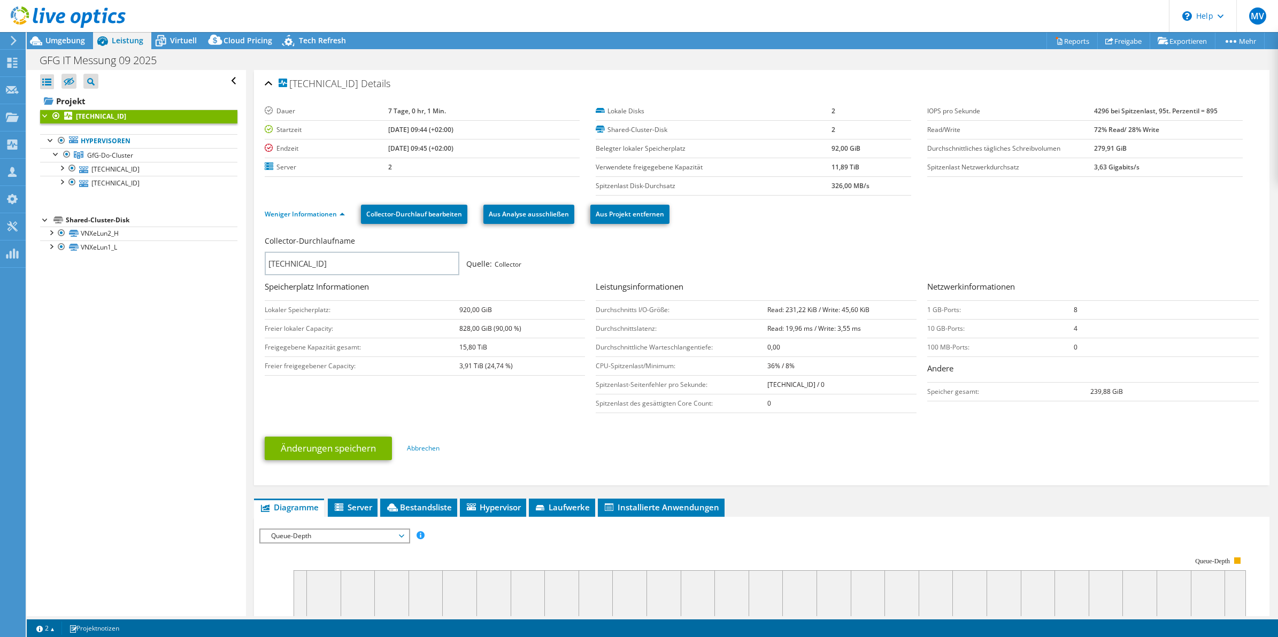
click at [726, 276] on div "Collector-Durchlaufname 192.168.37.241 Quelle: Collector" at bounding box center [762, 257] width 994 height 48
click at [156, 396] on div "Alle öffnen Alle schließen Ausgeschlossene Knoten verbergen Projektbaumfilter" at bounding box center [136, 343] width 219 height 546
drag, startPoint x: 107, startPoint y: 388, endPoint x: 107, endPoint y: 374, distance: 13.4
click at [107, 388] on div "Alle öffnen Alle schließen Ausgeschlossene Knoten verbergen Projektbaumfilter" at bounding box center [136, 343] width 219 height 546
click at [191, 338] on div "Alle öffnen Alle schließen Ausgeschlossene Knoten verbergen Projektbaumfilter" at bounding box center [136, 343] width 219 height 546
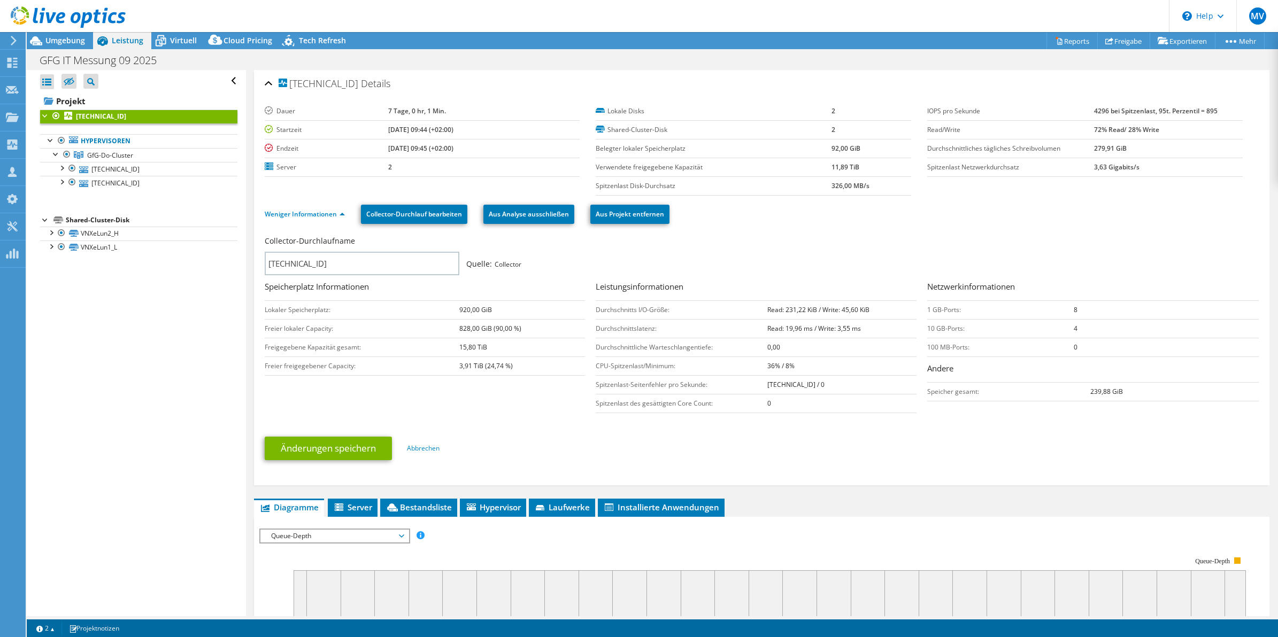
click at [206, 349] on div "Alle öffnen Alle schließen Ausgeschlossene Knoten verbergen Projektbaumfilter" at bounding box center [136, 343] width 219 height 546
click at [840, 230] on div "Weniger Informationen Collector-Durchlauf bearbeiten Aus Analyse ausschließen A…" at bounding box center [762, 214] width 994 height 37
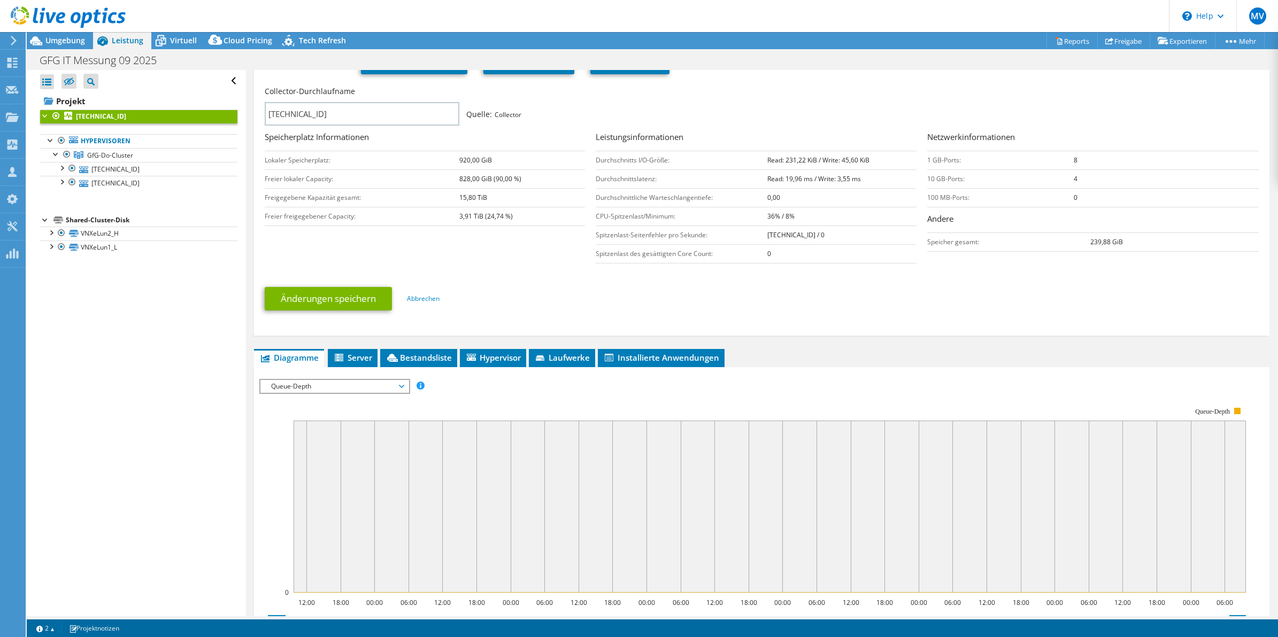
scroll to position [317, 0]
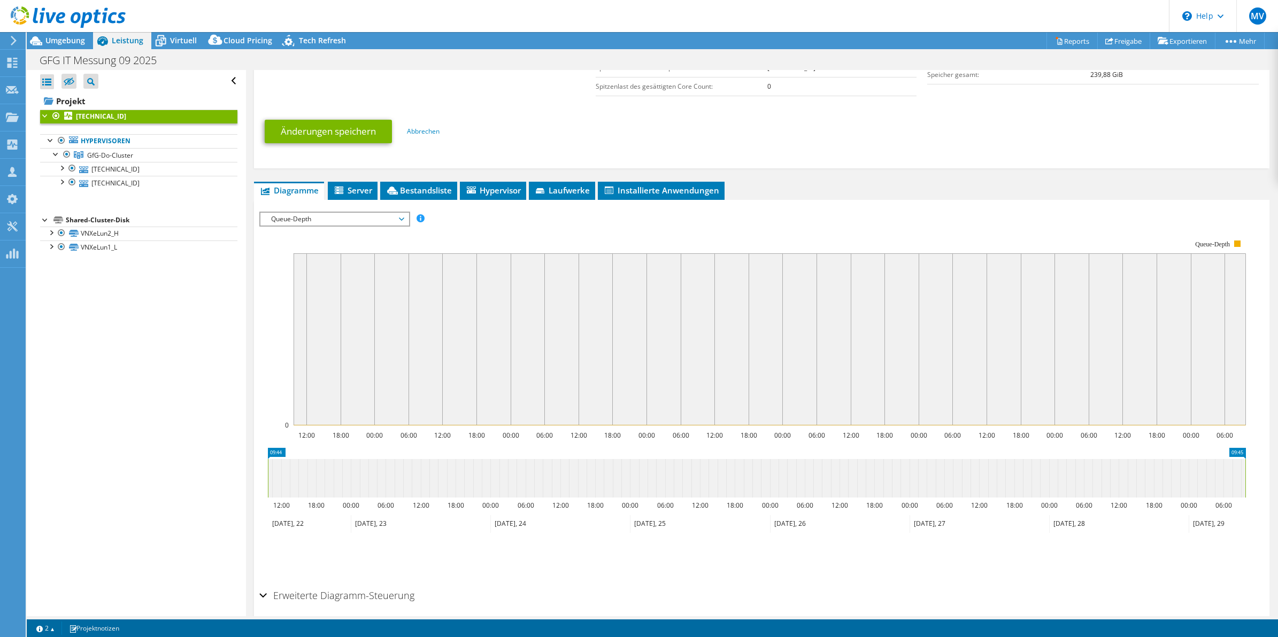
drag, startPoint x: 338, startPoint y: 220, endPoint x: 331, endPoint y: 234, distance: 15.5
click at [338, 220] on span "Queue-Depth" at bounding box center [334, 219] width 137 height 13
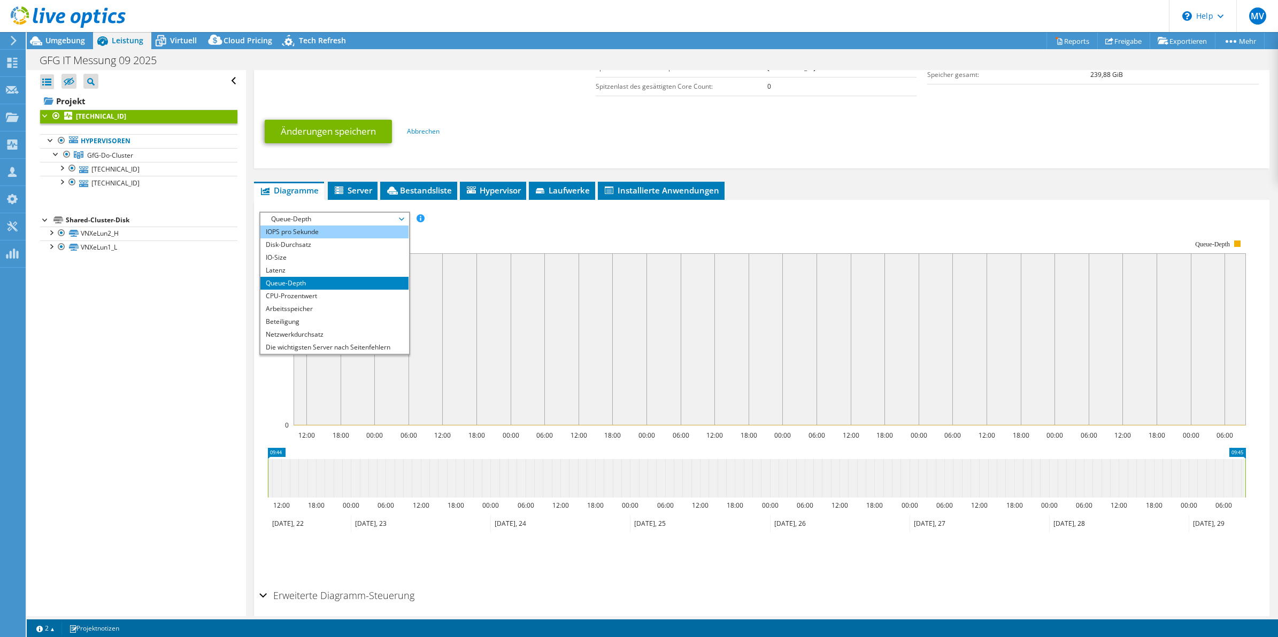
click at [338, 229] on li "IOPS pro Sekunde" at bounding box center [334, 232] width 148 height 13
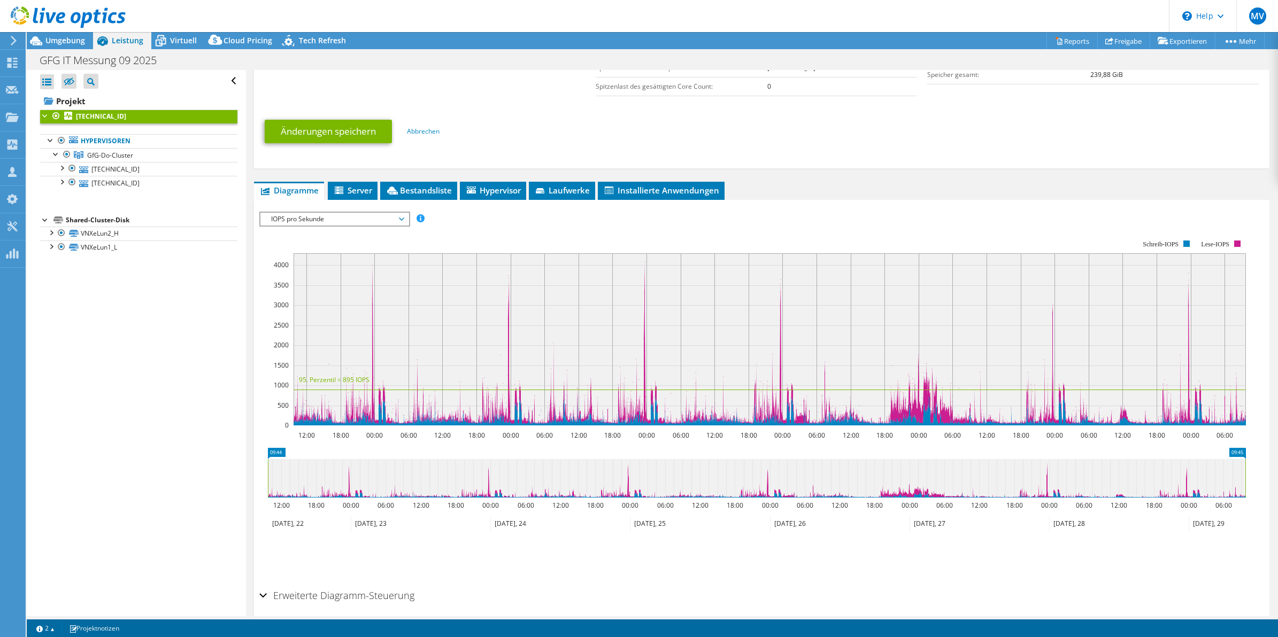
click at [246, 382] on div "192.168.37.241 Details Dauer 7 Tage, 0 hr, 1 Min. Startzeit 09.22.2025, 09:44 (…" at bounding box center [762, 206] width 1032 height 906
click at [248, 388] on div "192.168.37.241 Details Dauer 7 Tage, 0 hr, 1 Min. Startzeit 09.22.2025, 09:44 (…" at bounding box center [762, 206] width 1032 height 906
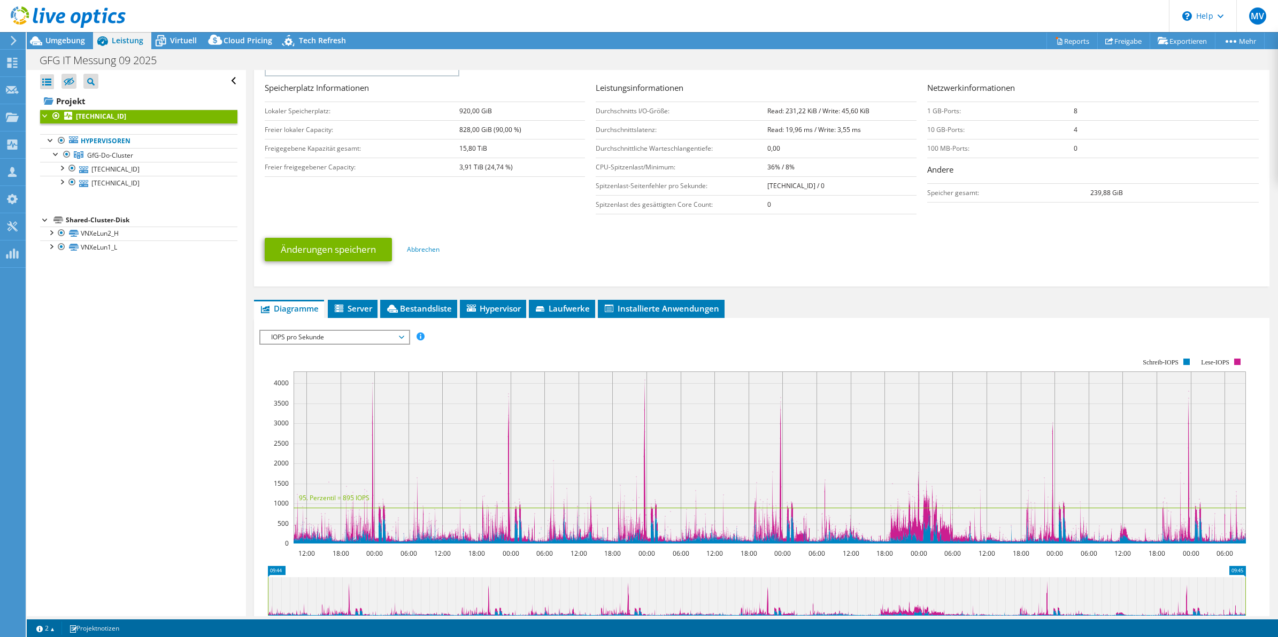
scroll to position [183, 0]
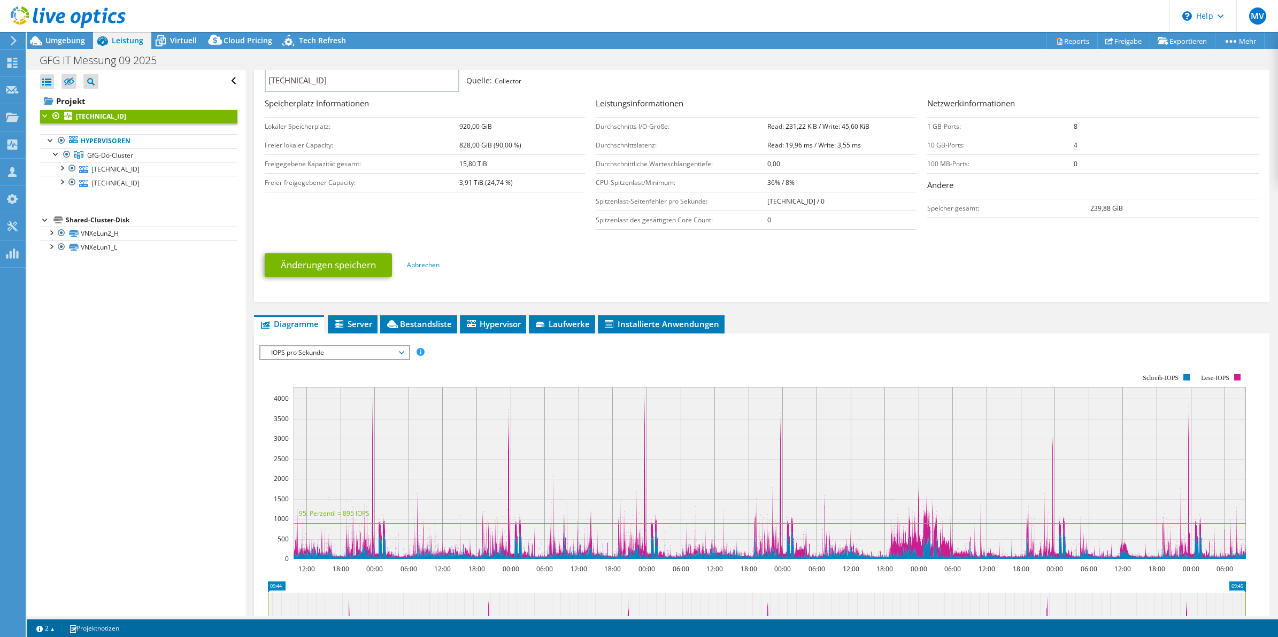
click at [876, 299] on div "Collector-Durchlaufname 192.168.37.241 Quelle: Collector Speicherplatz Informat…" at bounding box center [762, 175] width 994 height 250
click at [822, 308] on div "192.168.37.241 Details Dauer 7 Tage, 0 hr, 1 Min. Startzeit 09.22.2025, 09:44 (…" at bounding box center [762, 340] width 1032 height 906
